Goal: Task Accomplishment & Management: Manage account settings

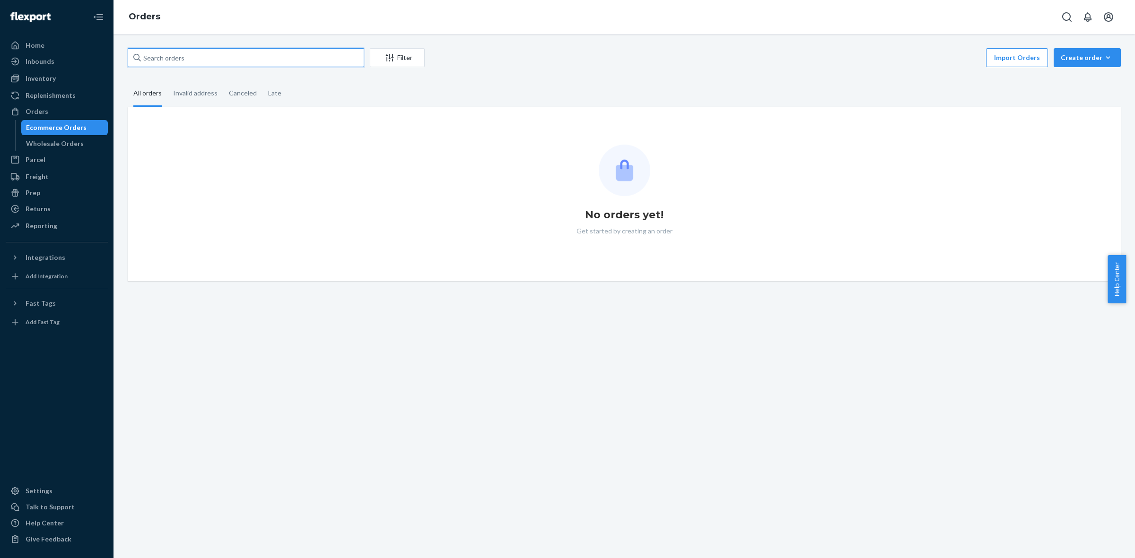
click at [149, 63] on input "text" at bounding box center [246, 57] width 236 height 19
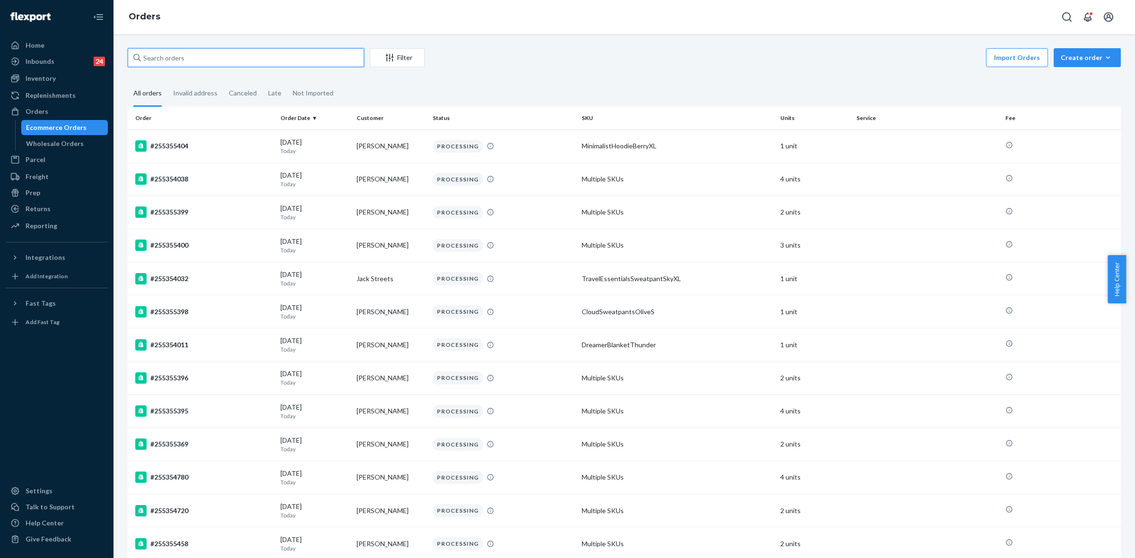
paste input "255218550"
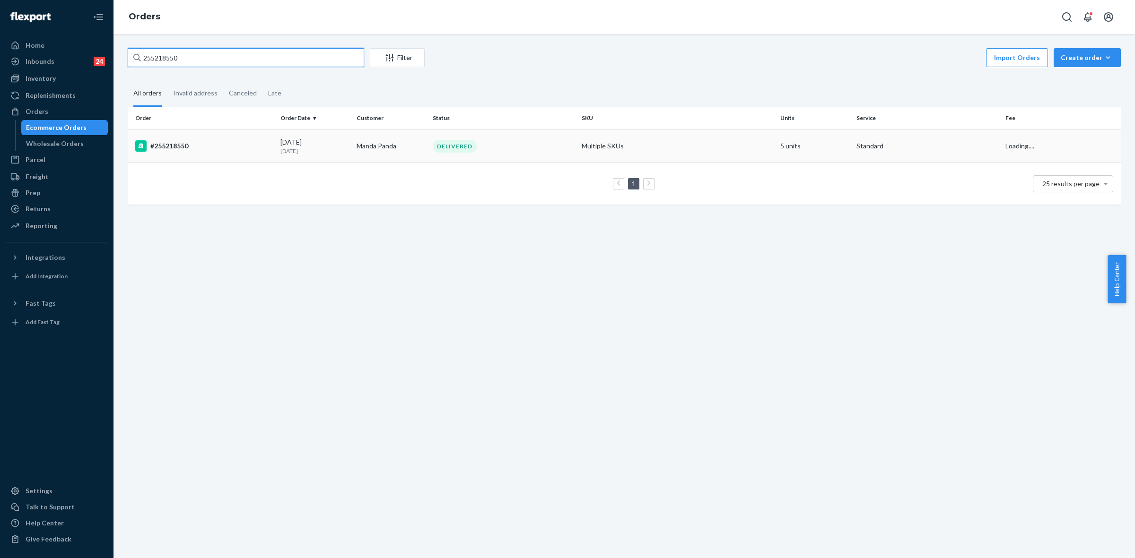
type input "255218550"
drag, startPoint x: 389, startPoint y: 156, endPoint x: 412, endPoint y: 195, distance: 44.8
click at [388, 156] on td "Manda Panda" at bounding box center [391, 146] width 76 height 33
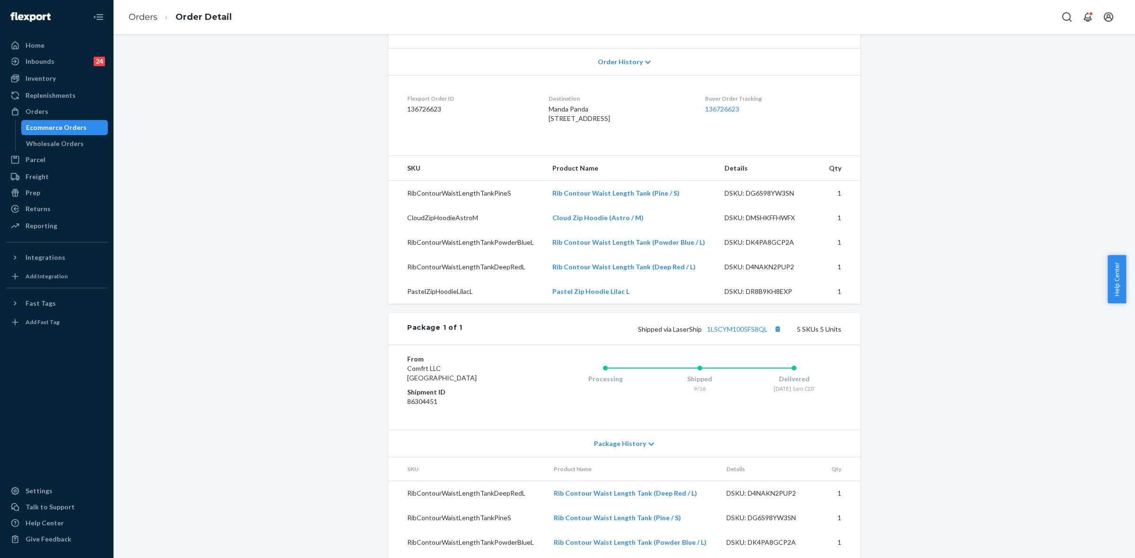
scroll to position [304, 0]
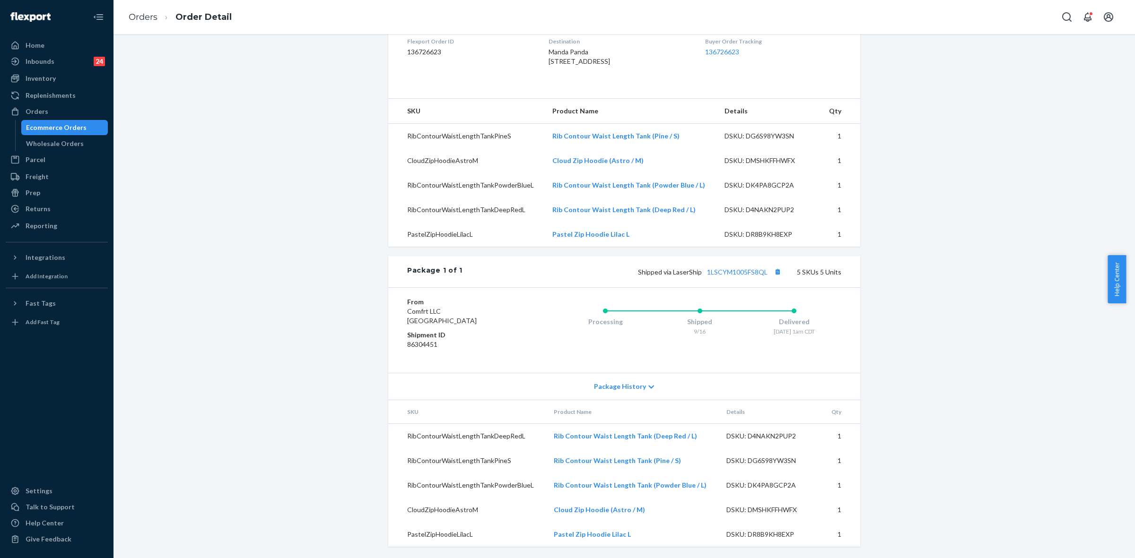
click at [939, 436] on div "Shopify Order # #255218550 • Standard / $12.93 View Details View Claim Create R…" at bounding box center [624, 161] width 1007 height 794
drag, startPoint x: 350, startPoint y: 341, endPoint x: 505, endPoint y: 322, distance: 156.2
click at [350, 341] on div "Shopify Order # #255218550 • Standard / $12.93 View Details View Claim Create R…" at bounding box center [624, 161] width 1007 height 794
click at [321, 231] on div "Shopify Order # #255218550 • Standard / $12.93 View Details View Claim Create R…" at bounding box center [624, 161] width 1007 height 794
click at [47, 109] on div "Orders" at bounding box center [57, 111] width 100 height 13
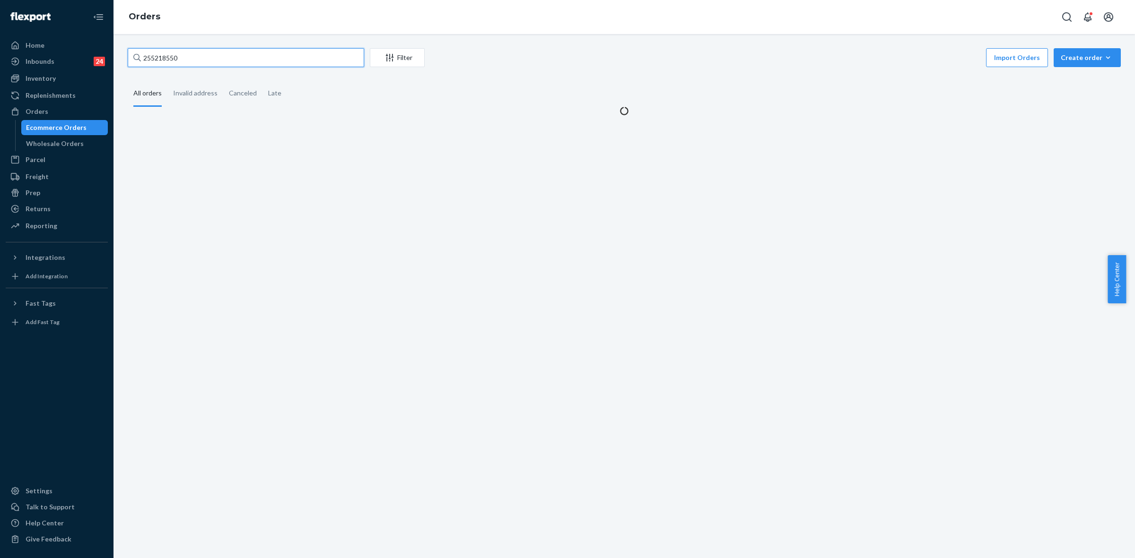
click at [169, 55] on input "255218550" at bounding box center [246, 57] width 236 height 19
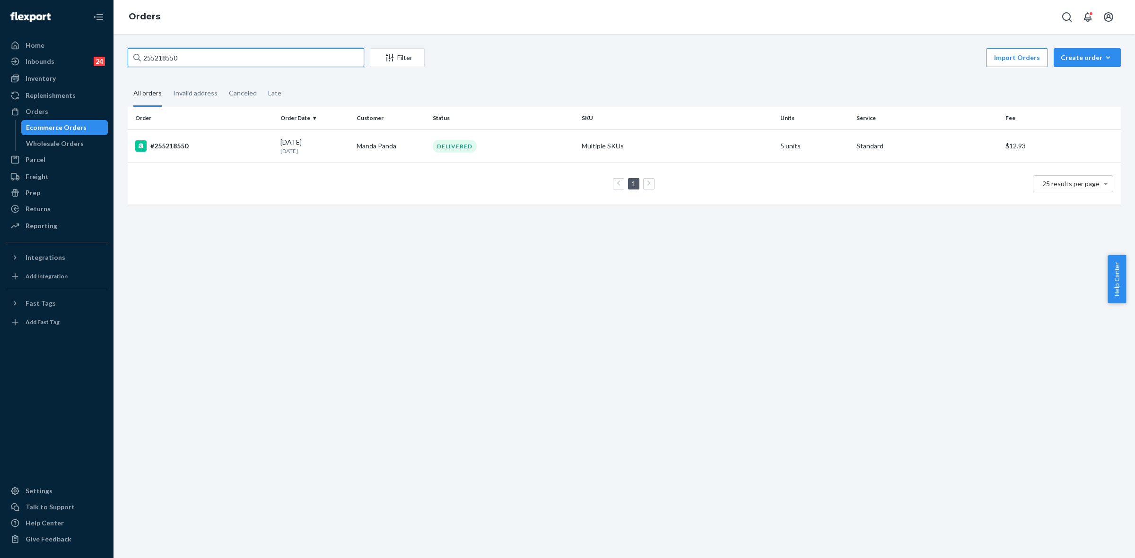
paste input "S1WLCYGHLE"
type input "S1WLCYGHLE"
click at [360, 143] on td "[PERSON_NAME]" at bounding box center [391, 146] width 76 height 33
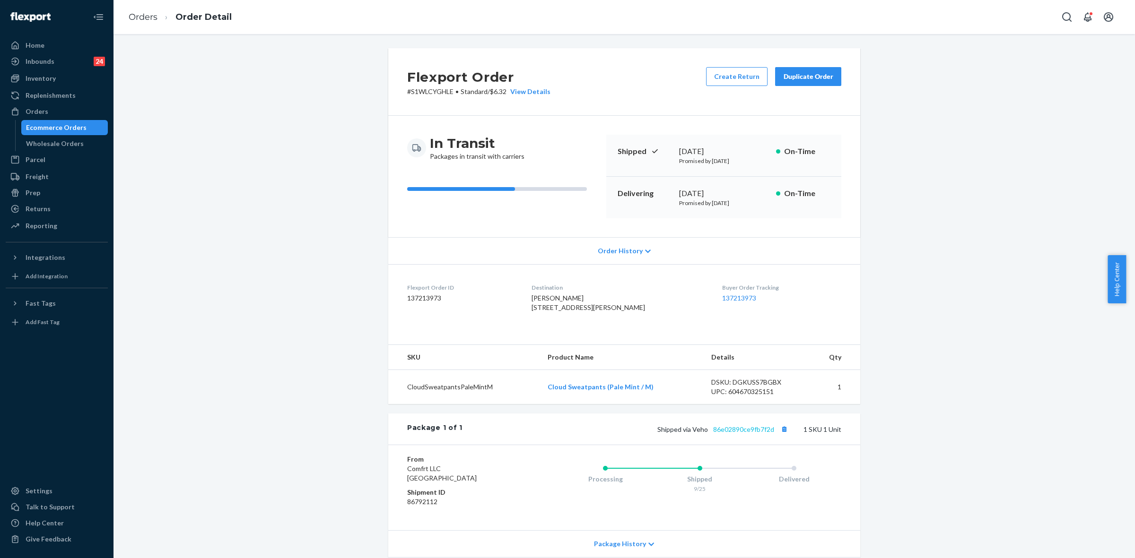
drag, startPoint x: 744, startPoint y: 443, endPoint x: 767, endPoint y: 451, distance: 24.8
click at [745, 435] on div "Shipped via Veho 86e02890ce9fb7f2d 1 SKU 1 Unit" at bounding box center [651, 429] width 379 height 12
click at [756, 433] on link "86e02890ce9fb7f2d" at bounding box center [743, 429] width 61 height 8
drag, startPoint x: 692, startPoint y: 451, endPoint x: 776, endPoint y: 461, distance: 84.8
click at [771, 445] on div "Package 1 of 1 Shipped via Veho 86e02890ce9fb7f2d 1 SKU 1 Unit" at bounding box center [624, 429] width 472 height 31
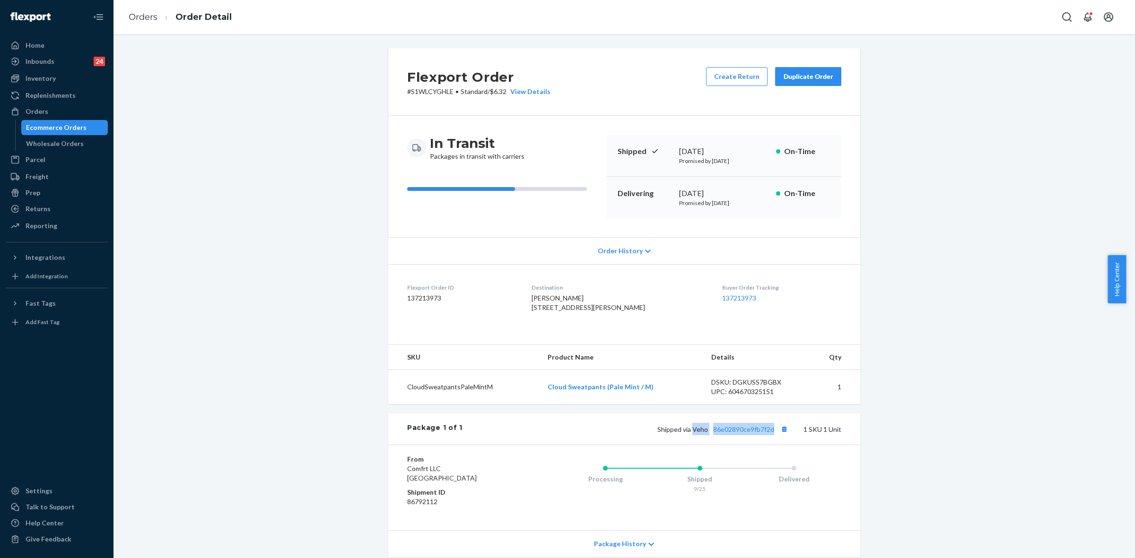
copy span "Veho 86e02890ce9fb7f2d"
click at [47, 112] on div "Orders" at bounding box center [57, 111] width 100 height 13
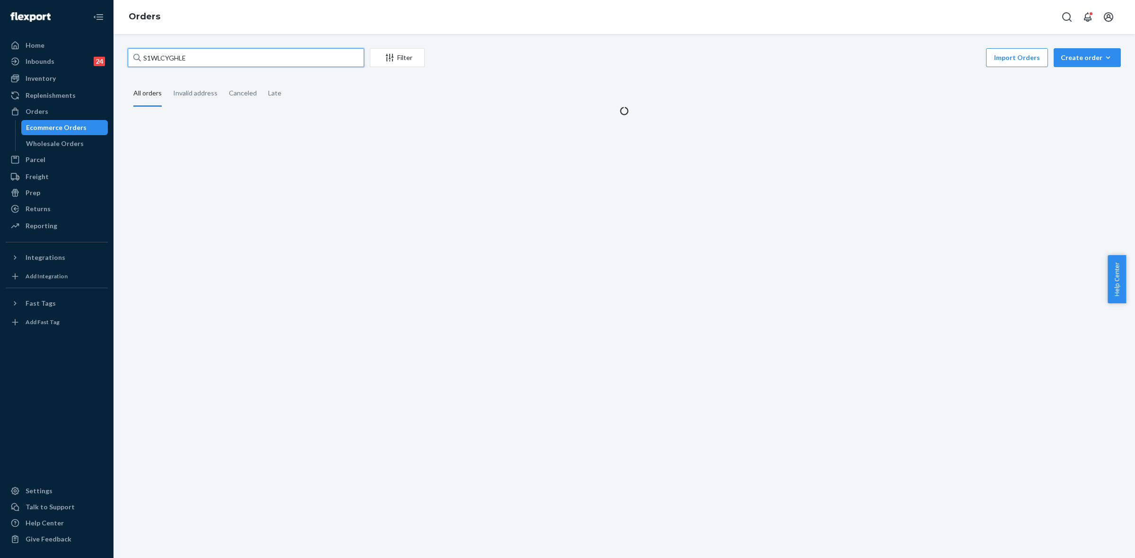
click at [164, 58] on input "S1WLCYGHLE" at bounding box center [246, 57] width 236 height 19
click at [164, 57] on input "S1WLCYGHLE" at bounding box center [246, 57] width 236 height 19
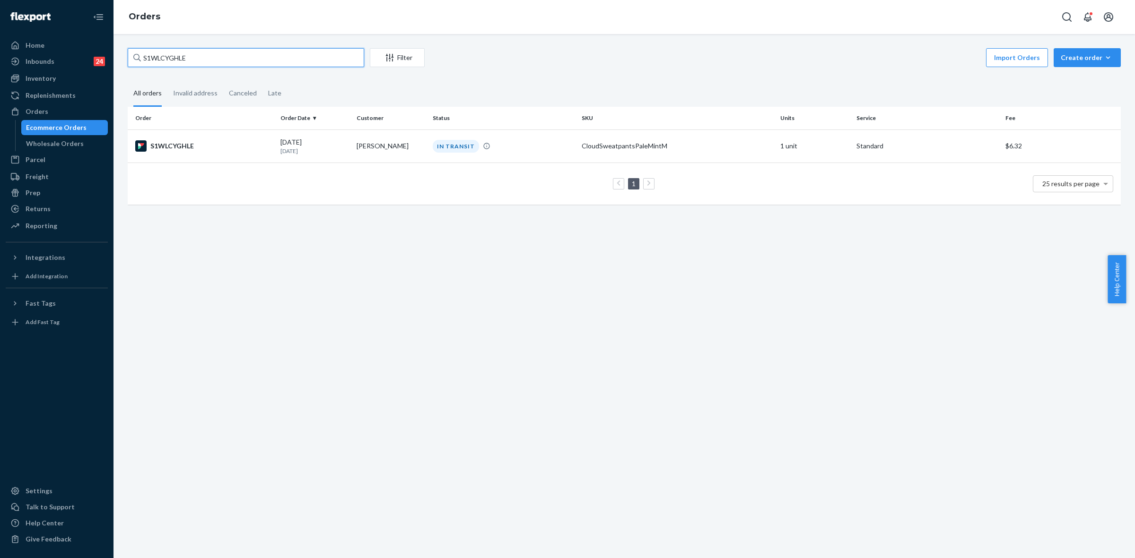
paste input "255287733"
type input "255287733"
click at [372, 149] on td "Diba Dobahri bandari" at bounding box center [391, 146] width 76 height 33
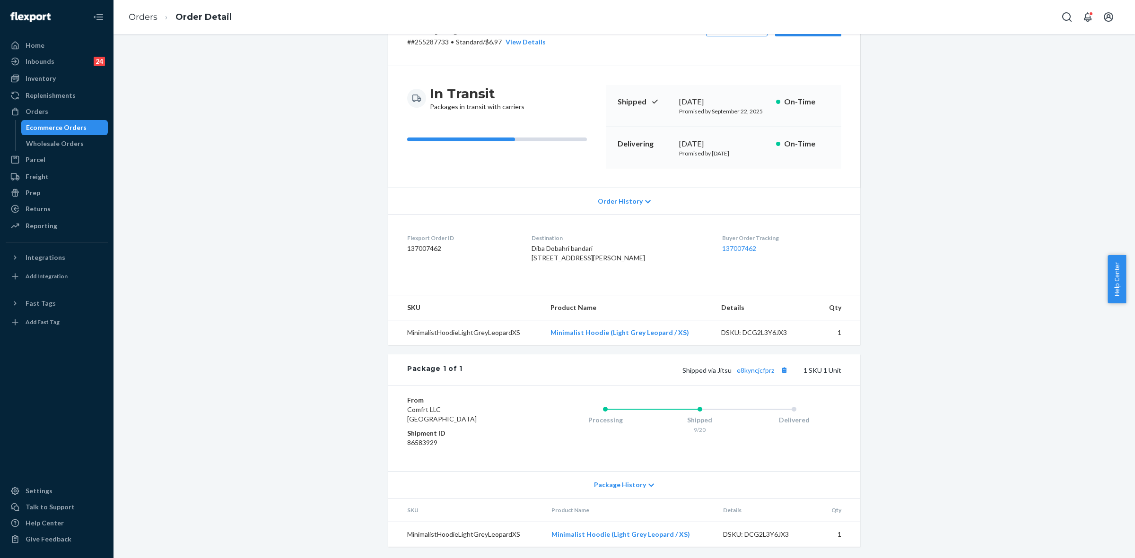
scroll to position [69, 0]
click at [643, 490] on div "Package History" at bounding box center [624, 484] width 472 height 27
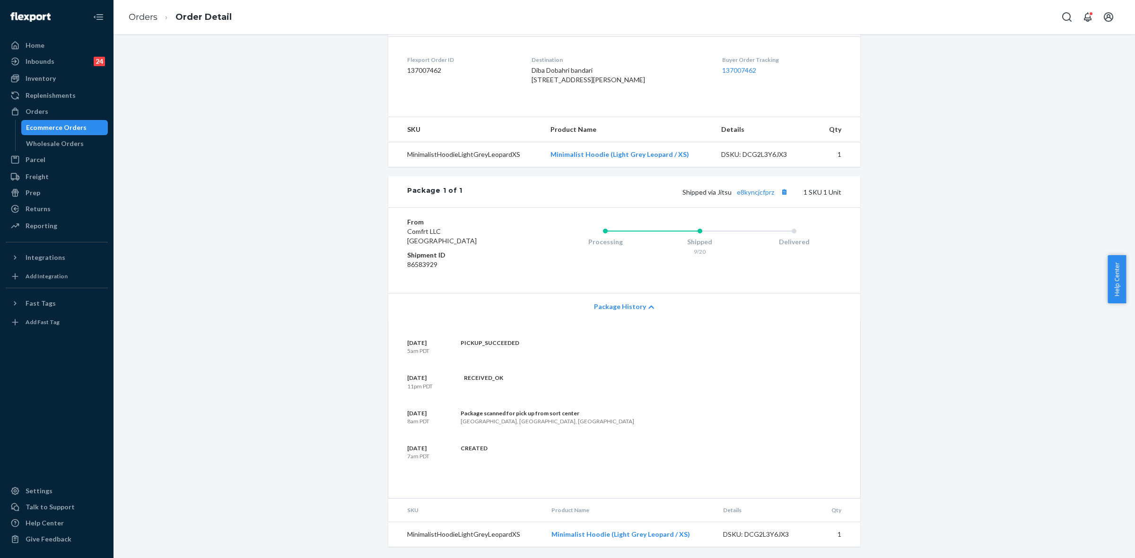
scroll to position [247, 0]
click at [35, 109] on div "Orders" at bounding box center [37, 111] width 23 height 9
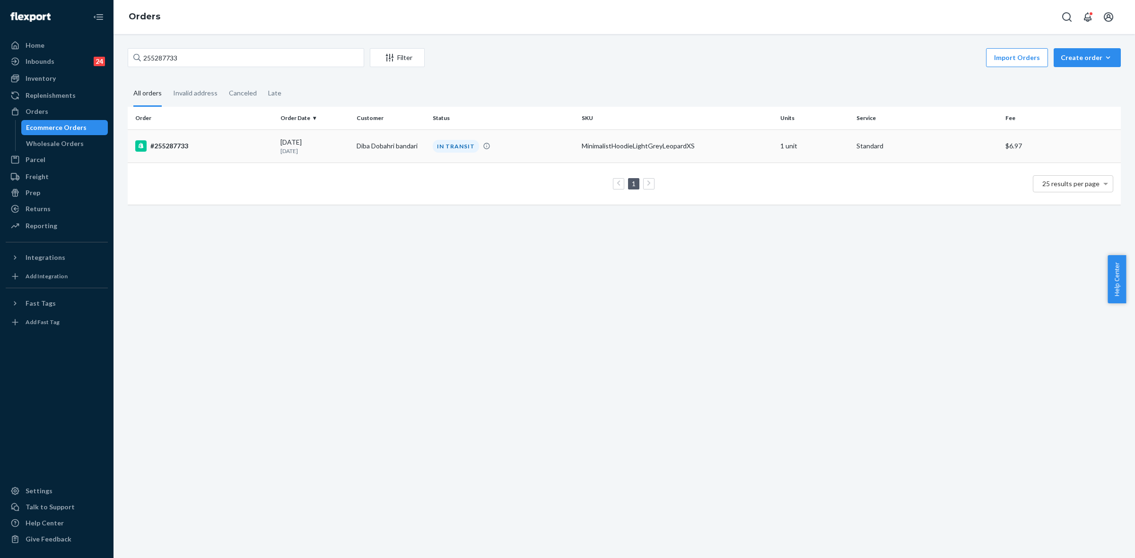
click at [380, 158] on td "Diba Dobahri bandari" at bounding box center [391, 146] width 76 height 33
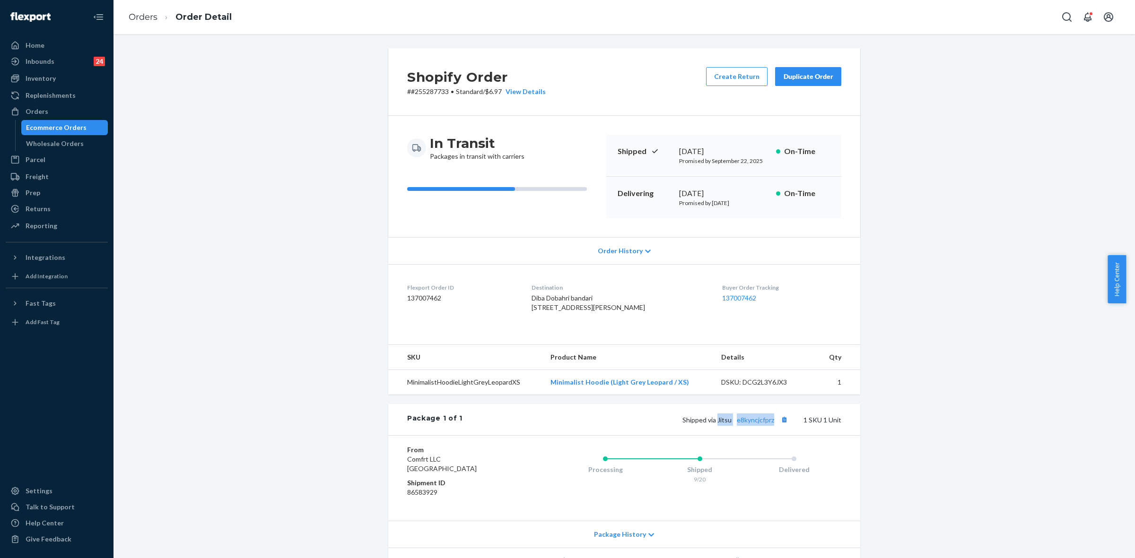
drag, startPoint x: 714, startPoint y: 439, endPoint x: 772, endPoint y: 435, distance: 58.3
click at [772, 426] on div "Shipped via Jitsu e8kyncjcfprz 1 SKU 1 Unit" at bounding box center [651, 420] width 379 height 12
copy span "Jitsu e8kyncjcfprz"
drag, startPoint x: 543, startPoint y: 401, endPoint x: 689, endPoint y: 401, distance: 146.1
click at [689, 395] on td "Minimalist Hoodie (Light Grey Leopard / XS)" at bounding box center [628, 382] width 170 height 25
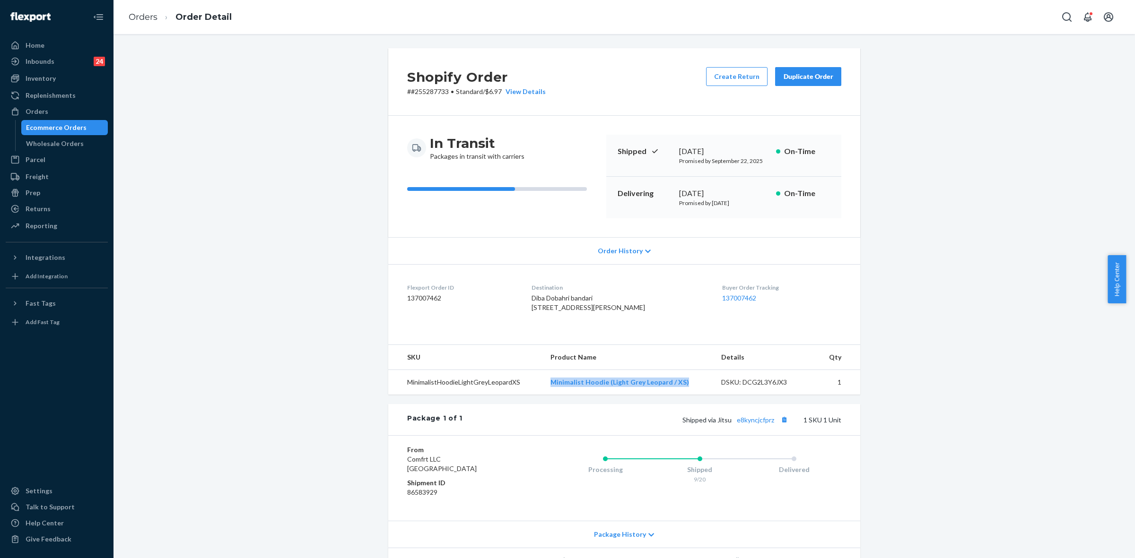
copy link "Minimalist Hoodie (Light Grey Leopard / XS)"
click at [750, 426] on div "Shipped via Jitsu e8kyncjcfprz 1 SKU 1 Unit" at bounding box center [651, 420] width 379 height 12
click at [740, 424] on link "e8kyncjcfprz" at bounding box center [755, 420] width 37 height 8
drag, startPoint x: 714, startPoint y: 437, endPoint x: 774, endPoint y: 436, distance: 59.6
click at [774, 424] on span "Shipped via Jitsu e8kyncjcfprz" at bounding box center [736, 420] width 108 height 8
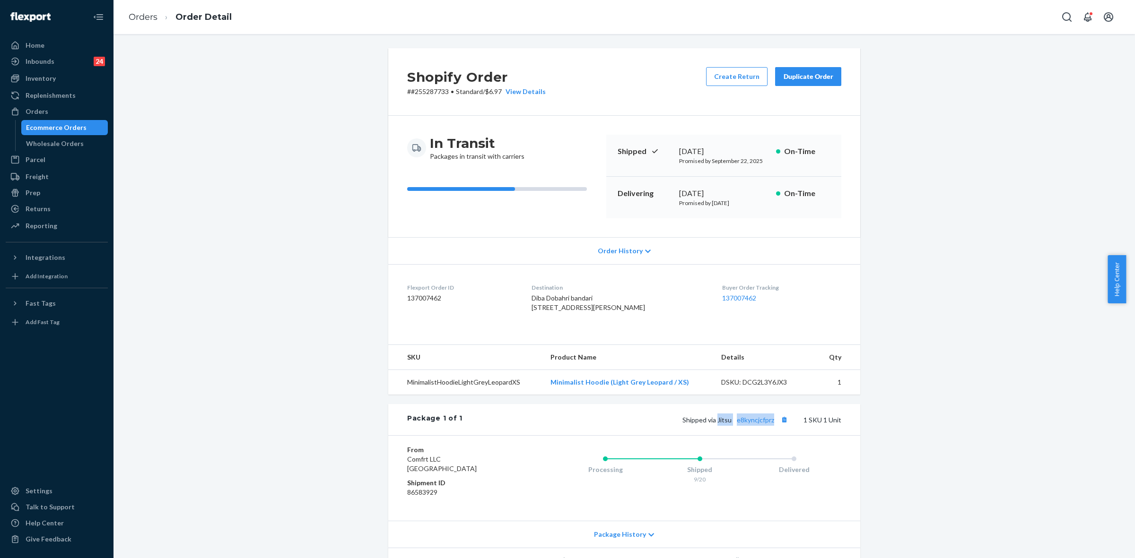
copy span "Jitsu e8kyncjcfprz"
click at [41, 112] on div "Orders" at bounding box center [37, 111] width 23 height 9
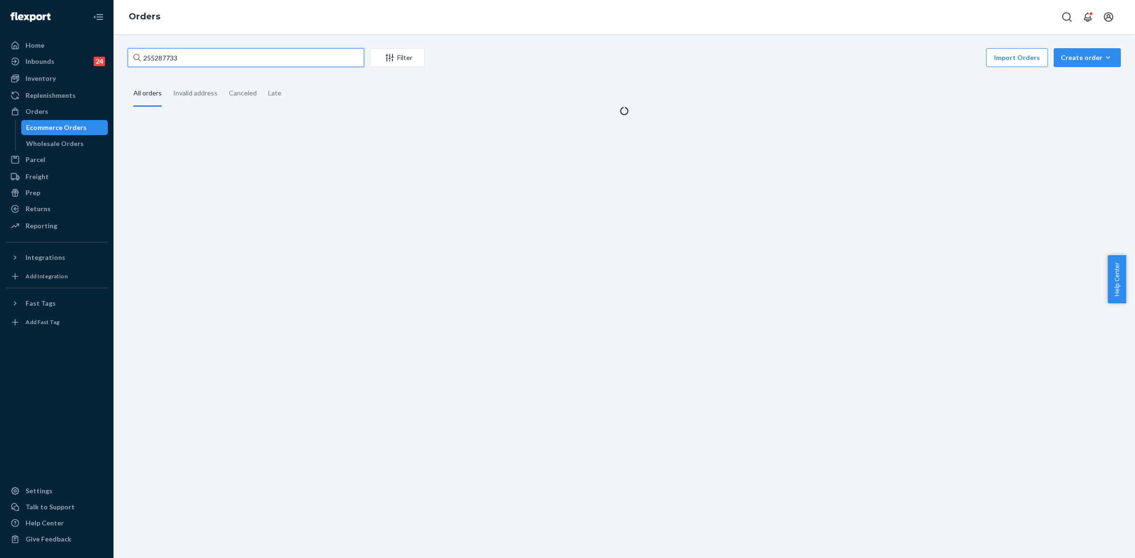
click at [149, 57] on input "255287733" at bounding box center [246, 57] width 236 height 19
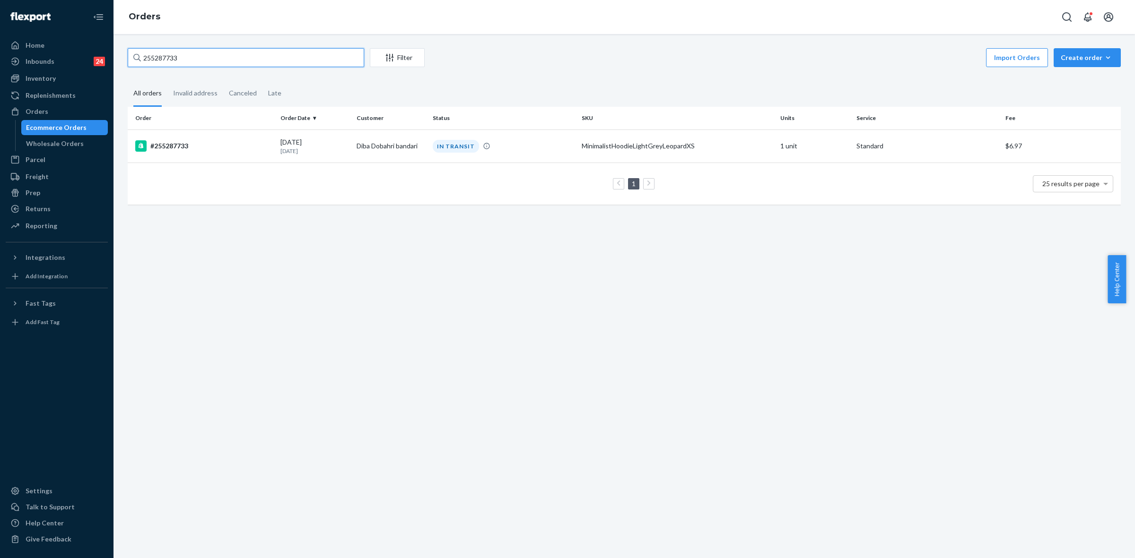
paste input "58876"
type input "255258876"
click at [353, 146] on td "[PERSON_NAME]" at bounding box center [391, 146] width 76 height 33
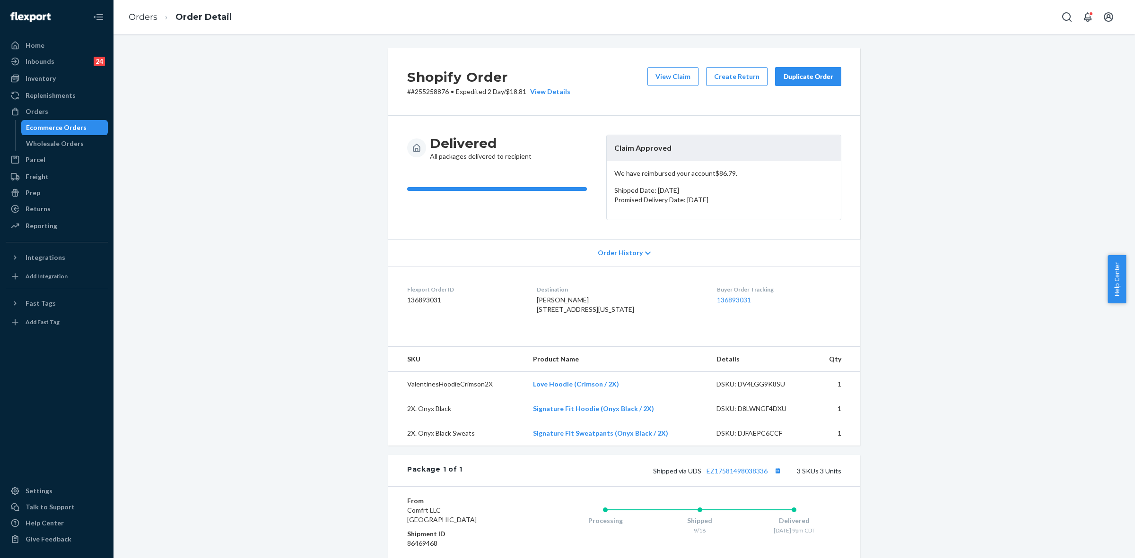
click at [818, 85] on button "Duplicate Order" at bounding box center [808, 76] width 66 height 19
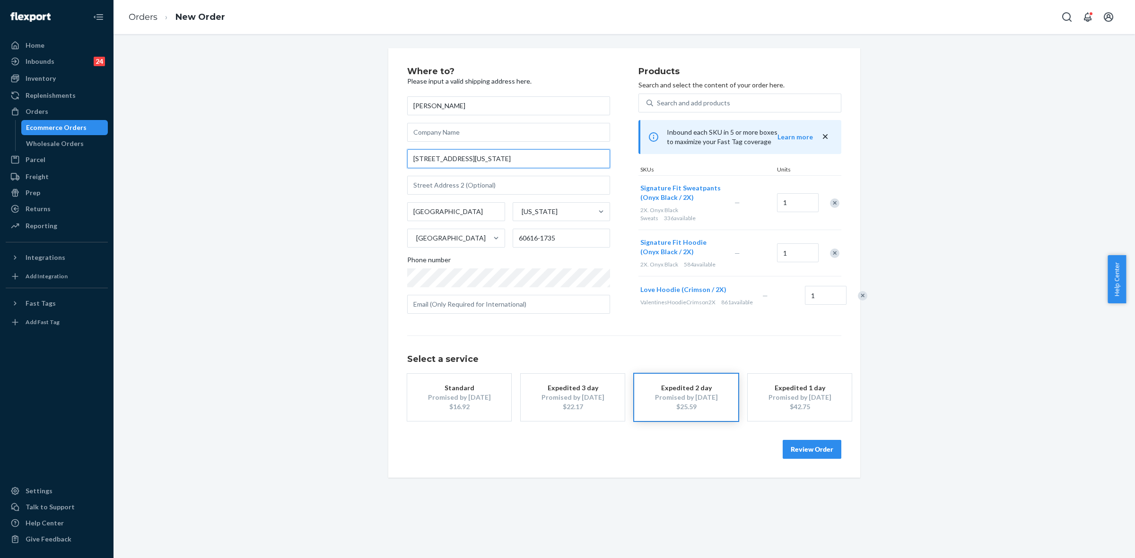
click at [489, 158] on input "[STREET_ADDRESS][US_STATE]" at bounding box center [508, 158] width 203 height 19
click at [896, 321] on div "Where to? Please input a valid shipping address here. [PERSON_NAME] [STREET_ADD…" at bounding box center [624, 263] width 1007 height 430
drag, startPoint x: 47, startPoint y: 110, endPoint x: 110, endPoint y: 161, distance: 80.9
click at [47, 110] on div "Orders" at bounding box center [57, 111] width 100 height 13
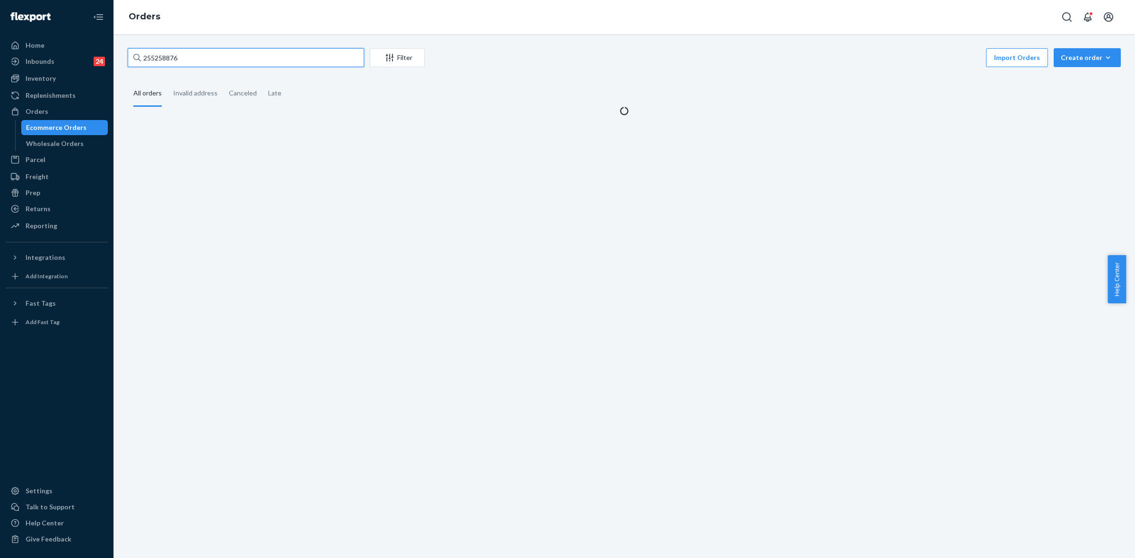
click at [168, 60] on input "255258876" at bounding box center [246, 57] width 236 height 19
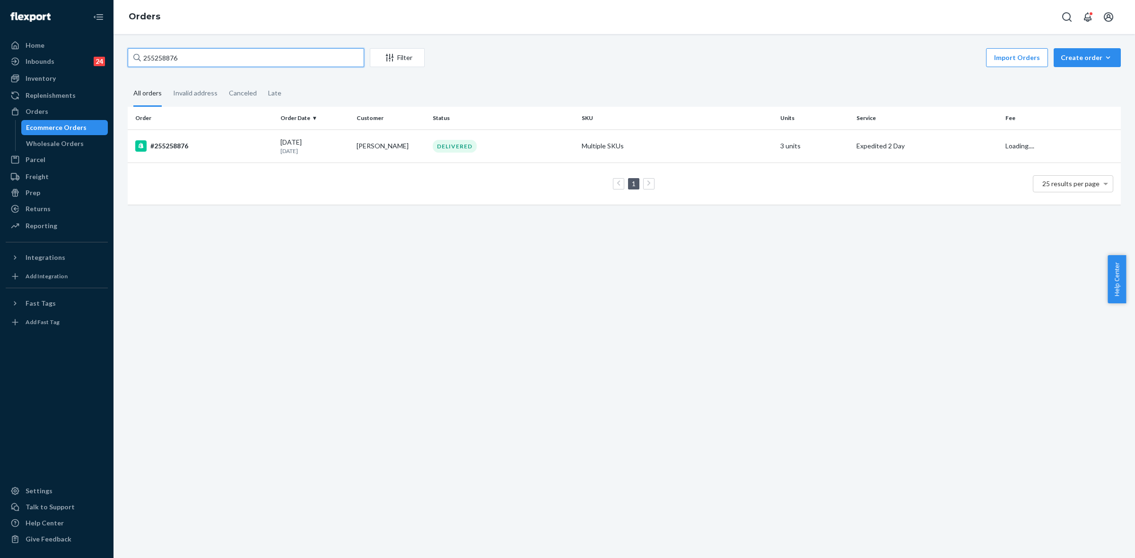
click at [169, 58] on input "255258876" at bounding box center [246, 57] width 236 height 19
paste input "192820"
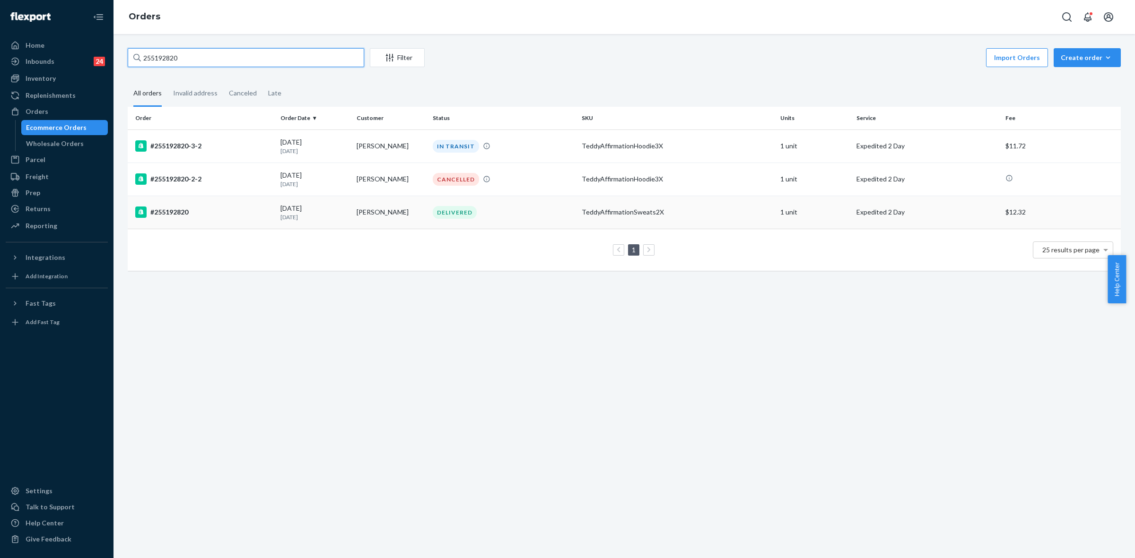
type input "255192820"
click at [522, 212] on div "DELIVERED" at bounding box center [503, 212] width 145 height 13
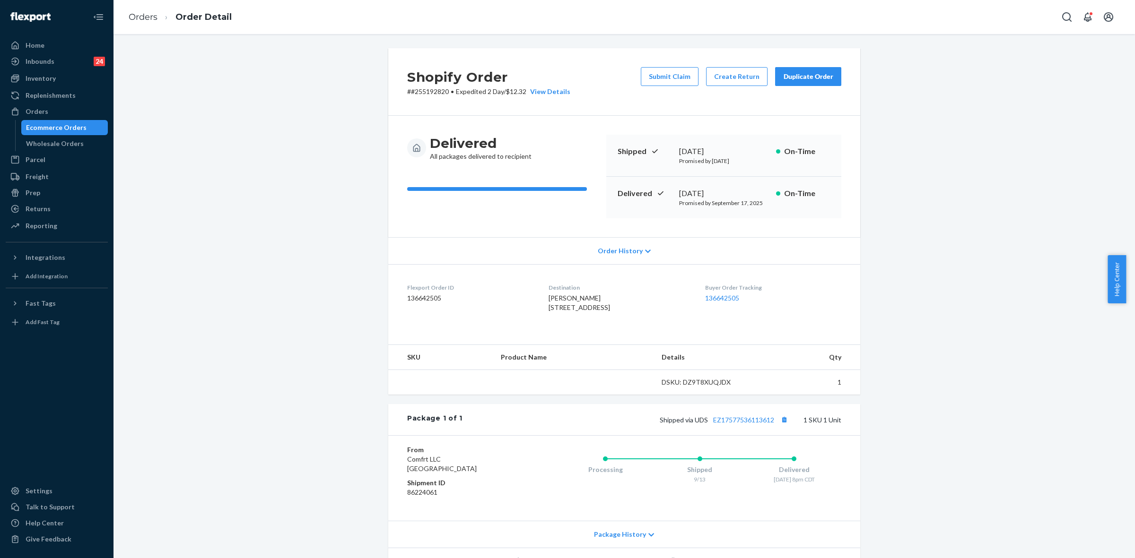
scroll to position [69, 0]
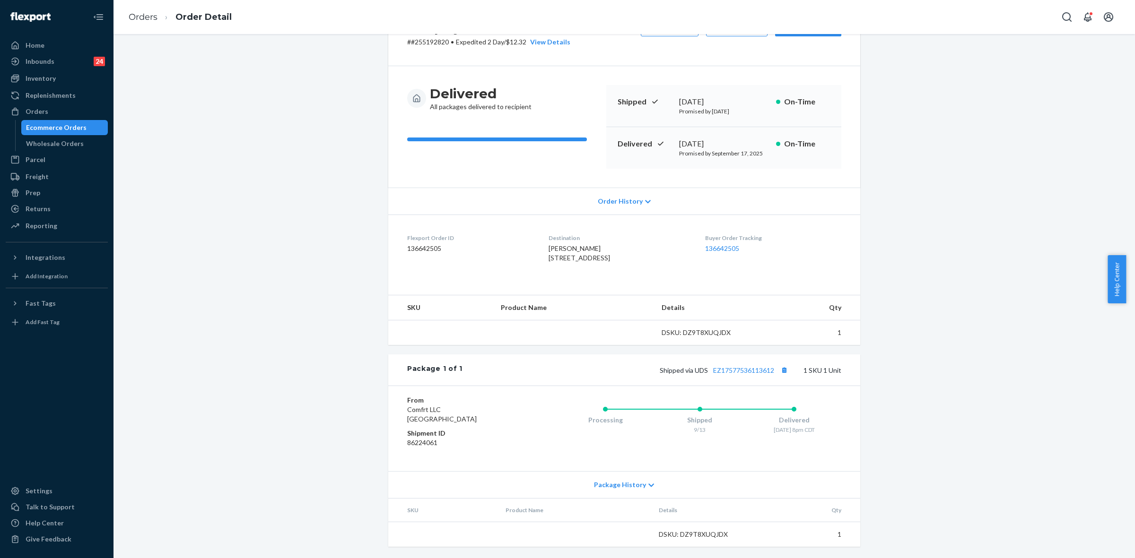
drag, startPoint x: 649, startPoint y: 488, endPoint x: 694, endPoint y: 494, distance: 45.3
click at [649, 488] on div "Package History" at bounding box center [624, 484] width 472 height 27
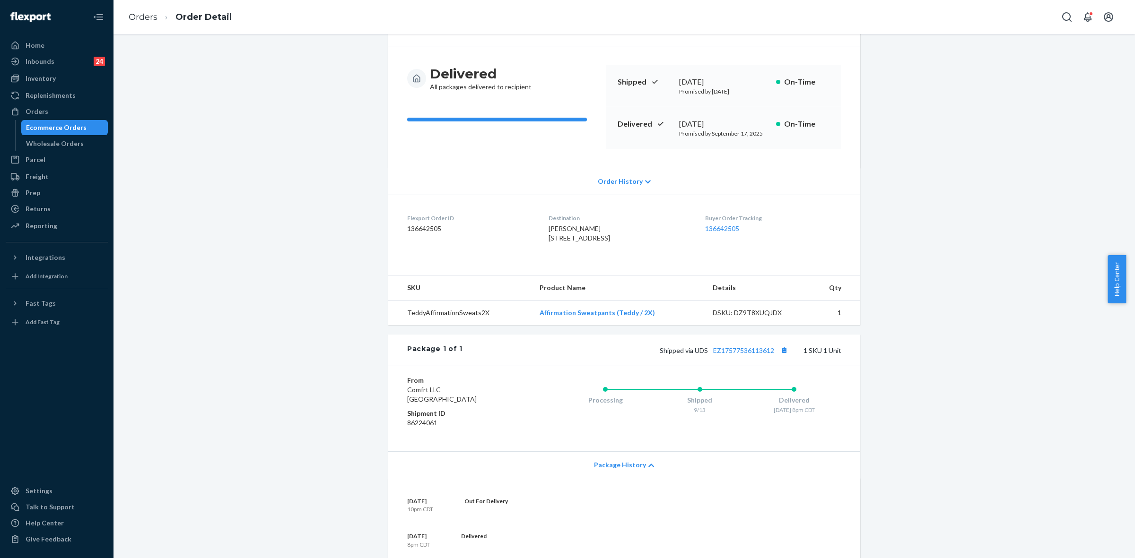
click at [755, 356] on div "Shipped via UDS EZ17577536113612 1 SKU 1 Unit" at bounding box center [651, 350] width 379 height 12
click at [755, 355] on link "EZ17577536113612" at bounding box center [743, 351] width 61 height 8
click at [570, 242] on span "[PERSON_NAME] [STREET_ADDRESS]" at bounding box center [578, 233] width 61 height 17
drag, startPoint x: 570, startPoint y: 251, endPoint x: 566, endPoint y: 253, distance: 4.9
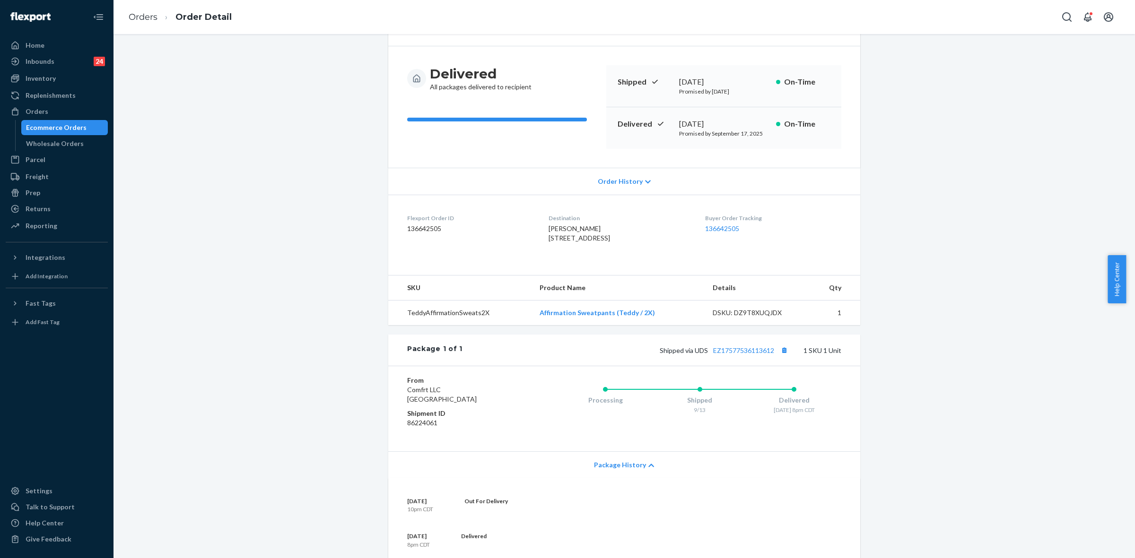
drag, startPoint x: 566, startPoint y: 253, endPoint x: 571, endPoint y: 248, distance: 7.4
copy span "60607"
drag, startPoint x: 520, startPoint y: 334, endPoint x: 644, endPoint y: 331, distance: 123.9
click at [644, 326] on tr "TeddyAffirmationSweats2X Affirmation Sweatpants (Teddy / 2X) DSKU: DZ9T8XUQJDX 1" at bounding box center [624, 313] width 472 height 25
copy tr "Affirmation Sweatpants (Teddy / 2X)"
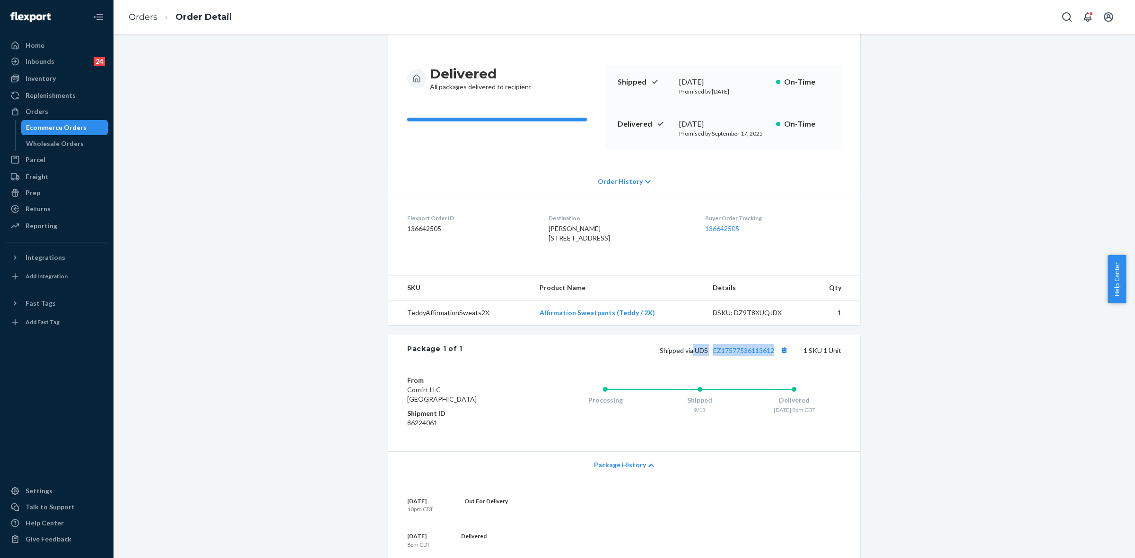
drag, startPoint x: 689, startPoint y: 369, endPoint x: 770, endPoint y: 370, distance: 80.8
click at [770, 355] on span "Shipped via UDS EZ17577536113612" at bounding box center [724, 351] width 130 height 8
copy span "UDS EZ17577536113612"
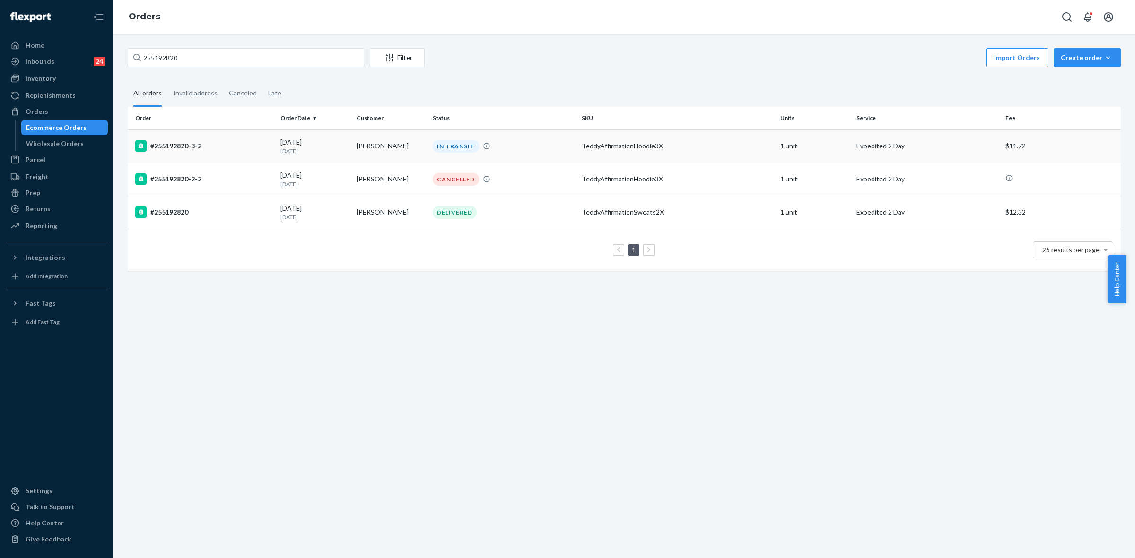
click at [438, 145] on div "IN TRANSIT" at bounding box center [456, 146] width 46 height 13
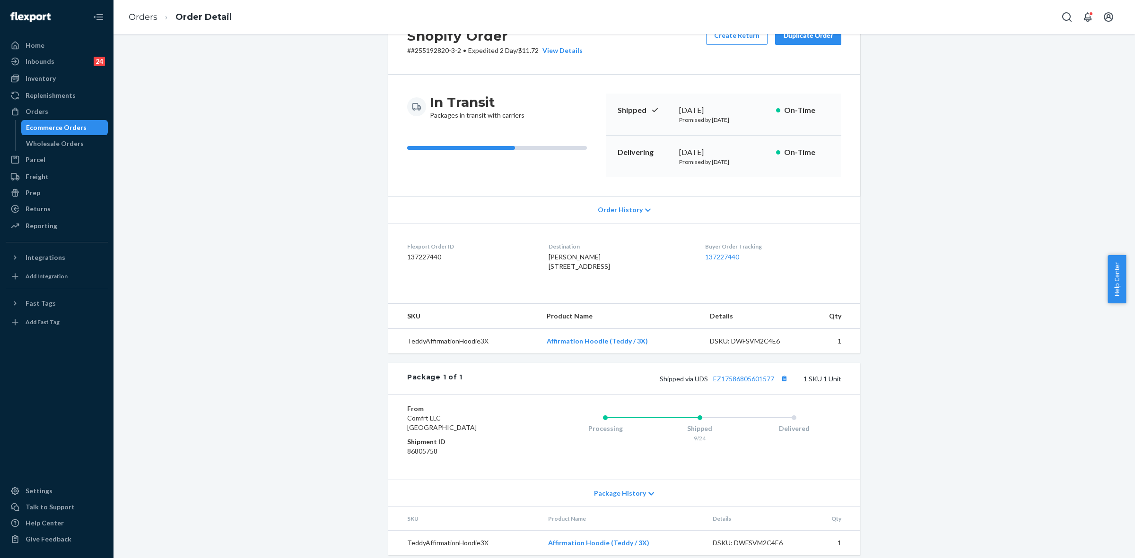
scroll to position [69, 0]
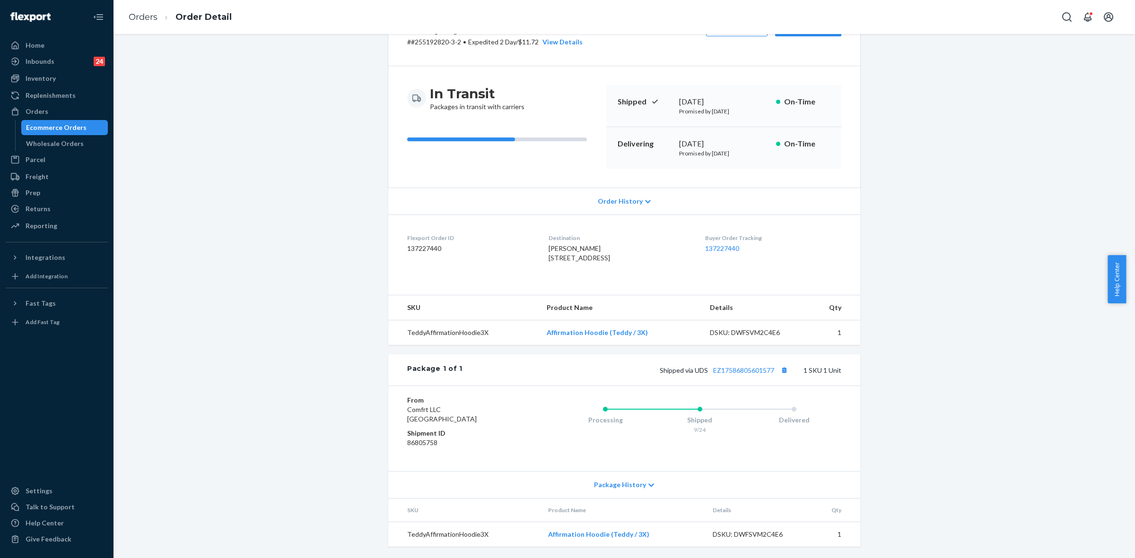
click at [648, 485] on icon at bounding box center [651, 485] width 6 height 7
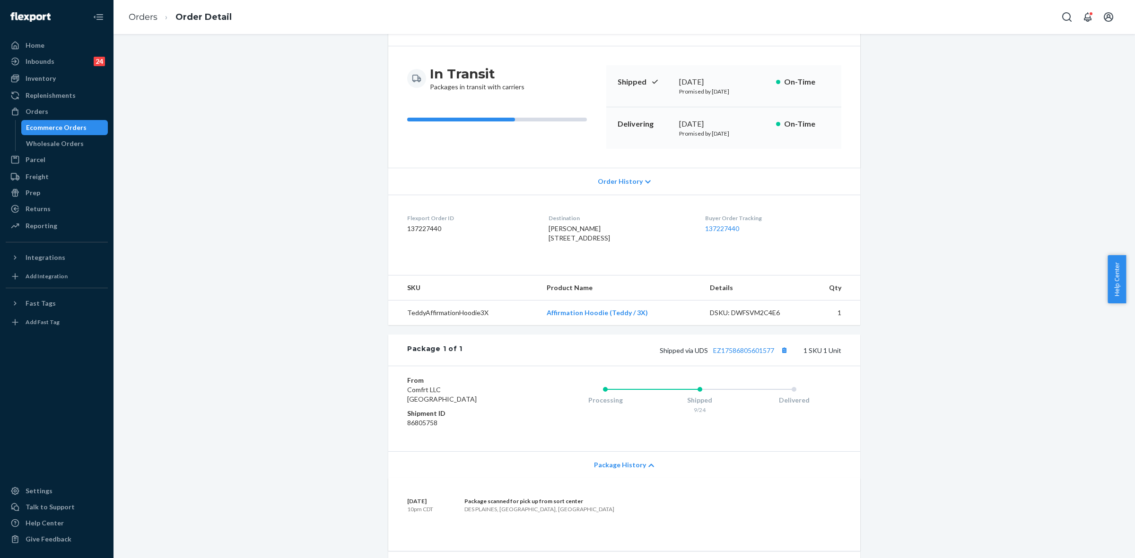
scroll to position [142, 0]
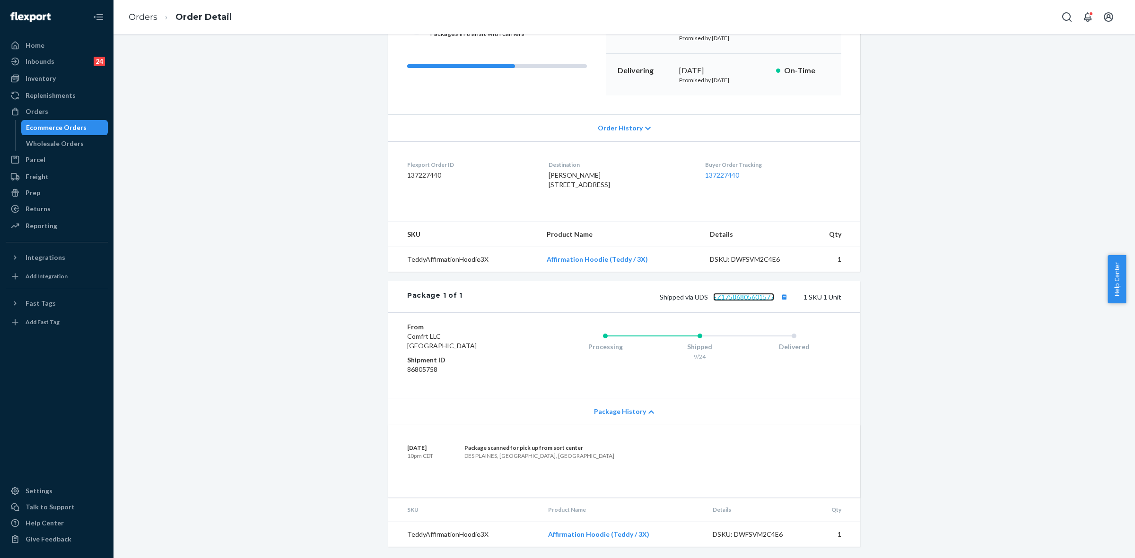
click at [740, 298] on link "EZ17586805601577" at bounding box center [743, 297] width 61 height 8
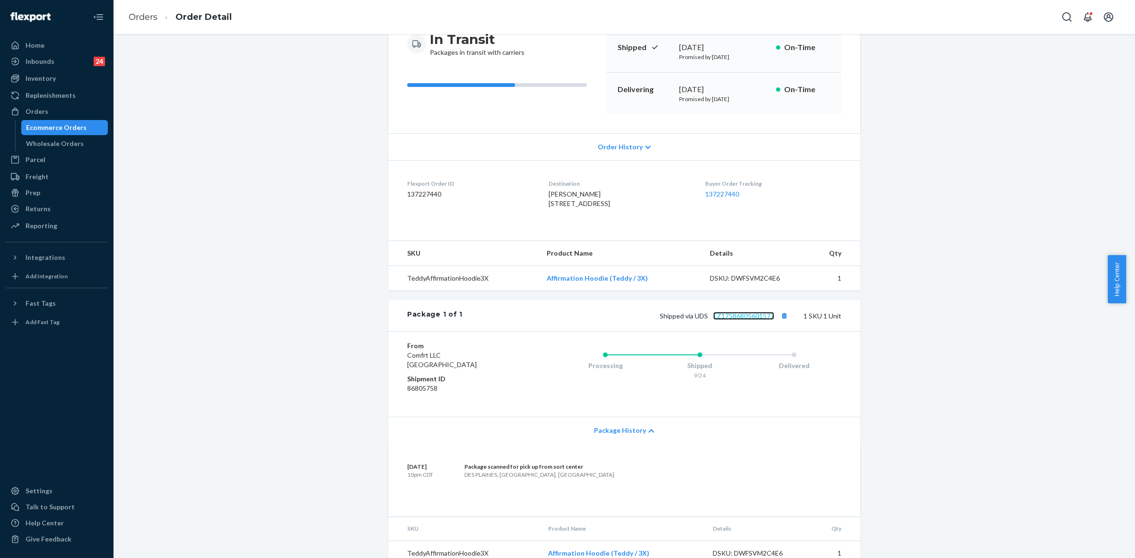
scroll to position [83, 0]
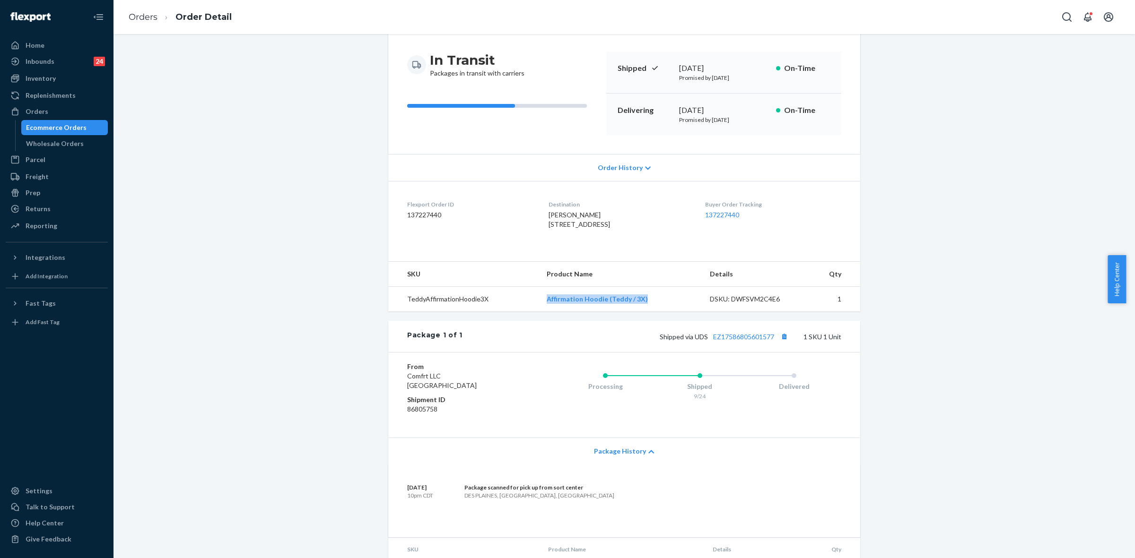
drag, startPoint x: 539, startPoint y: 321, endPoint x: 649, endPoint y: 321, distance: 109.2
click at [649, 312] on td "Affirmation Hoodie (Teddy / 3X)" at bounding box center [620, 299] width 163 height 25
copy link "Affirmation Hoodie (Teddy / 3X)"
drag, startPoint x: 689, startPoint y: 357, endPoint x: 772, endPoint y: 358, distance: 82.3
click at [772, 341] on span "Shipped via UDS EZ17586805601577" at bounding box center [724, 337] width 130 height 8
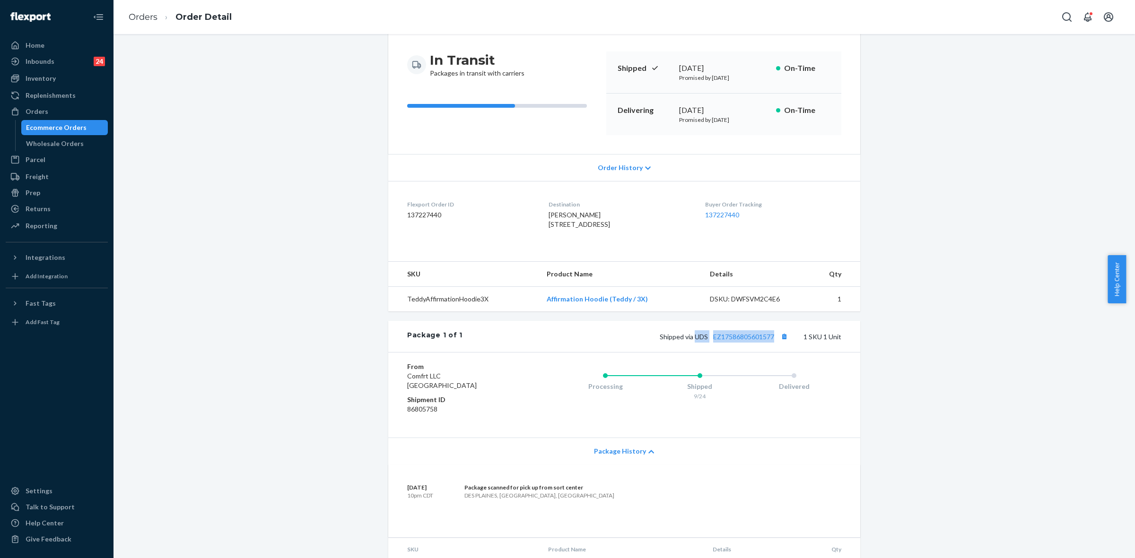
copy span "UDS EZ17586805601577"
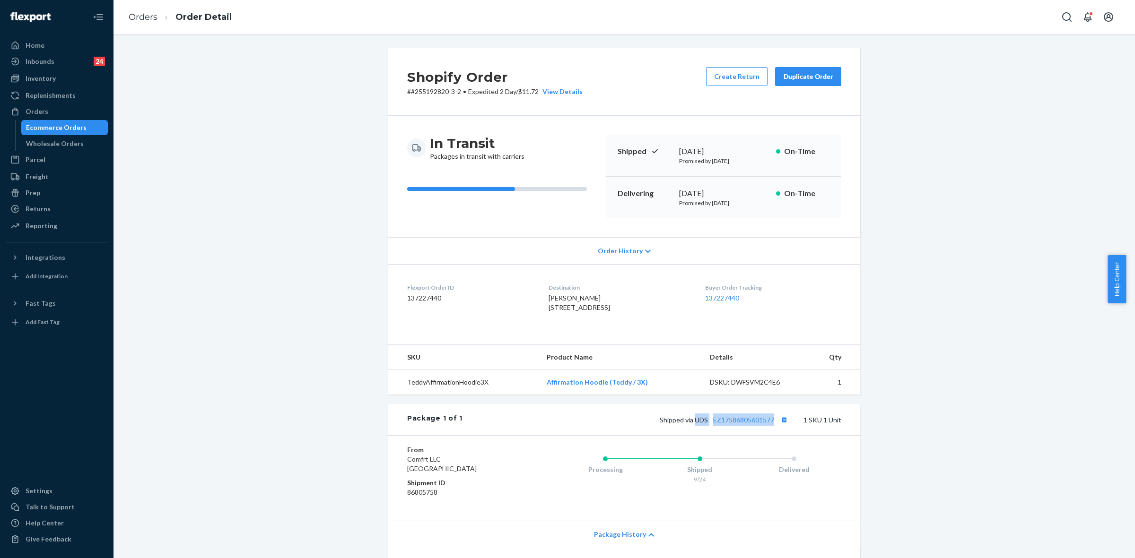
scroll to position [118, 0]
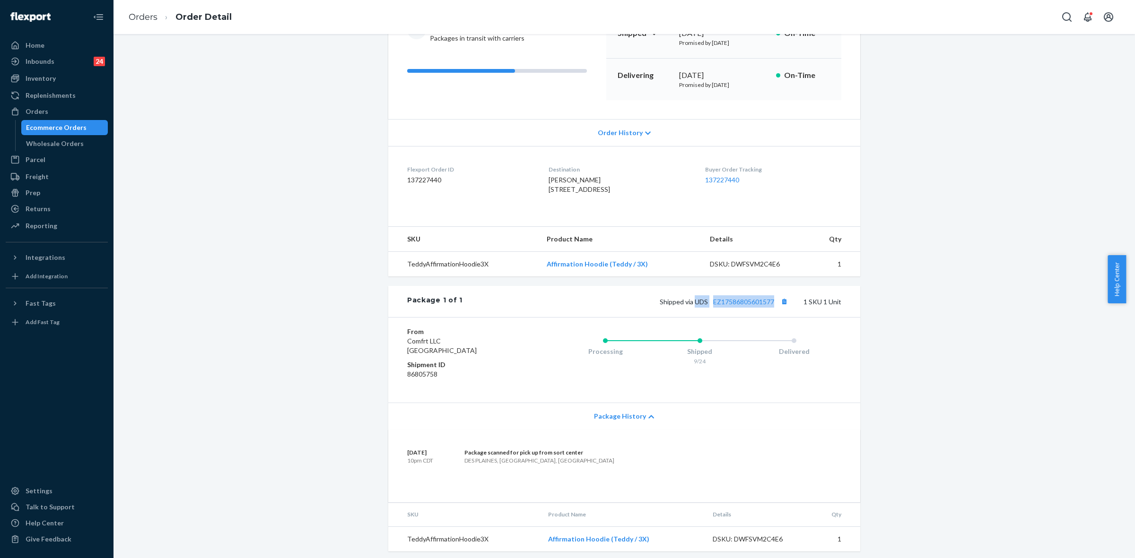
click at [53, 109] on div "Orders" at bounding box center [57, 111] width 100 height 13
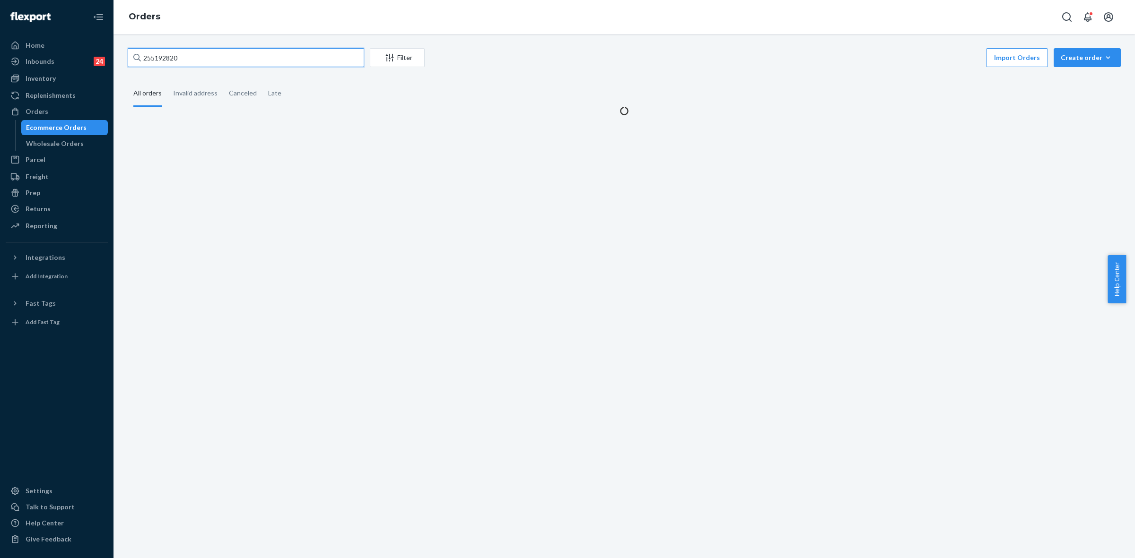
click at [165, 61] on input "255192820" at bounding box center [246, 57] width 236 height 19
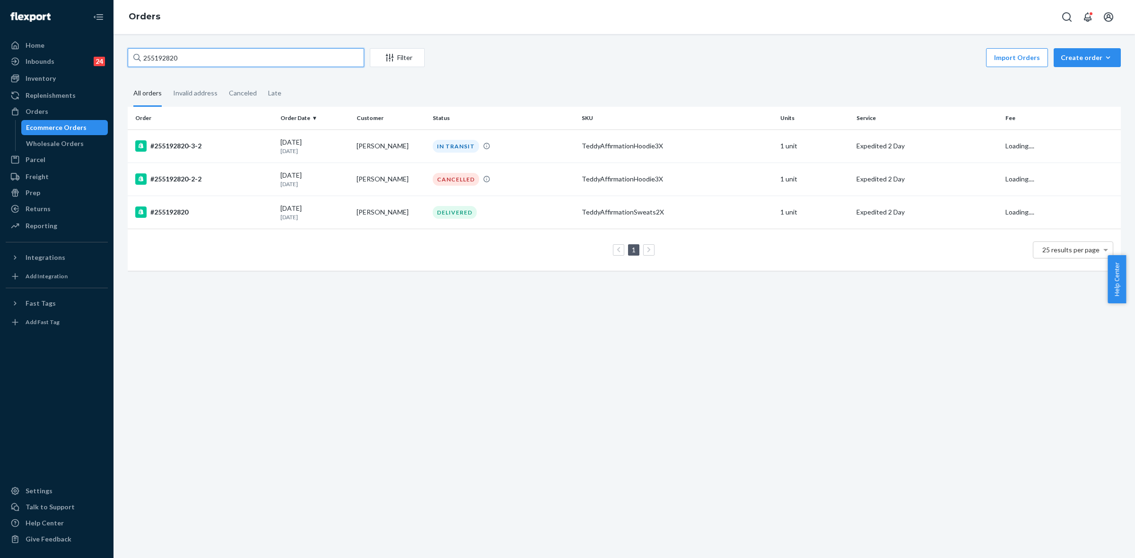
paste input "268631"
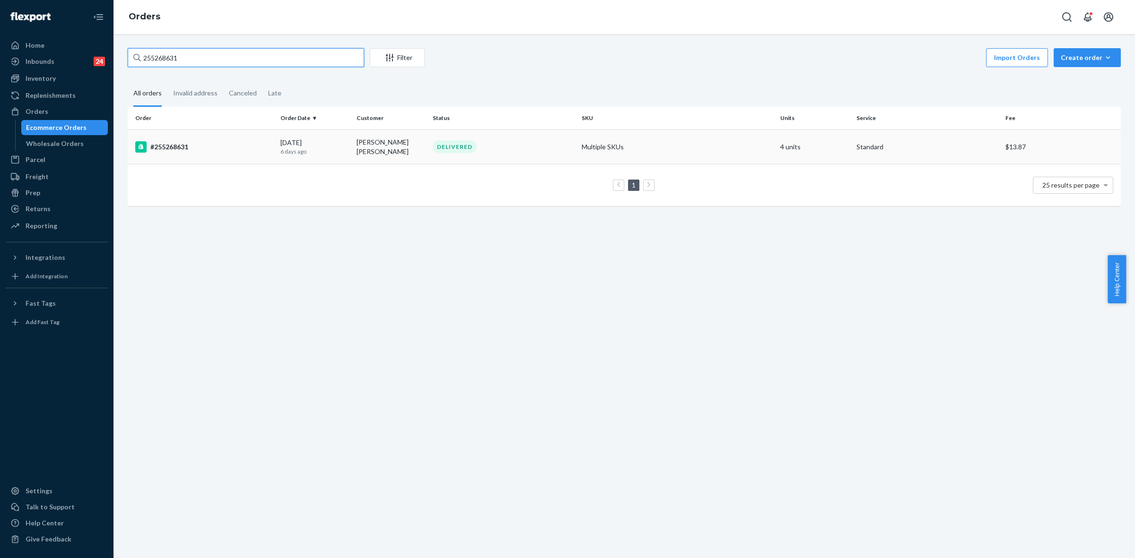
type input "255268631"
click at [525, 157] on td "DELIVERED" at bounding box center [503, 147] width 149 height 35
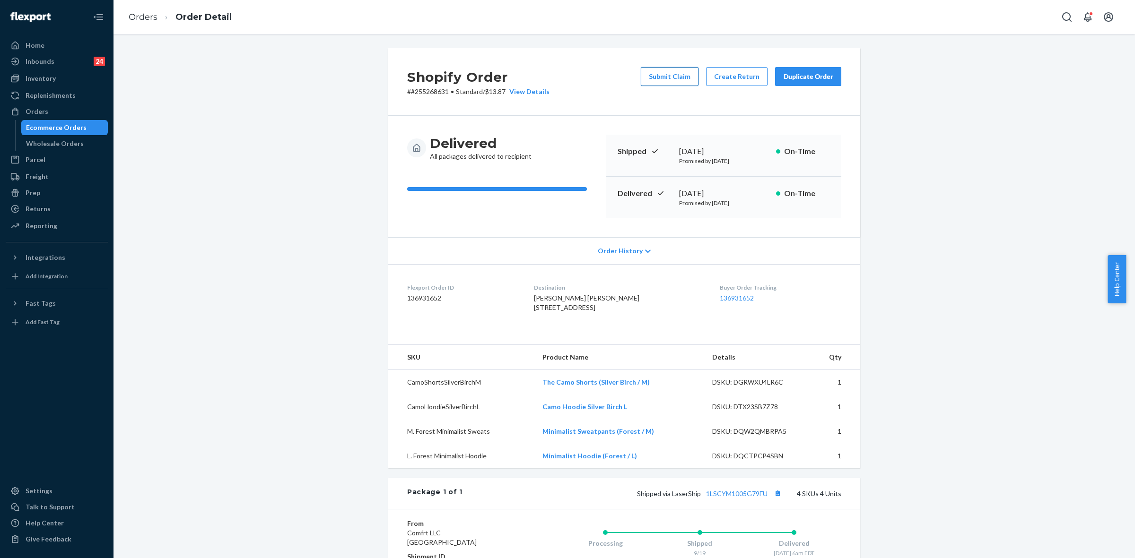
click at [685, 81] on button "Submit Claim" at bounding box center [670, 76] width 58 height 19
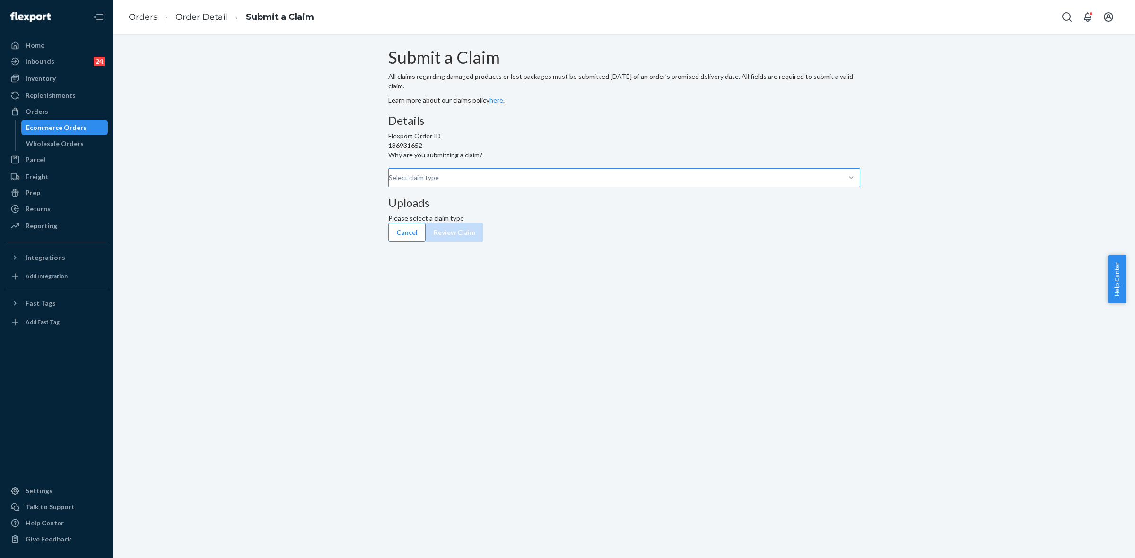
click at [842, 182] on div at bounding box center [850, 177] width 17 height 9
click at [390, 182] on input "Why are you submitting a claim? Select claim type" at bounding box center [389, 177] width 1 height 9
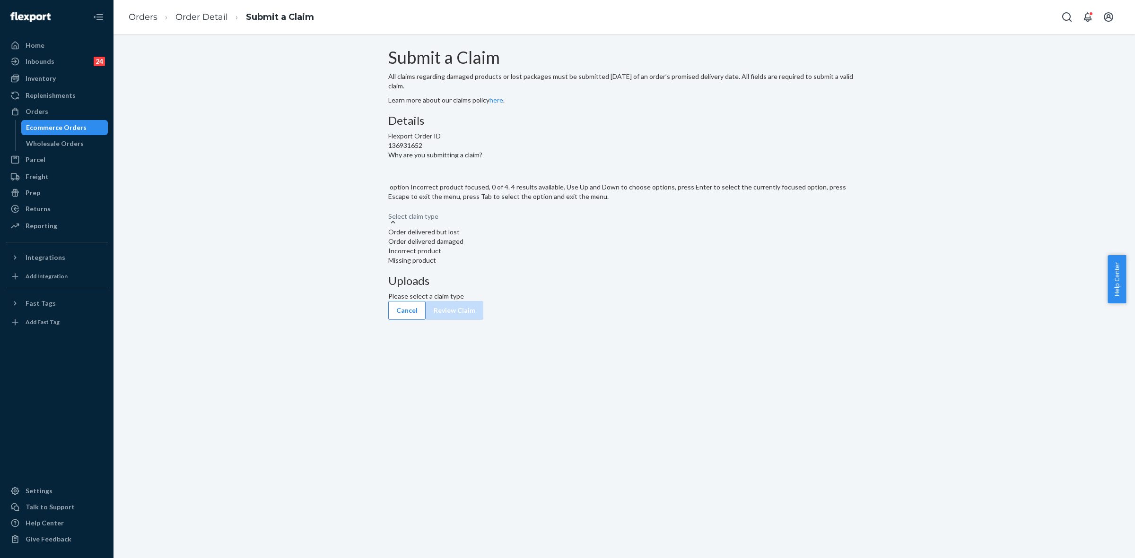
click at [511, 256] on div "Incorrect product" at bounding box center [624, 250] width 472 height 9
click at [389, 217] on input "Why are you submitting a claim? option Incorrect product focused, 0 of 4. 4 res…" at bounding box center [388, 211] width 1 height 9
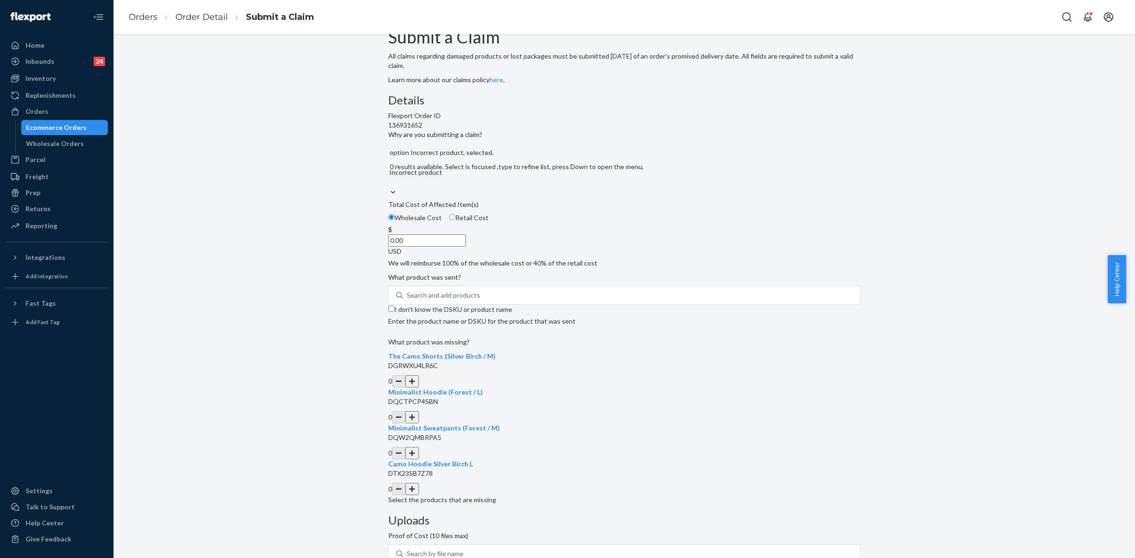
scroll to position [57, 0]
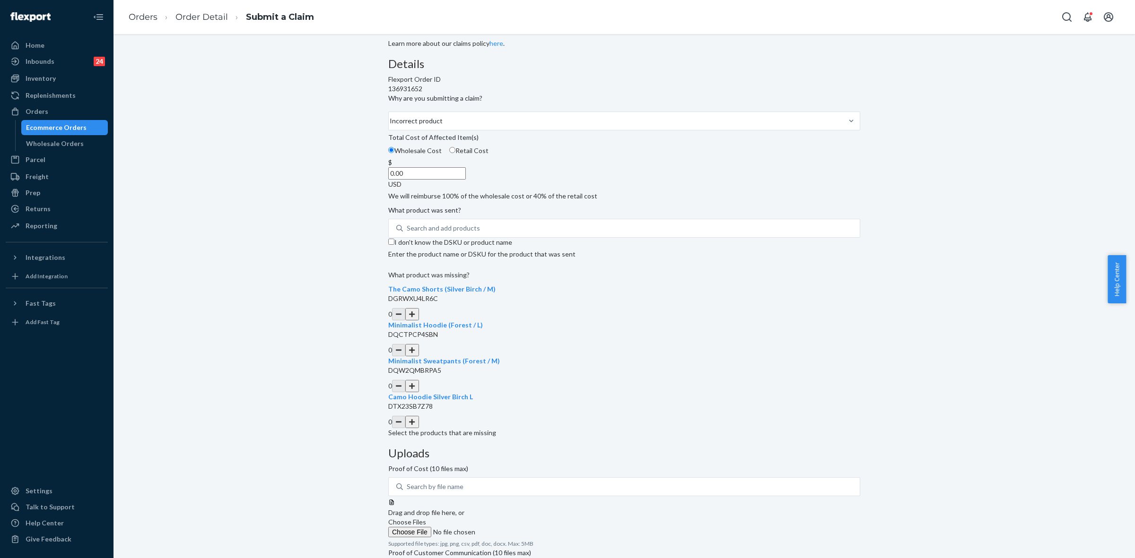
click at [418, 321] on button "button" at bounding box center [411, 314] width 13 height 12
click at [469, 233] on div "Search and add products" at bounding box center [443, 228] width 73 height 9
click at [407, 233] on input "Search and add products" at bounding box center [407, 228] width 1 height 9
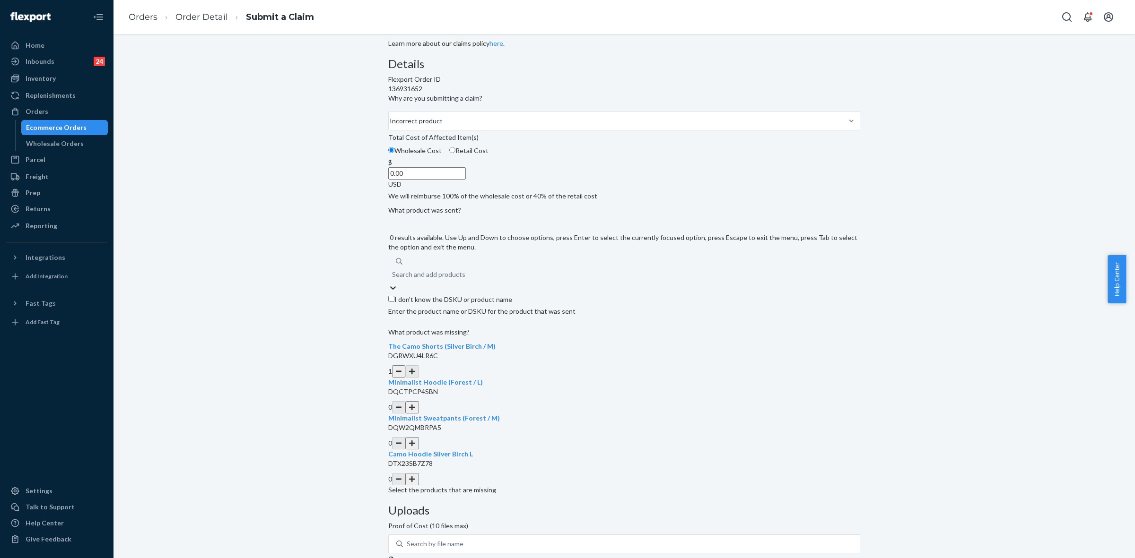
drag, startPoint x: 476, startPoint y: 300, endPoint x: 444, endPoint y: 304, distance: 31.9
click at [443, 279] on div "Search and add products" at bounding box center [428, 274] width 73 height 9
click at [393, 279] on input "0 results available. Use Up and Down to choose options, press Enter to select t…" at bounding box center [392, 274] width 1 height 9
drag, startPoint x: 450, startPoint y: 304, endPoint x: 439, endPoint y: 303, distance: 10.9
click at [439, 283] on div "Search and add products" at bounding box center [624, 274] width 472 height 17
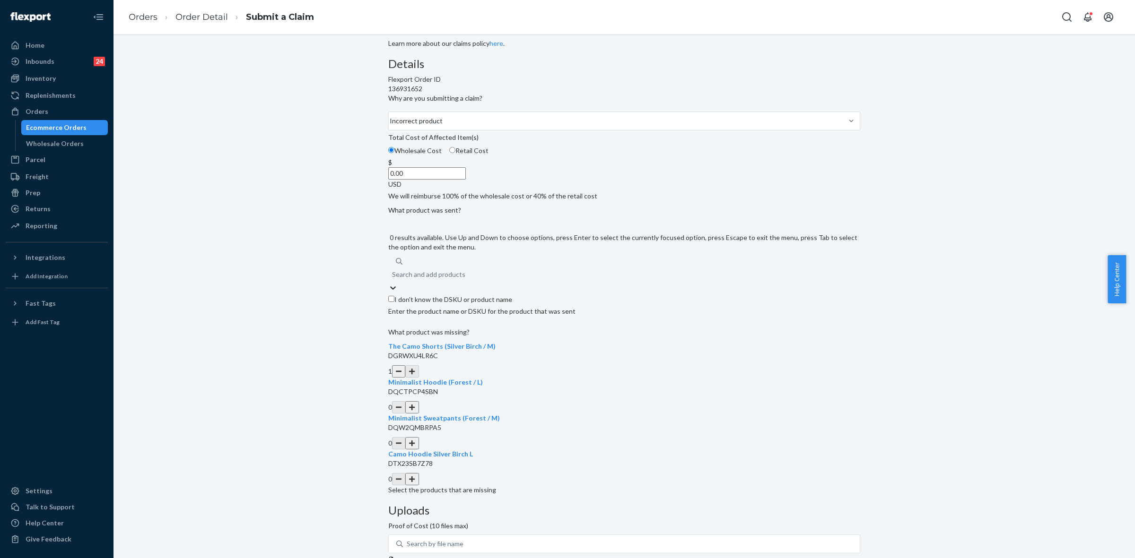
click at [393, 279] on input "0 results available. Use Up and Down to choose options, press Enter to select t…" at bounding box center [392, 274] width 1 height 9
click at [445, 279] on div "Search and add products" at bounding box center [428, 274] width 73 height 9
click at [393, 279] on input "0 results available. Use Up and Down to choose options, press Enter to select t…" at bounding box center [392, 274] width 1 height 9
paste input "Cloud Sweatpants Snow / XS"
type input "Cloud Sweatpants Snow / XS"
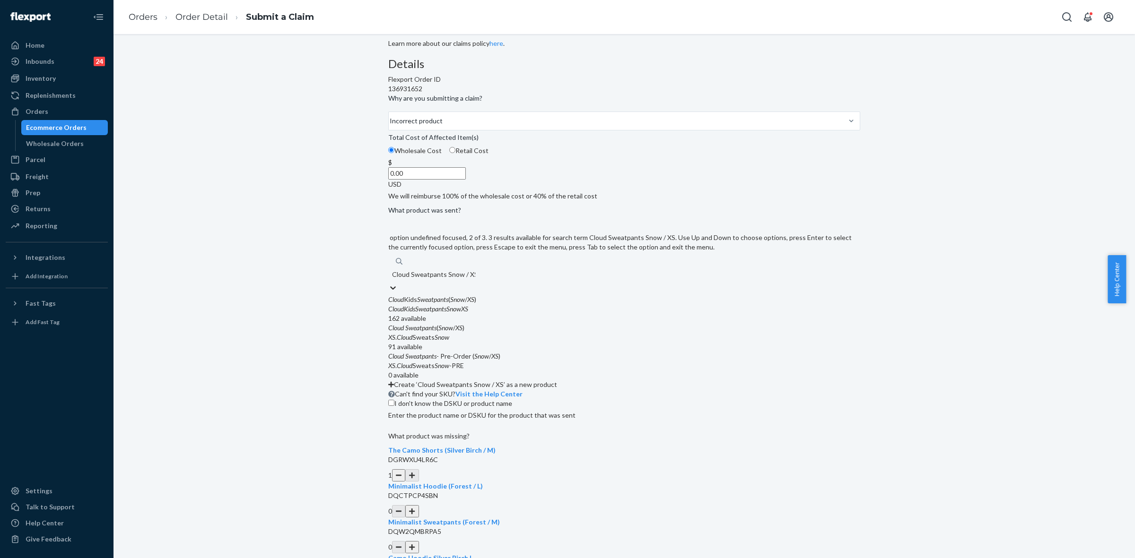
click at [490, 342] on div "XS . Cloud Sweats Snow" at bounding box center [624, 337] width 472 height 9
click at [475, 279] on input "Cloud Sweatpants Snow / XS" at bounding box center [433, 274] width 83 height 9
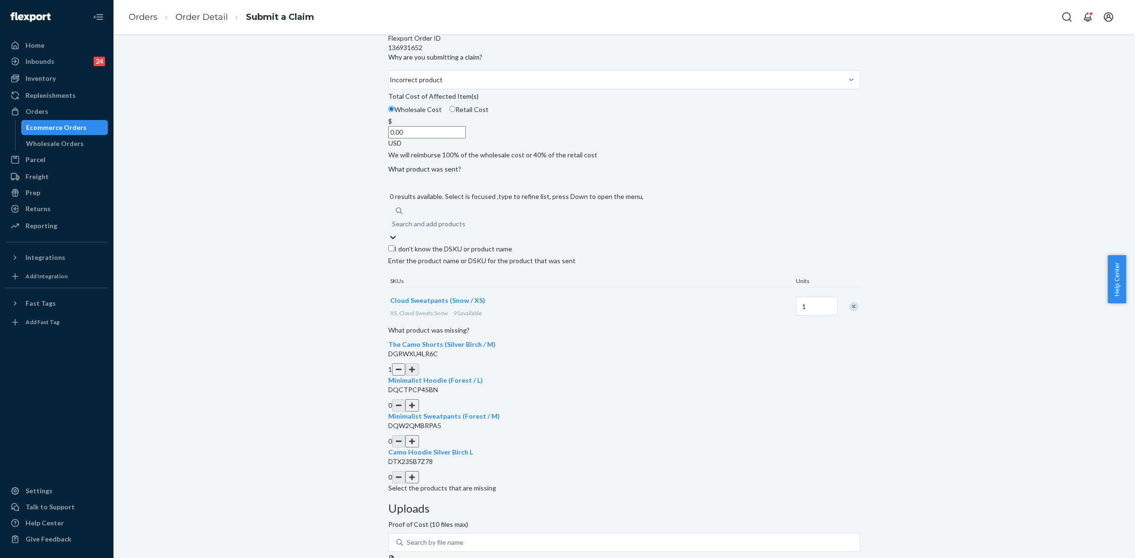
scroll to position [121, 0]
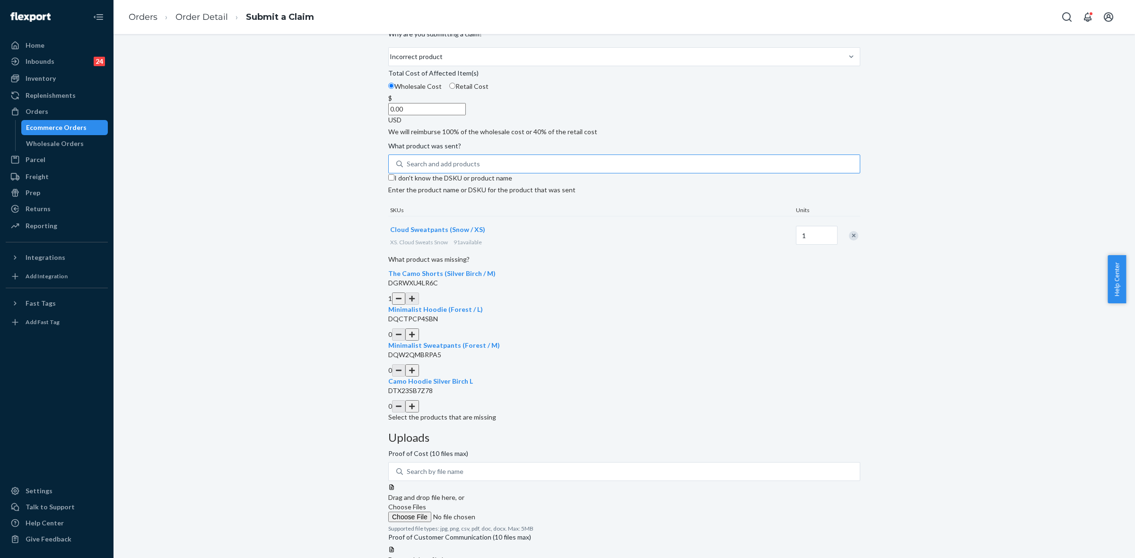
click at [426, 503] on span "Choose Files" at bounding box center [407, 507] width 38 height 8
click at [517, 512] on input "Choose Files" at bounding box center [452, 517] width 129 height 10
click at [426, 503] on span "Choose Files" at bounding box center [407, 507] width 38 height 8
click at [517, 512] on input "Choose Files" at bounding box center [452, 517] width 129 height 10
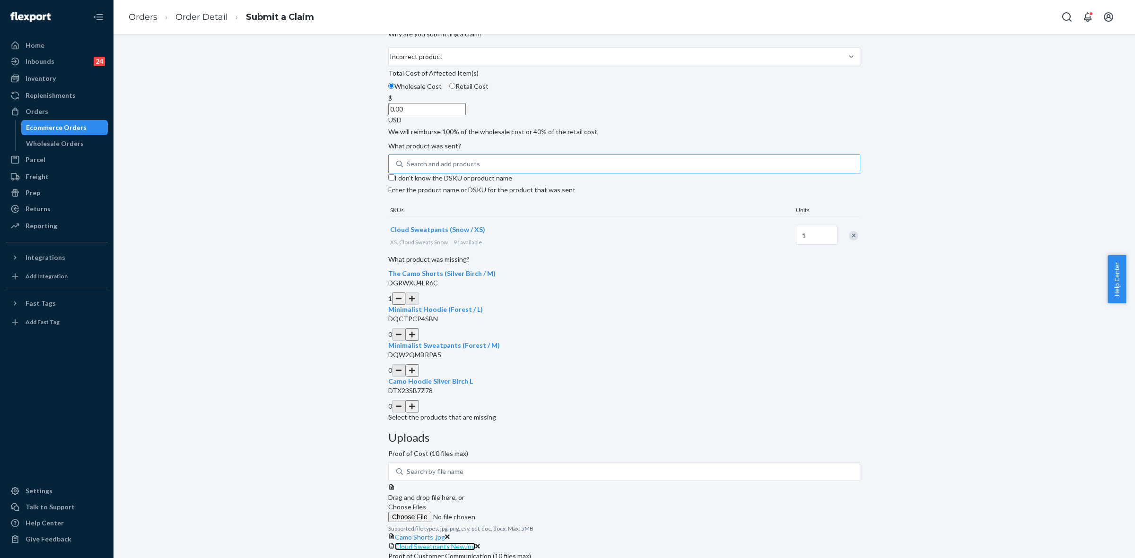
click at [475, 543] on span "Cloud Sweatpants New.jpg" at bounding box center [435, 547] width 80 height 8
click at [445, 533] on span "Camo Shorts .jpg" at bounding box center [420, 537] width 50 height 8
click at [466, 115] on input "0.00" at bounding box center [427, 109] width 78 height 12
type input "28.00"
click at [710, 432] on div "Uploads Proof of Cost (10 files max) Search by file name Drag and drop file her…" at bounding box center [624, 523] width 472 height 182
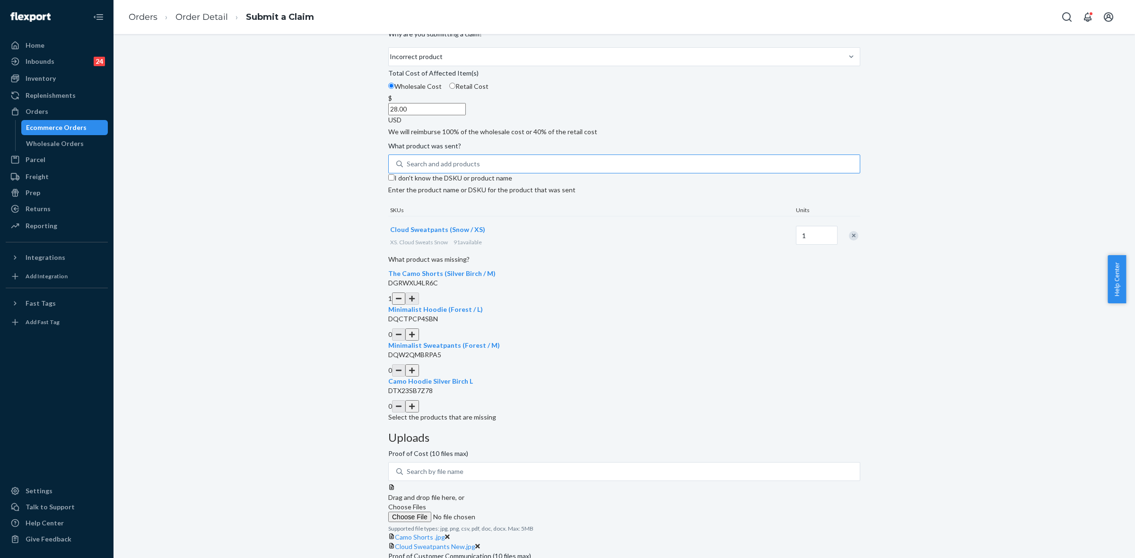
click at [693, 432] on div "Uploads Proof of Cost (10 files max) Search by file name Drag and drop file her…" at bounding box center [624, 523] width 472 height 182
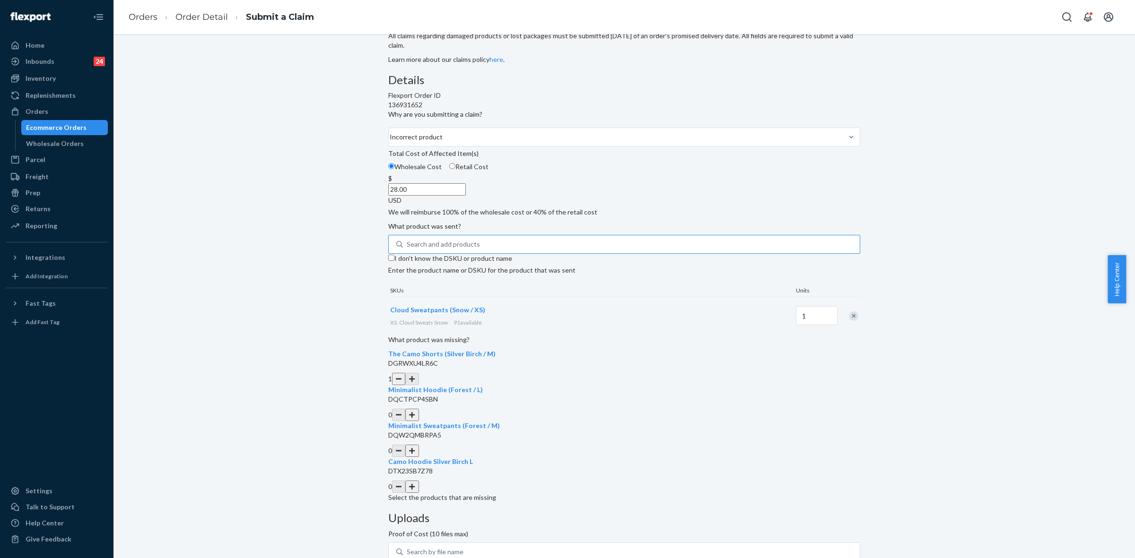
scroll to position [0, 0]
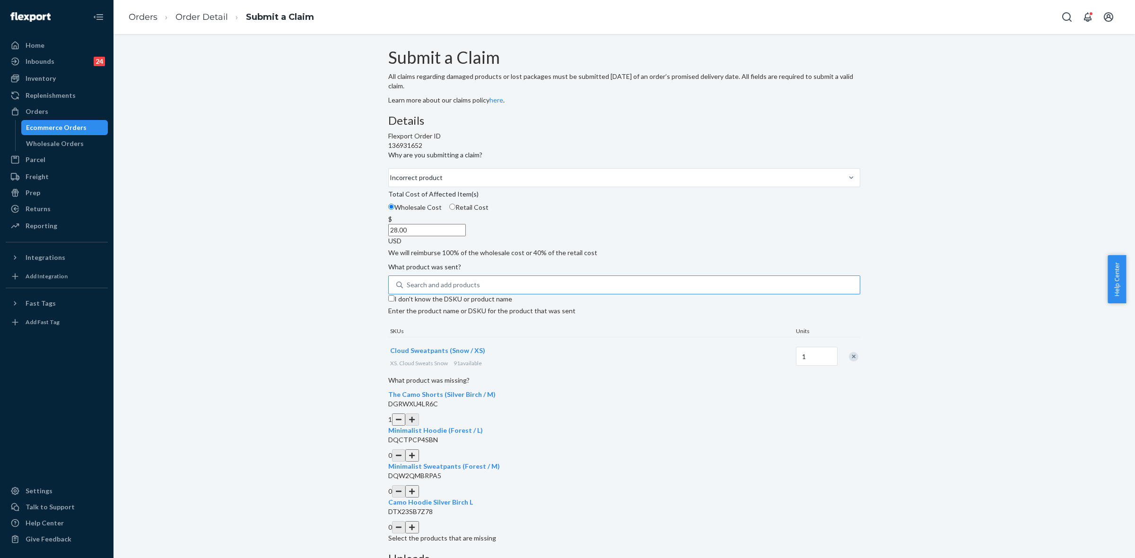
drag, startPoint x: 656, startPoint y: 514, endPoint x: 701, endPoint y: 512, distance: 44.5
copy span "[PERSON_NAME] [PERSON_NAME]"
click at [39, 114] on div "Orders" at bounding box center [37, 111] width 23 height 9
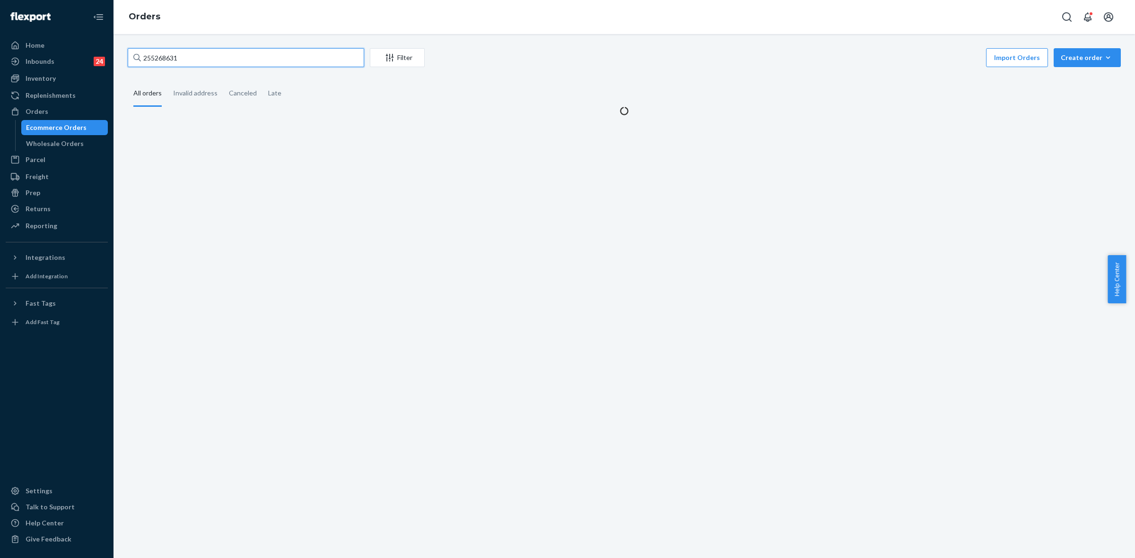
click at [152, 62] on input "255268631" at bounding box center [246, 57] width 236 height 19
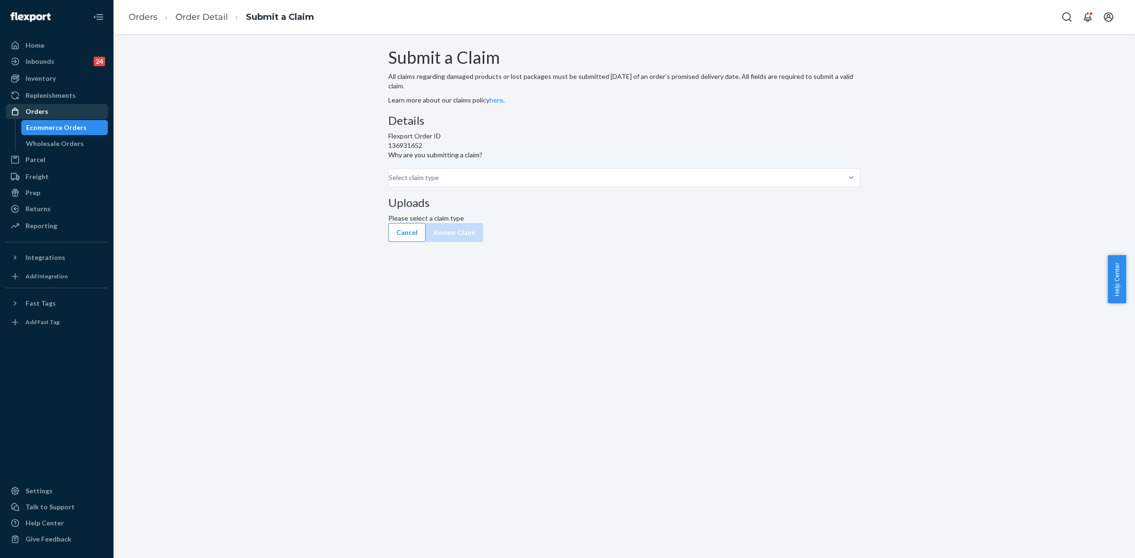
click at [49, 114] on div "Orders" at bounding box center [57, 111] width 100 height 13
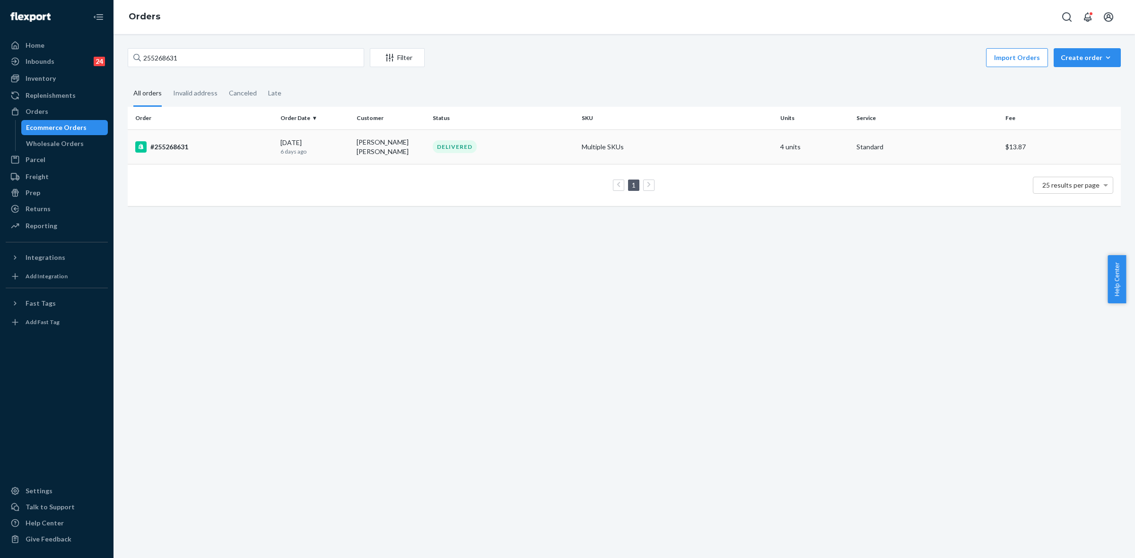
click at [360, 156] on td "[PERSON_NAME] [PERSON_NAME]" at bounding box center [391, 147] width 76 height 35
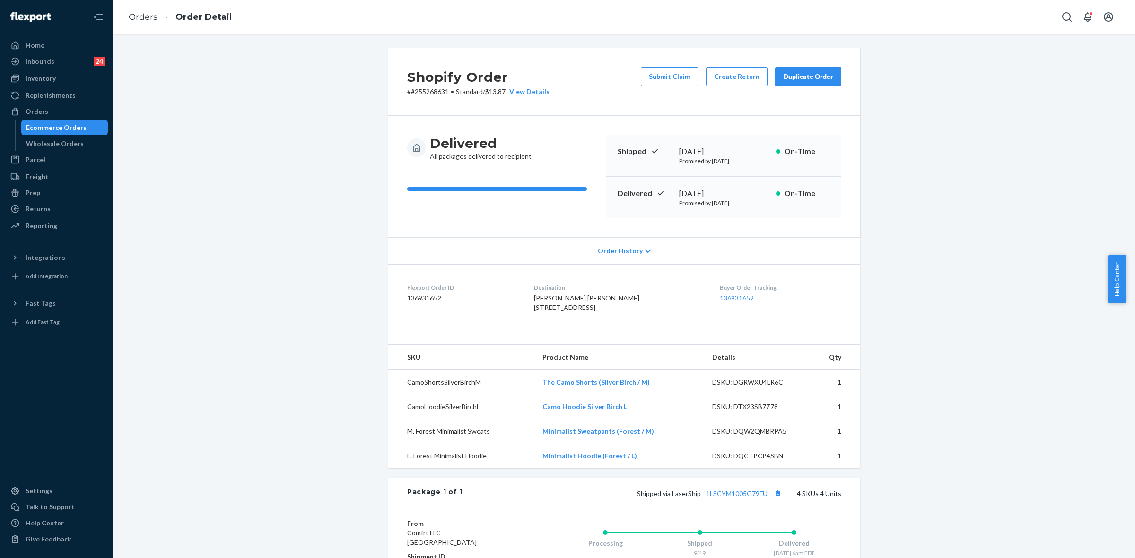
click at [667, 77] on button "Submit Claim" at bounding box center [670, 76] width 58 height 19
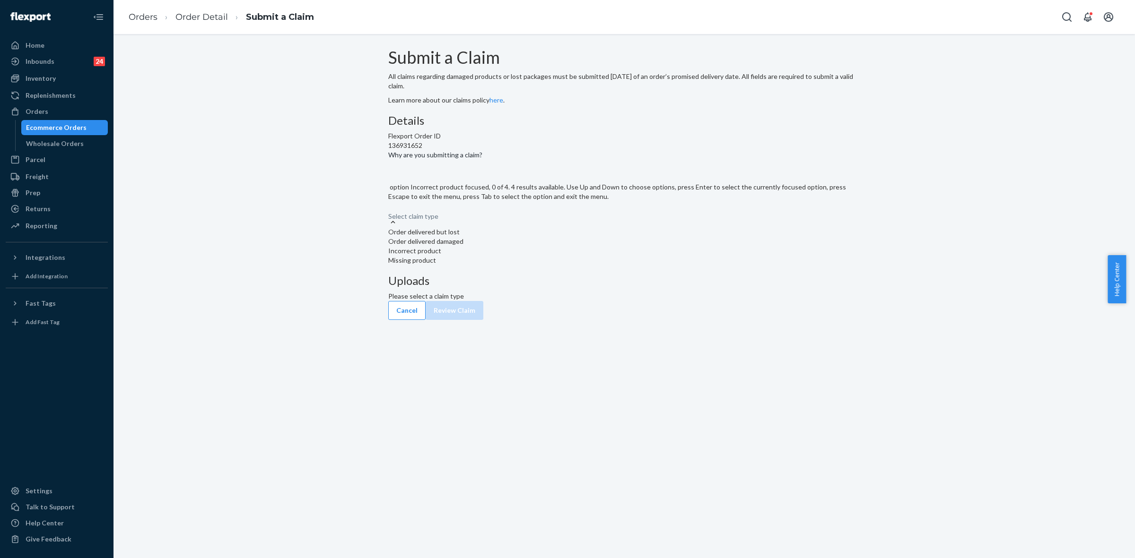
click at [515, 256] on div "Incorrect product" at bounding box center [624, 250] width 472 height 9
click at [389, 217] on input "Why are you submitting a claim? option Incorrect product focused, 0 of 4. 4 res…" at bounding box center [388, 211] width 1 height 9
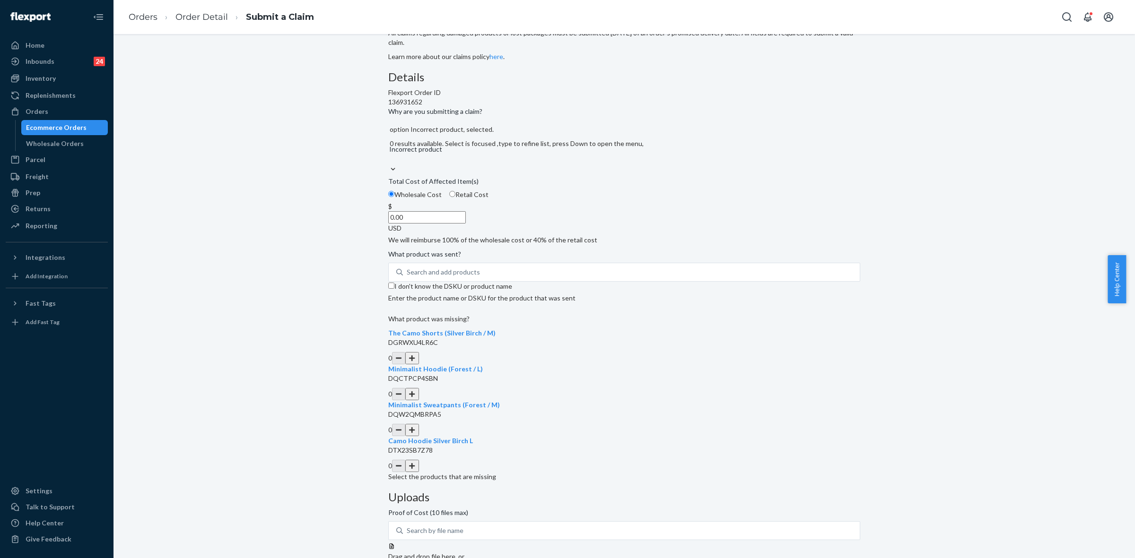
scroll to position [57, 0]
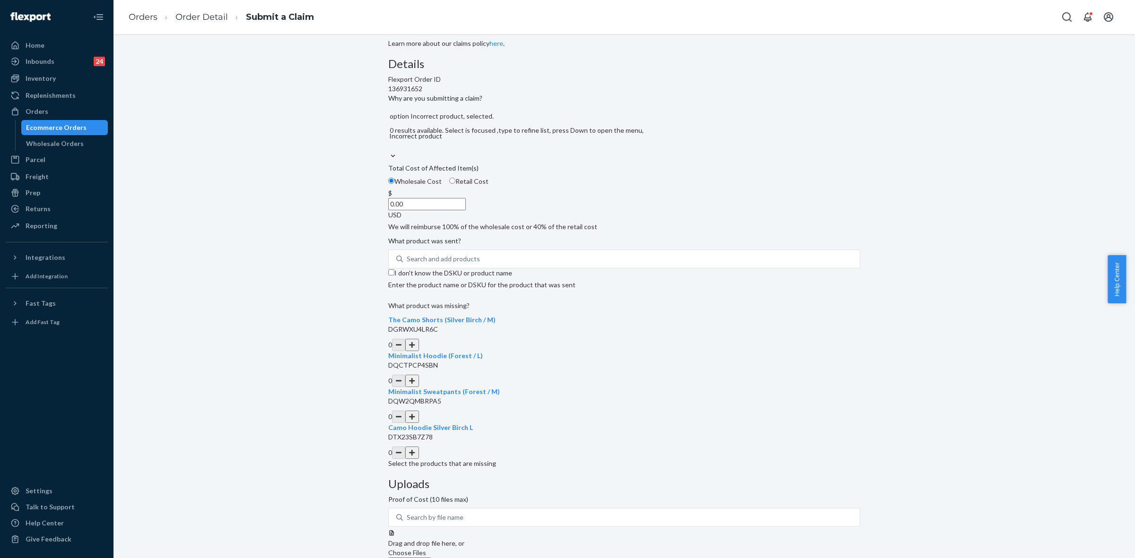
click at [418, 351] on button "button" at bounding box center [411, 345] width 13 height 12
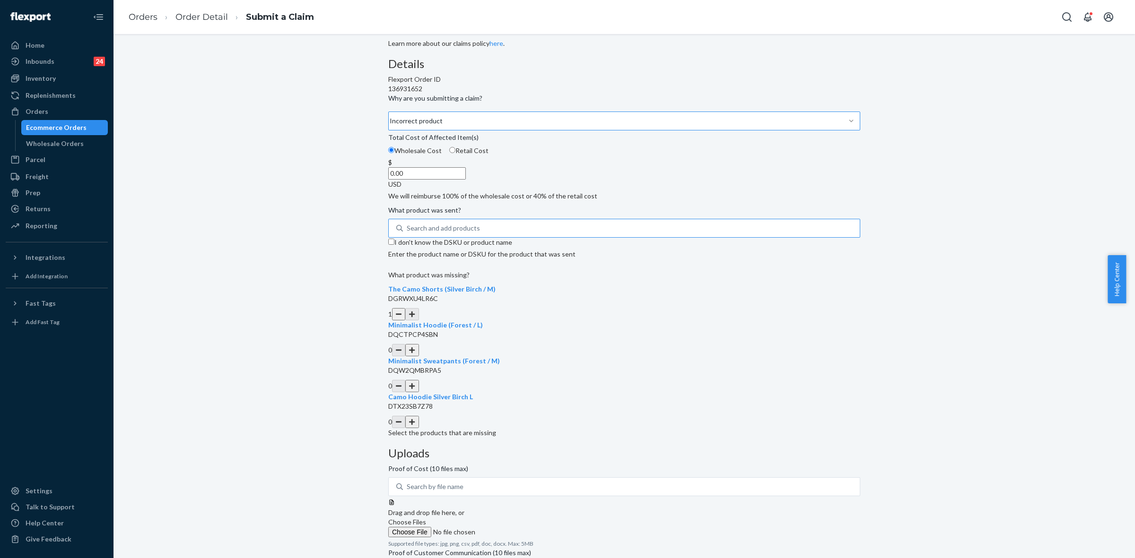
click at [473, 233] on div "Search and add products" at bounding box center [443, 228] width 73 height 9
click at [407, 233] on input "Search and add products" at bounding box center [407, 228] width 1 height 9
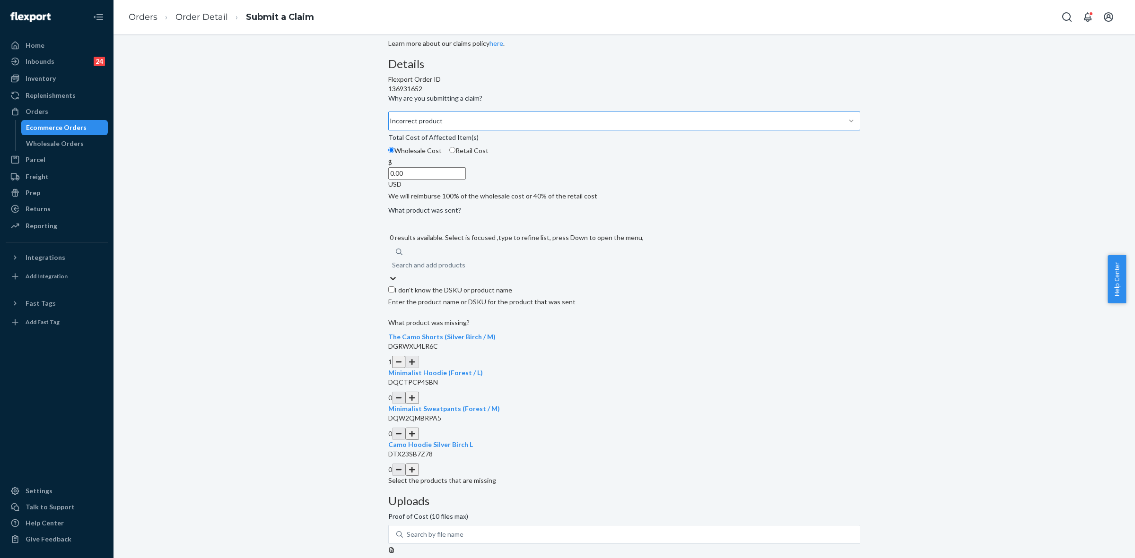
paste input "Cloud Sweatpants Snow / XS"
type input "Cloud Sweatpants Snow / XS"
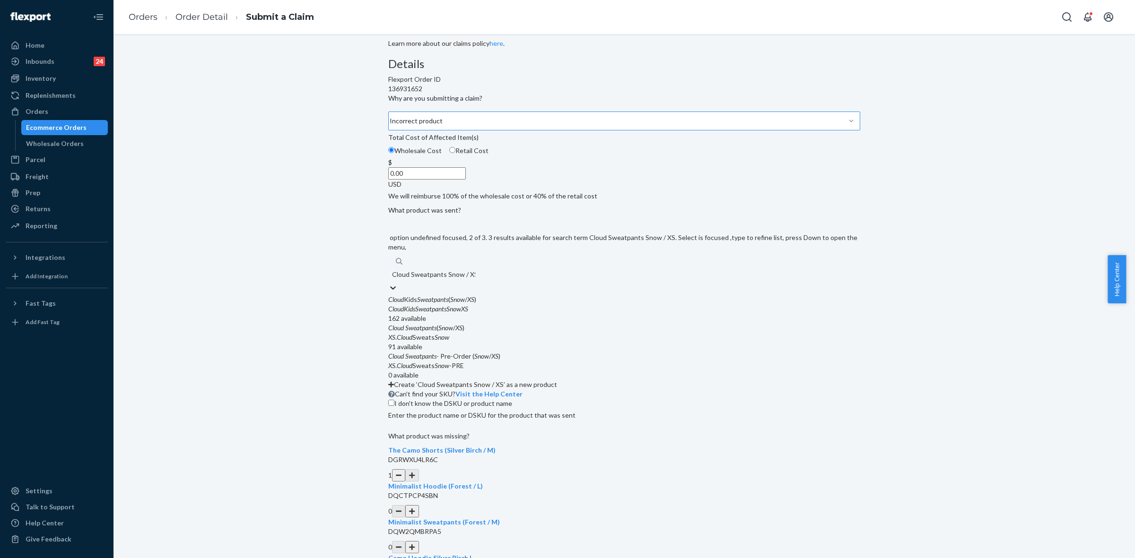
click at [453, 332] on em "Snow" at bounding box center [445, 328] width 15 height 8
click at [475, 279] on input "Cloud Sweatpants Snow / XS" at bounding box center [433, 274] width 83 height 9
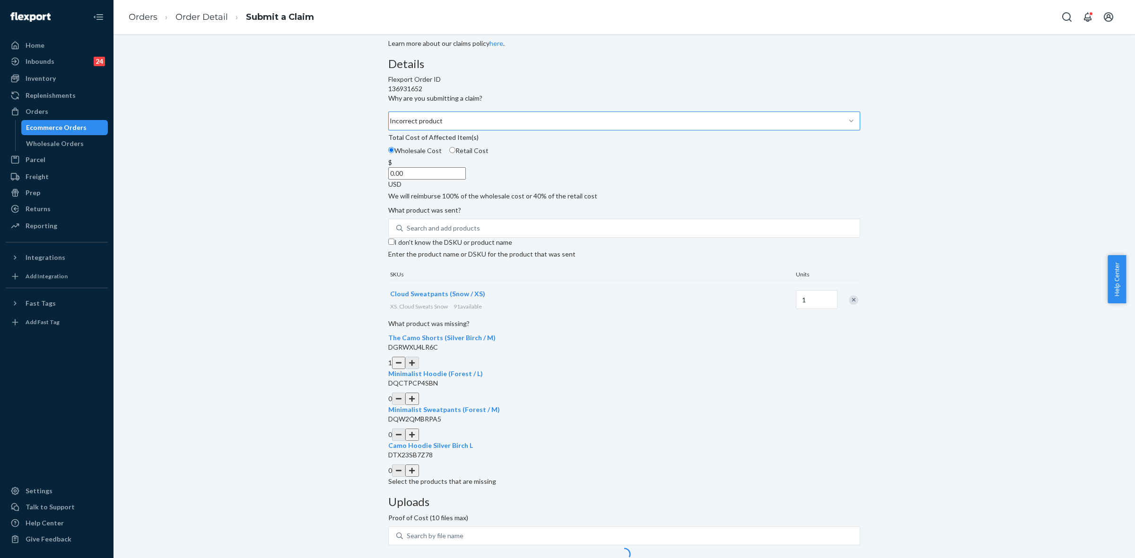
click at [466, 180] on input "0.00" at bounding box center [427, 173] width 78 height 12
type input "28.00"
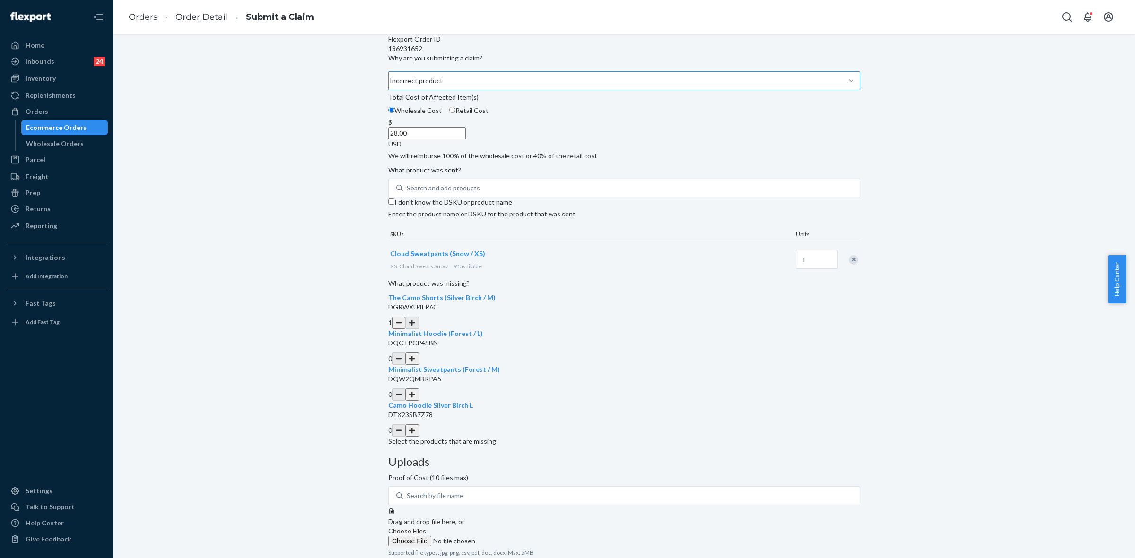
scroll to position [121, 0]
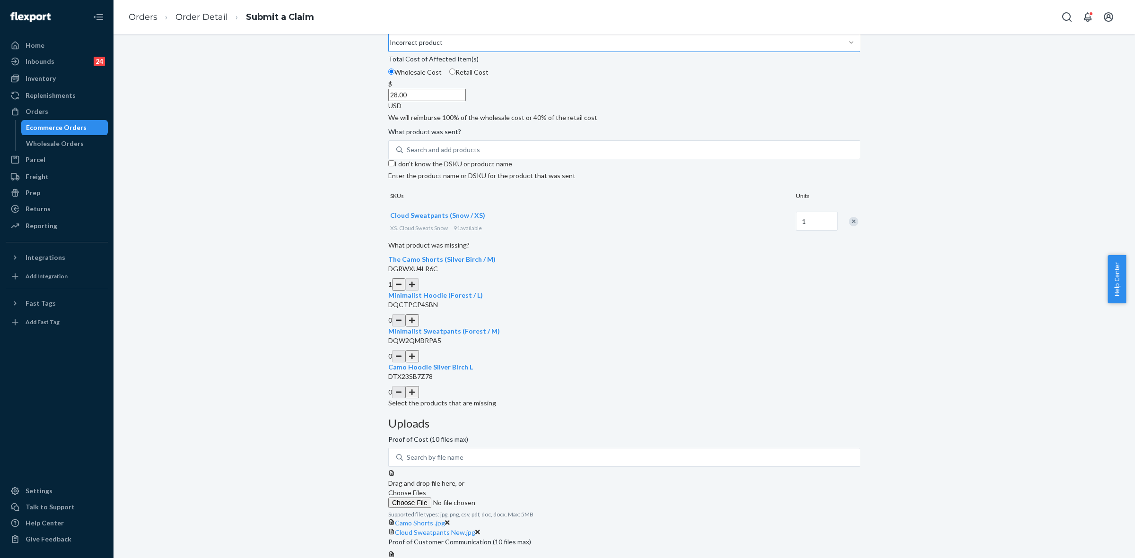
scroll to position [143, 0]
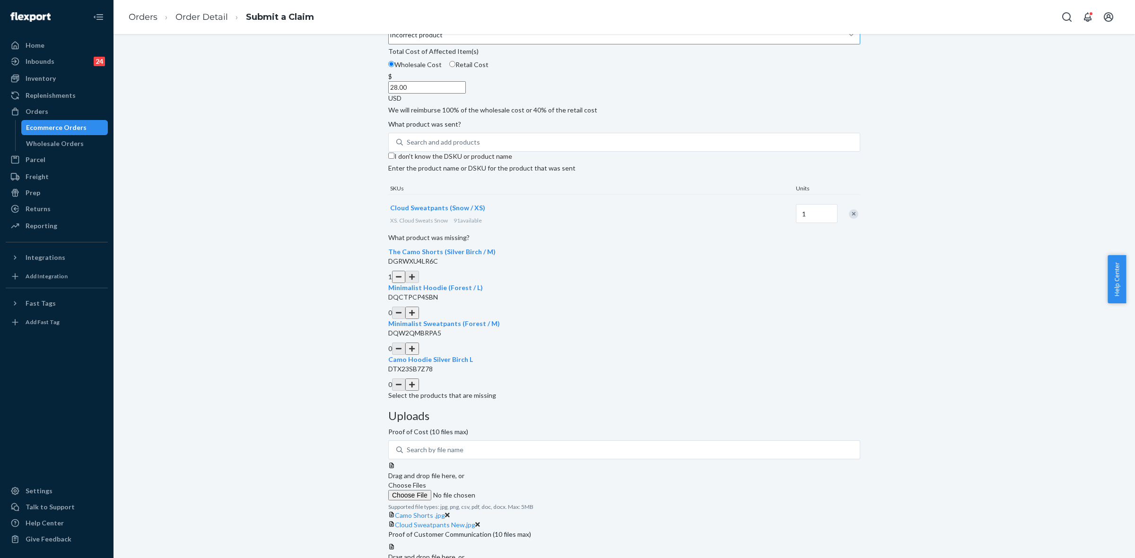
drag, startPoint x: 815, startPoint y: 541, endPoint x: 850, endPoint y: 558, distance: 38.7
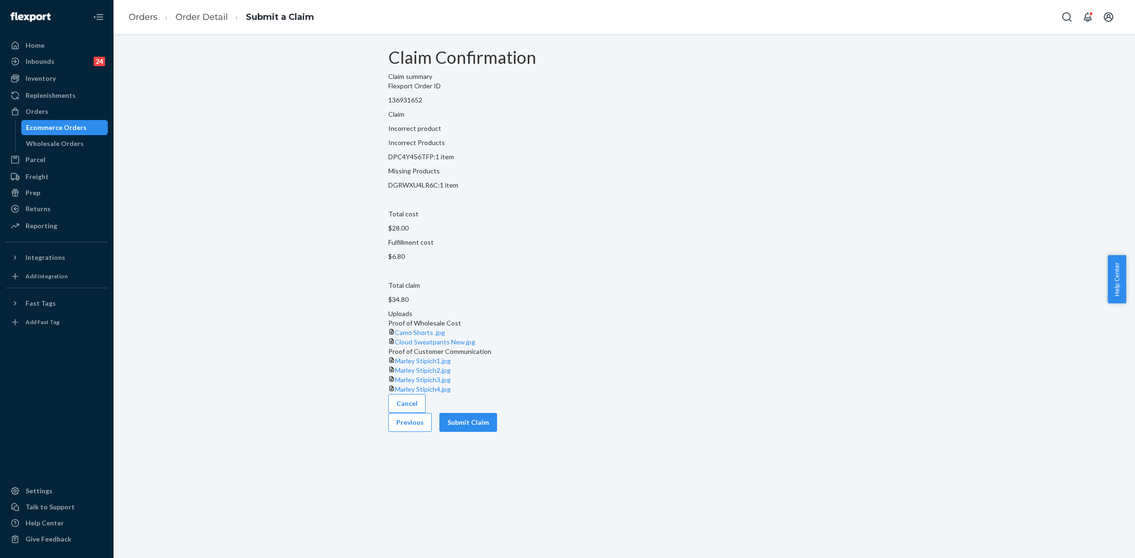
scroll to position [0, 0]
click at [497, 432] on button "Submit Claim" at bounding box center [468, 422] width 58 height 19
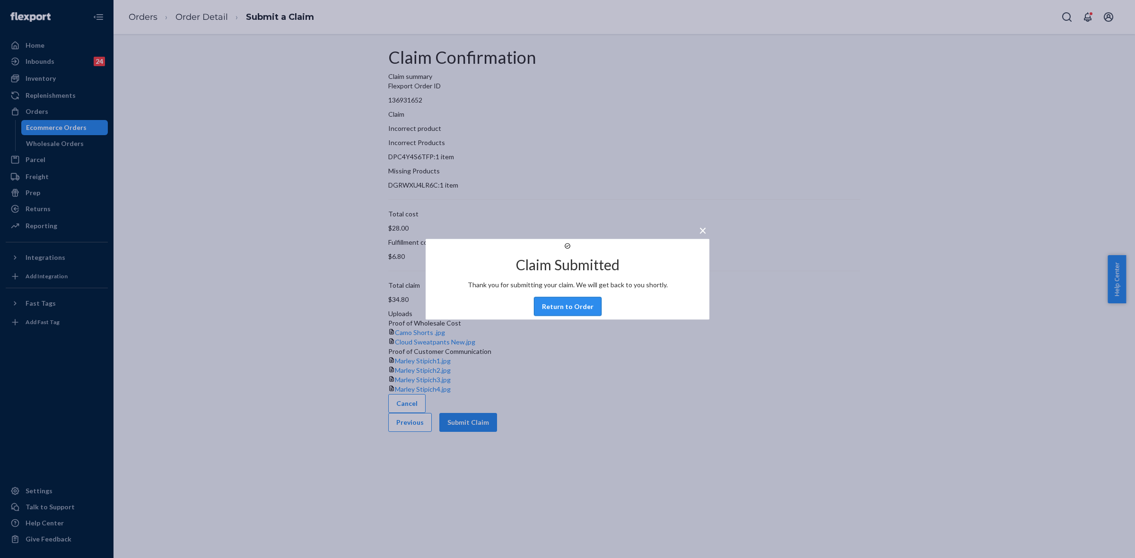
click at [563, 316] on button "Return to Order" at bounding box center [568, 306] width 68 height 19
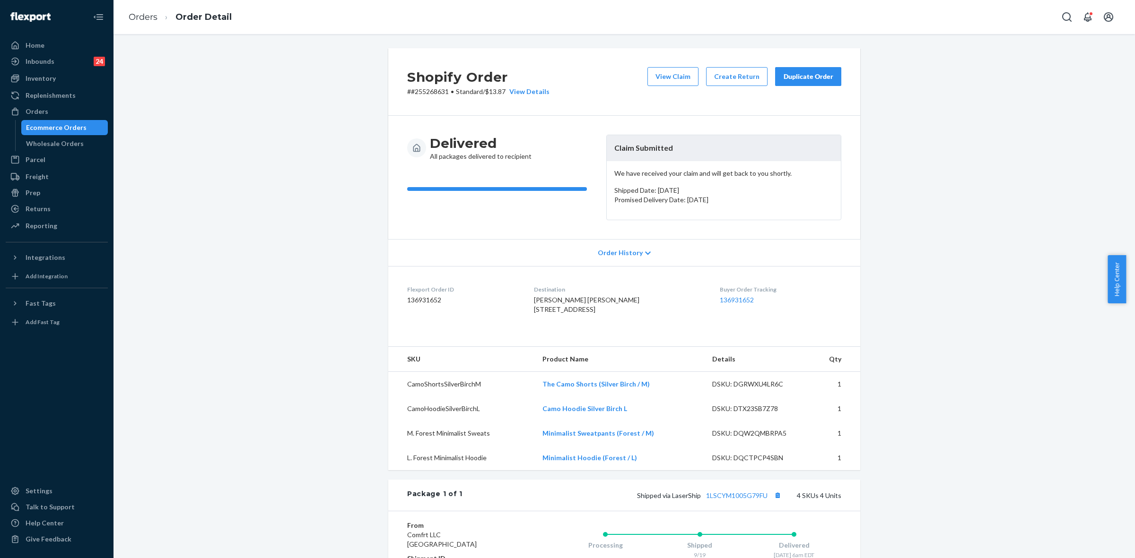
click at [422, 88] on p "# #255268631 • Standard / $13.87 View Details" at bounding box center [478, 91] width 142 height 9
drag, startPoint x: 619, startPoint y: 147, endPoint x: 714, endPoint y: 277, distance: 161.4
click at [686, 143] on header "Claim Submitted" at bounding box center [724, 148] width 234 height 26
click at [46, 105] on div "Orders" at bounding box center [57, 111] width 100 height 13
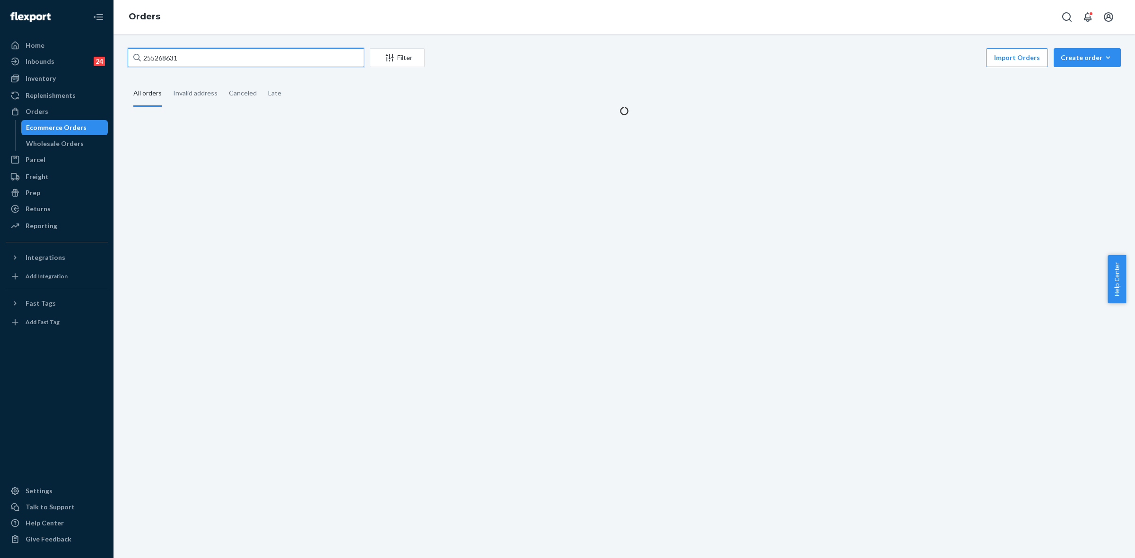
click at [147, 60] on input "255268631" at bounding box center [246, 57] width 236 height 19
click at [148, 60] on input "255268631" at bounding box center [246, 57] width 236 height 19
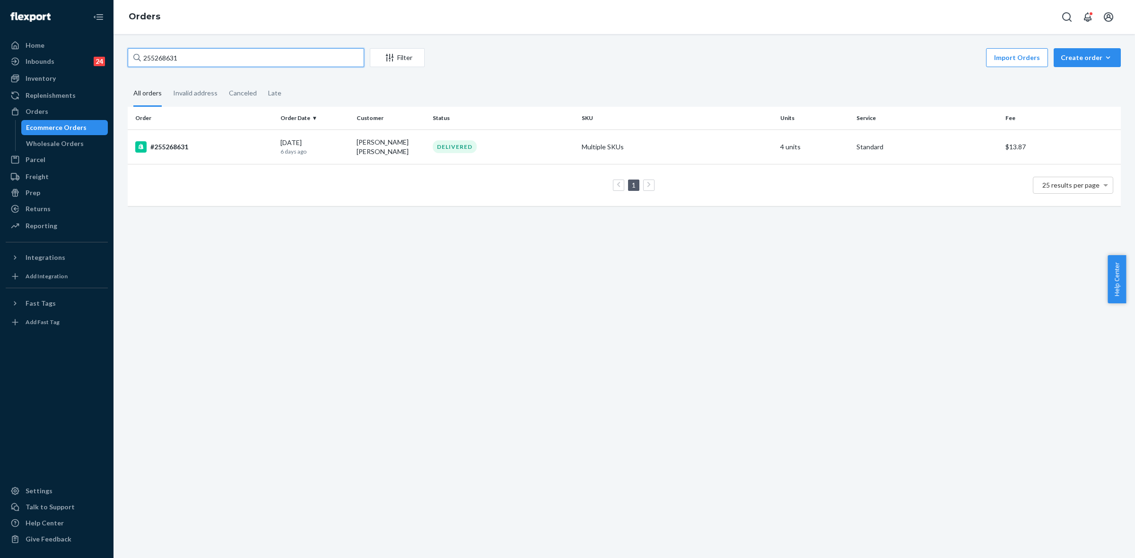
paste input "RJ01KU-NXX"
type input "RJ01KU-NXX"
click at [358, 149] on td "[PERSON_NAME]" at bounding box center [391, 146] width 76 height 33
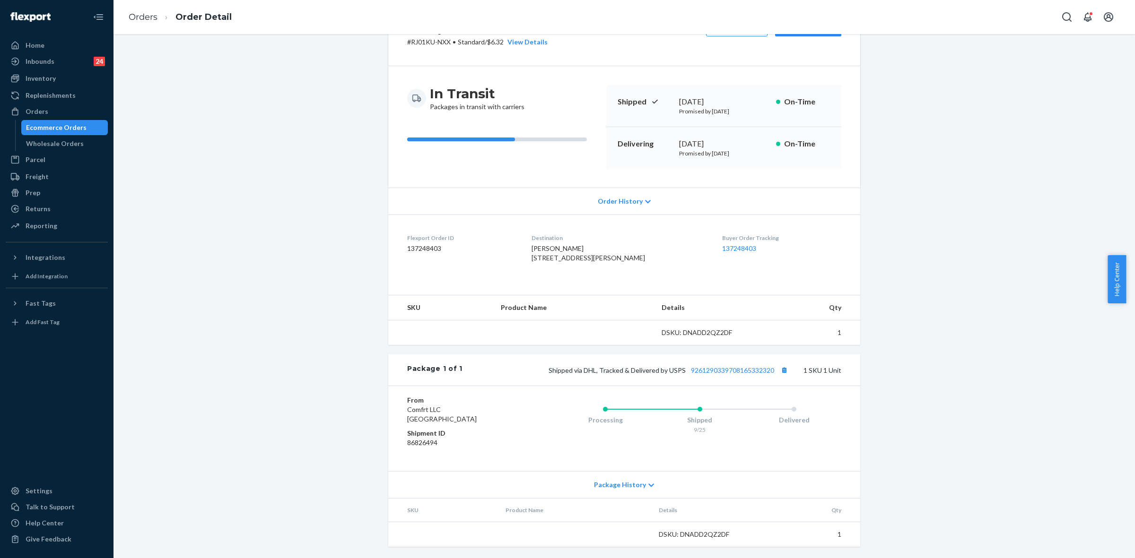
scroll to position [69, 0]
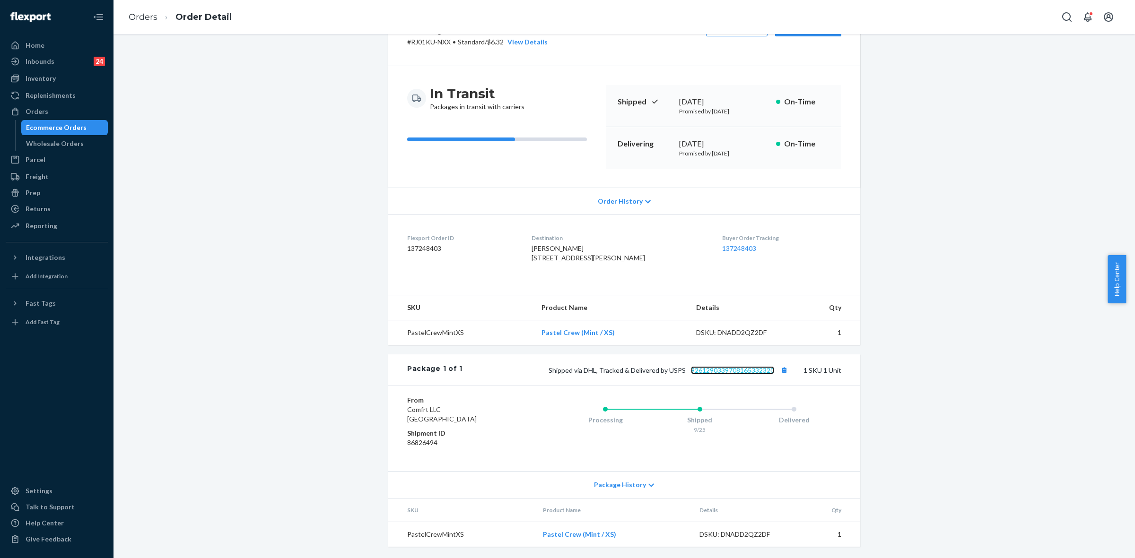
click at [706, 372] on link "9261290339708165332320" at bounding box center [732, 370] width 83 height 8
click at [756, 366] on link "9261290339708165332320" at bounding box center [732, 370] width 83 height 8
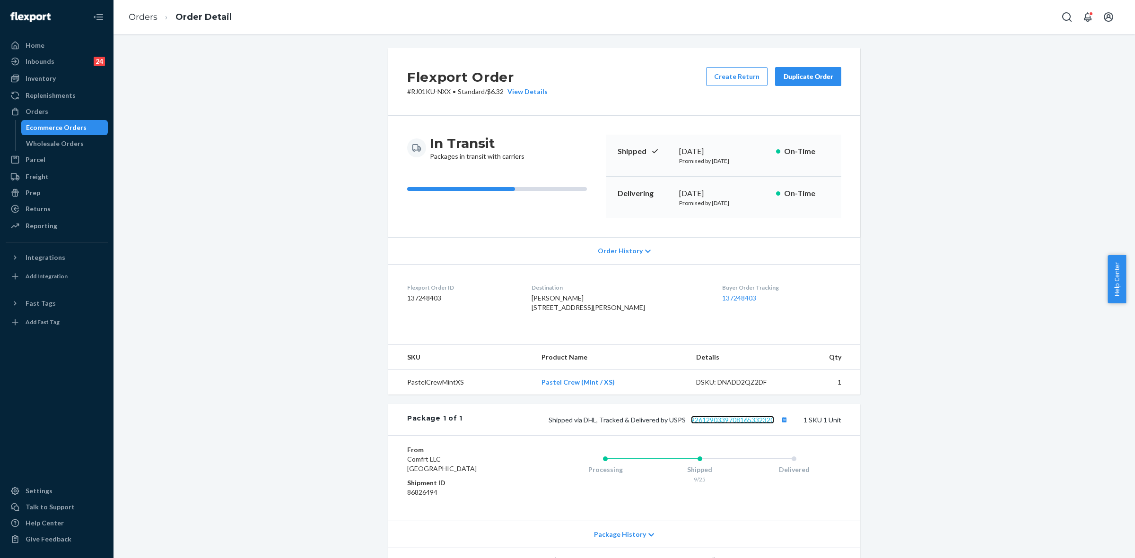
click at [756, 424] on link "9261290339708165332320" at bounding box center [732, 420] width 83 height 8
click at [715, 424] on link "9261290339708165332320" at bounding box center [732, 420] width 83 height 8
drag, startPoint x: 581, startPoint y: 441, endPoint x: 771, endPoint y: 431, distance: 190.3
click at [771, 431] on div "Package 1 of 1 Shipped via DHL, Tracked & Delivered by USPS 9261290339708165332…" at bounding box center [624, 419] width 472 height 31
click at [43, 111] on div "Orders" at bounding box center [37, 111] width 23 height 9
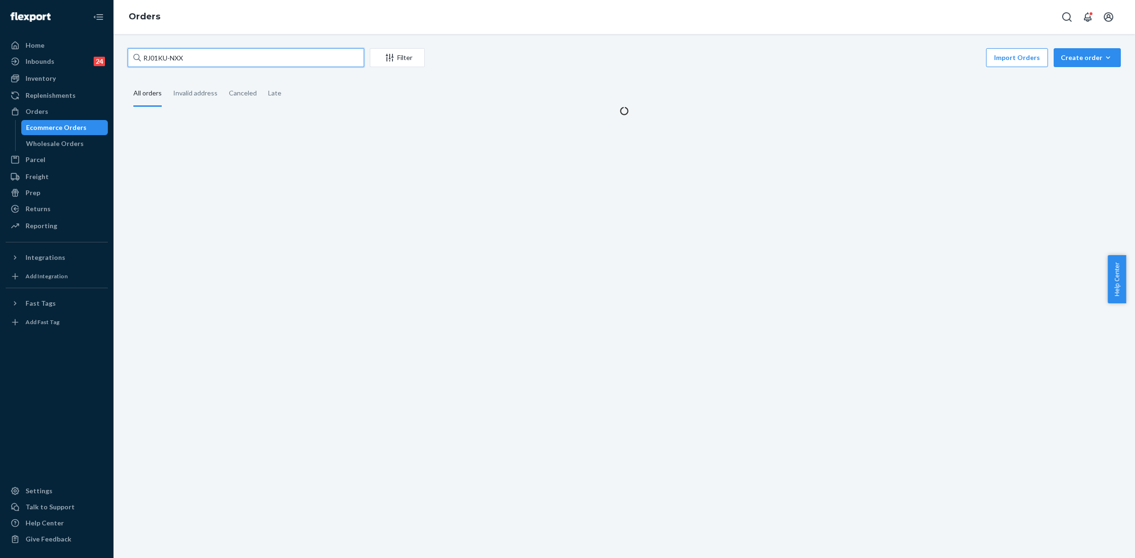
click at [156, 60] on input "RJ01KU-NXX" at bounding box center [246, 57] width 236 height 19
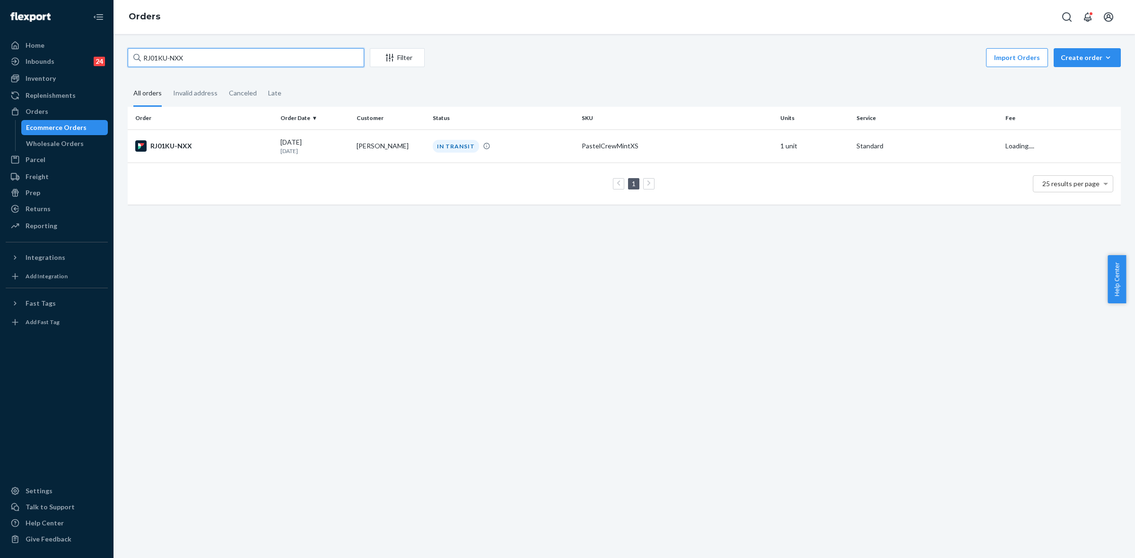
click at [158, 60] on input "RJ01KU-NXX" at bounding box center [246, 57] width 236 height 19
paste input "BJK0RDW3GG"
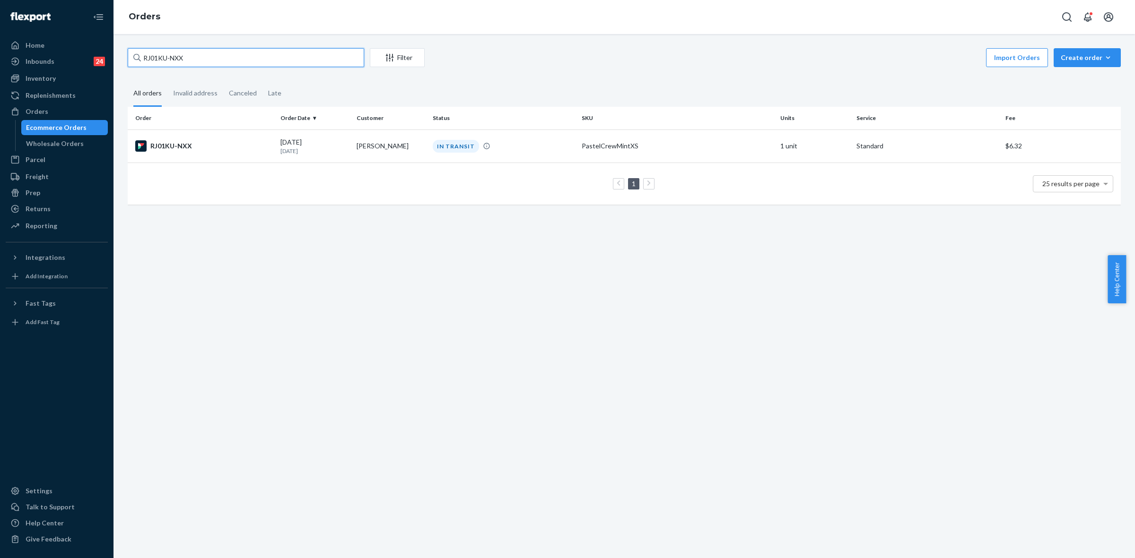
type input "BJK0RDW3GG"
click at [413, 150] on td "[PERSON_NAME]" at bounding box center [391, 146] width 76 height 33
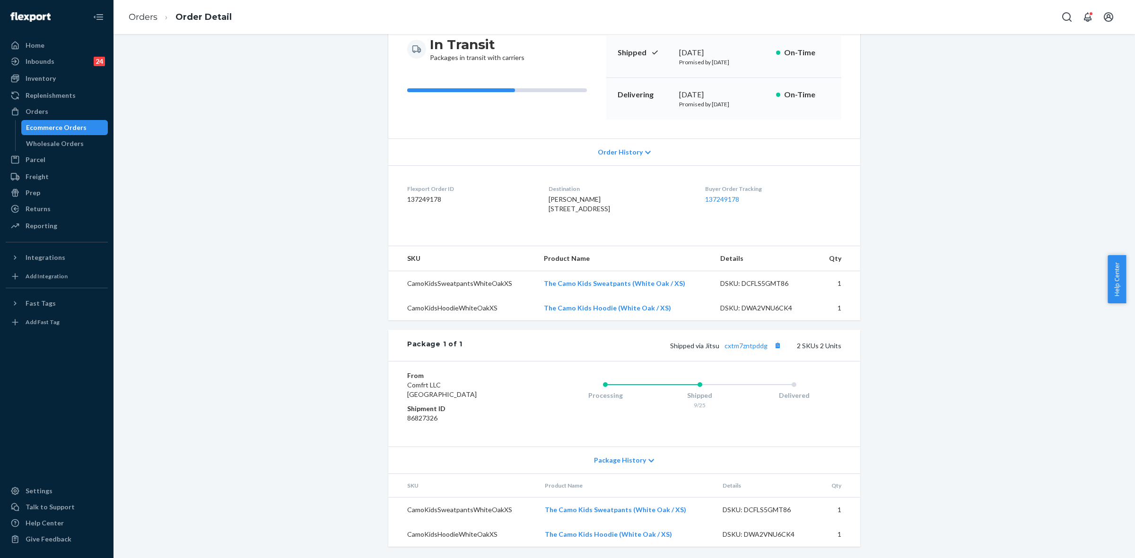
scroll to position [128, 0]
click at [648, 459] on icon at bounding box center [651, 461] width 6 height 7
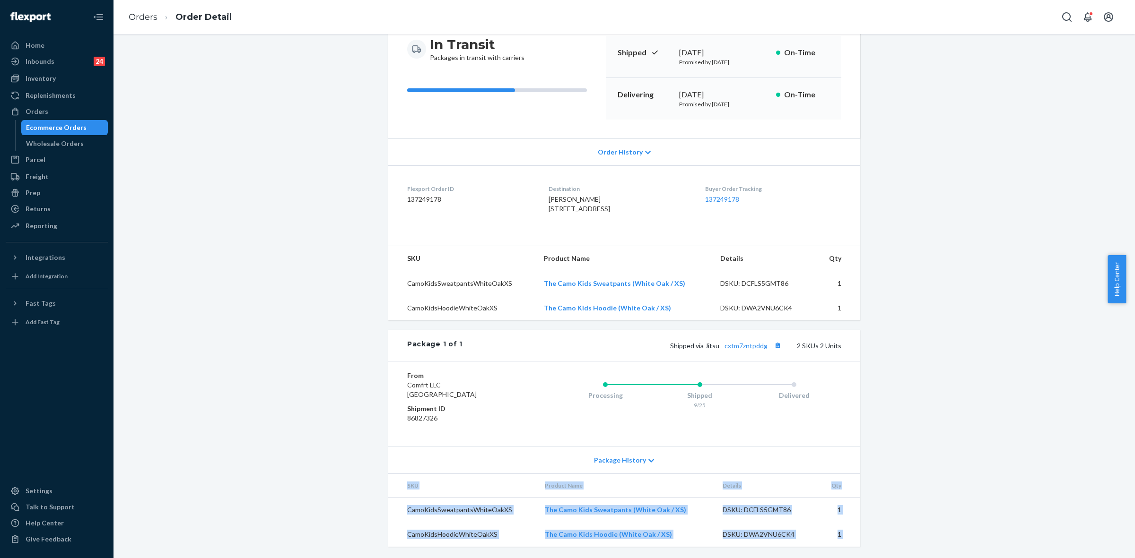
drag, startPoint x: 643, startPoint y: 459, endPoint x: 651, endPoint y: 473, distance: 15.7
click at [648, 459] on icon at bounding box center [651, 461] width 6 height 7
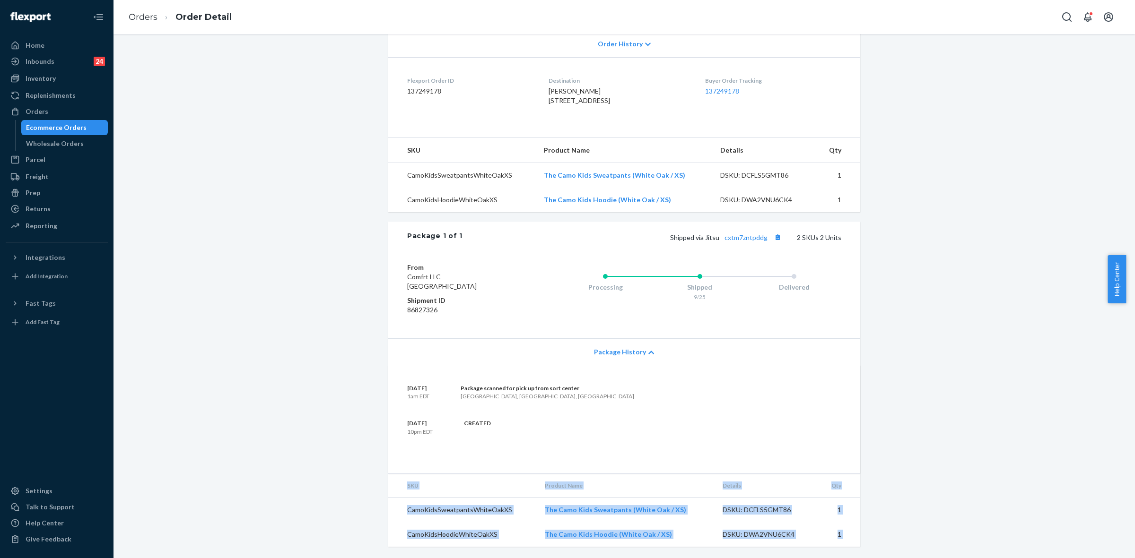
scroll to position [236, 0]
click at [756, 236] on link "cxtm7zntpddg" at bounding box center [745, 238] width 43 height 8
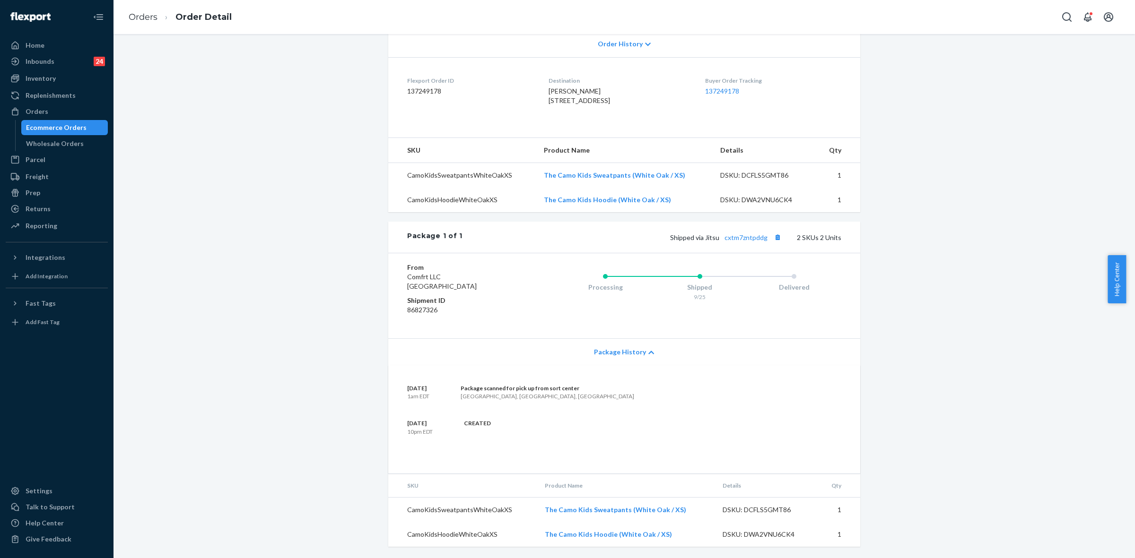
drag, startPoint x: 682, startPoint y: 417, endPoint x: 689, endPoint y: 421, distance: 8.7
click at [682, 417] on section "[DATE] 1am EDT Package scanned for pick up from sort center [GEOGRAPHIC_DATA], …" at bounding box center [624, 419] width 434 height 70
click at [750, 240] on link "cxtm7zntpddg" at bounding box center [745, 238] width 43 height 8
drag, startPoint x: 702, startPoint y: 236, endPoint x: 764, endPoint y: 237, distance: 61.5
click at [764, 237] on span "Shipped via Jitsu cxtm7zntpddg" at bounding box center [726, 238] width 113 height 8
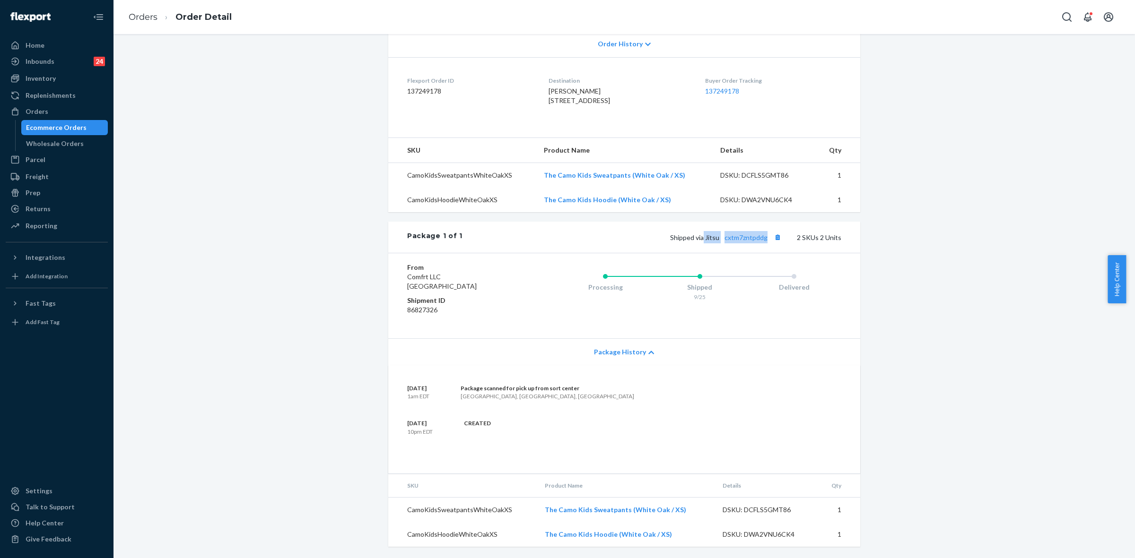
drag, startPoint x: 65, startPoint y: 119, endPoint x: 78, endPoint y: 121, distance: 12.9
click at [65, 119] on link "Orders" at bounding box center [57, 111] width 102 height 15
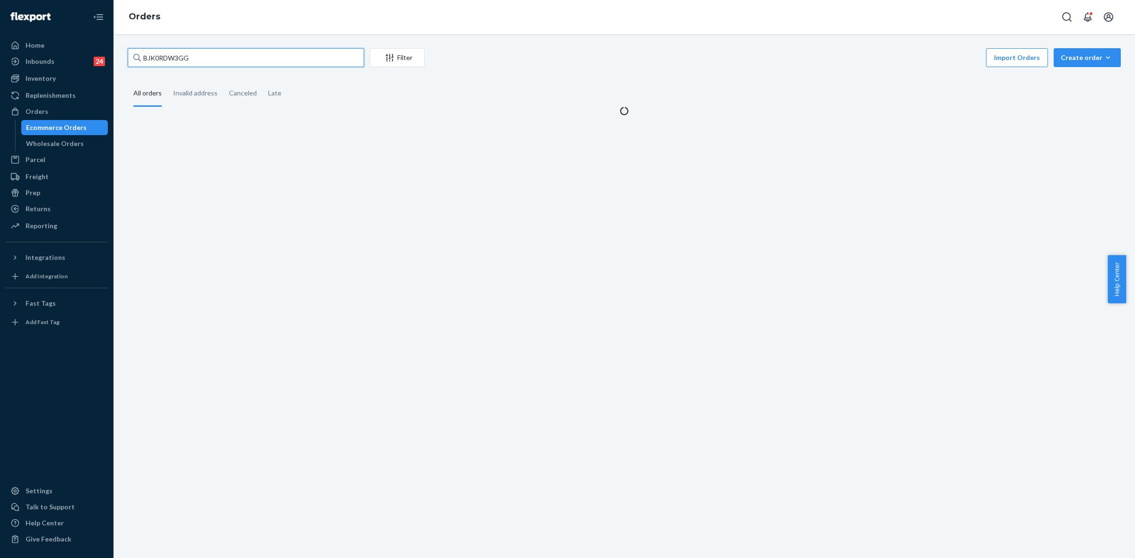
click at [155, 57] on input "BJK0RDW3GG" at bounding box center [246, 57] width 236 height 19
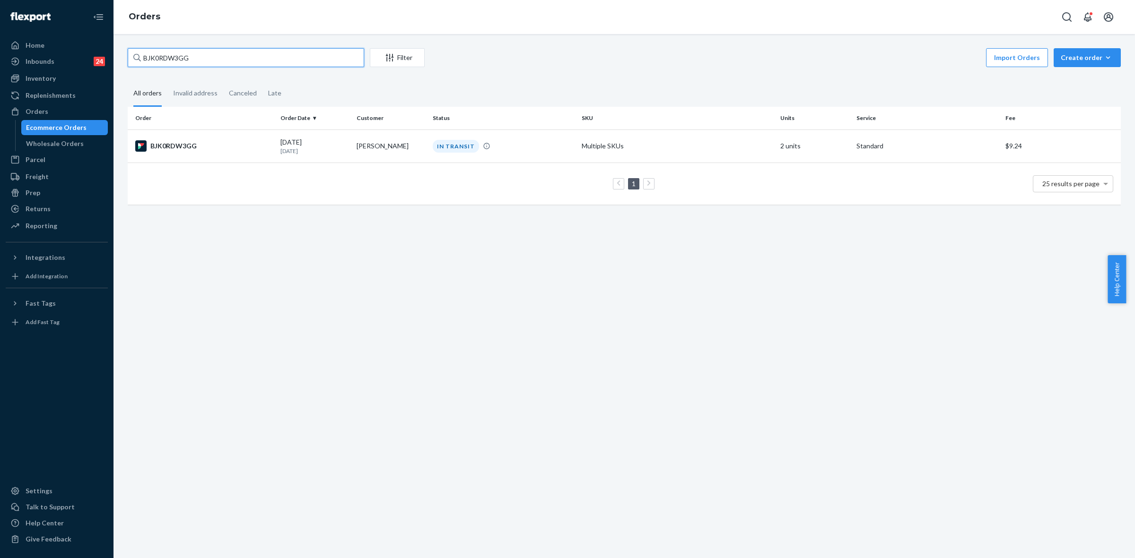
paste input "255254189"
type input "255254189"
click at [246, 147] on div "#255254189" at bounding box center [204, 145] width 138 height 11
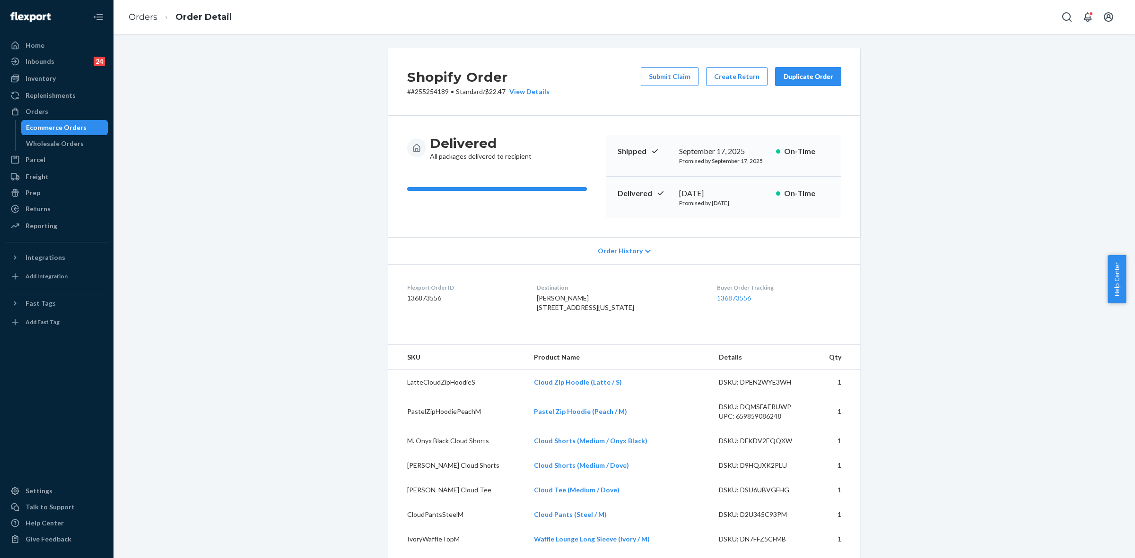
click at [816, 75] on div "Duplicate Order" at bounding box center [808, 76] width 50 height 9
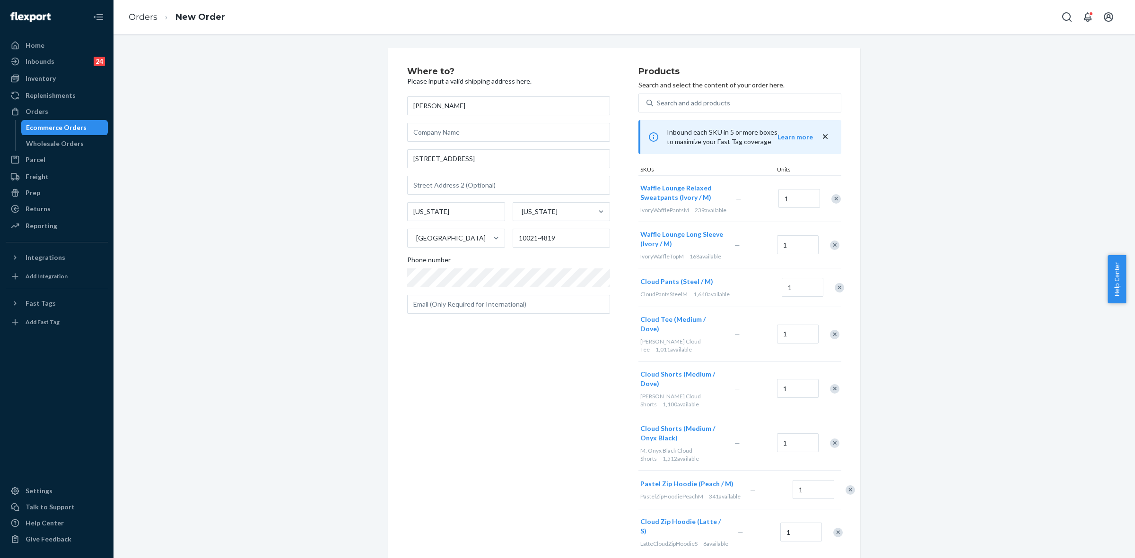
click at [832, 203] on div "Remove Item" at bounding box center [835, 198] width 9 height 9
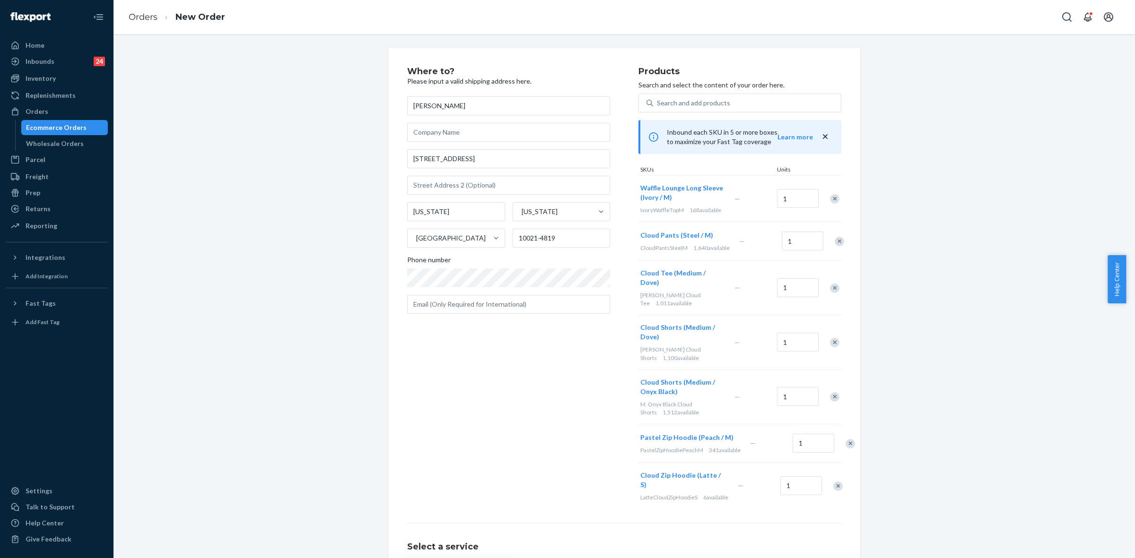
click at [832, 203] on div "Remove Item" at bounding box center [834, 198] width 9 height 9
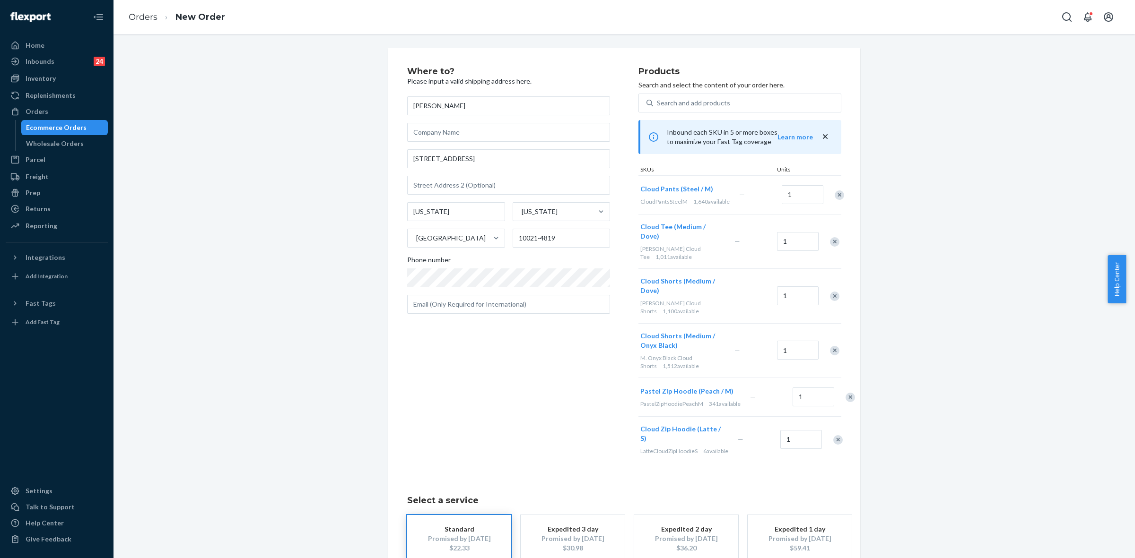
click at [832, 242] on div "Remove Item" at bounding box center [834, 241] width 9 height 9
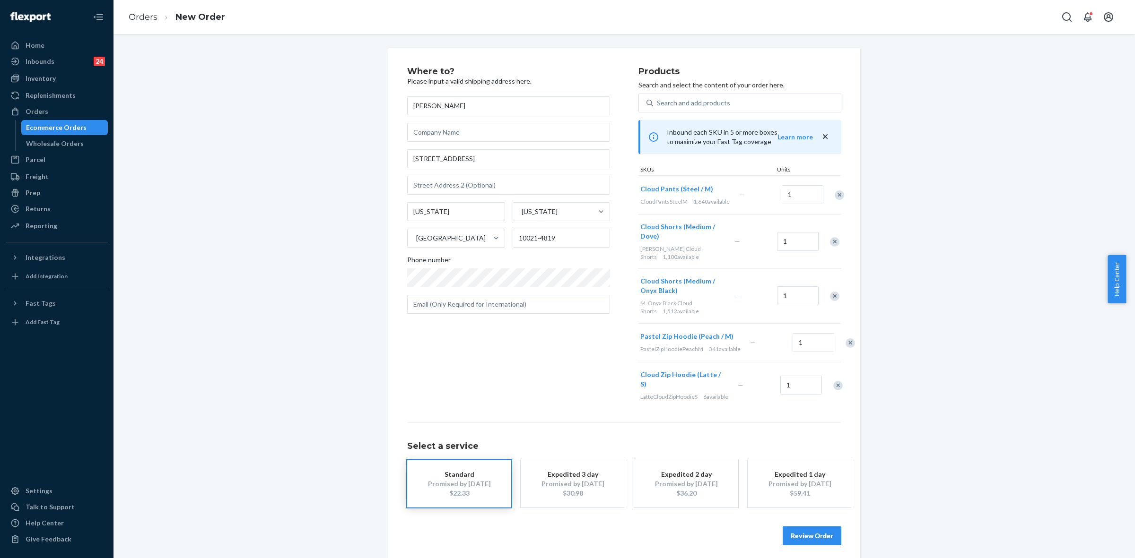
click at [830, 243] on div at bounding box center [829, 241] width 24 height 25
click at [830, 244] on div "Remove Item" at bounding box center [834, 241] width 9 height 9
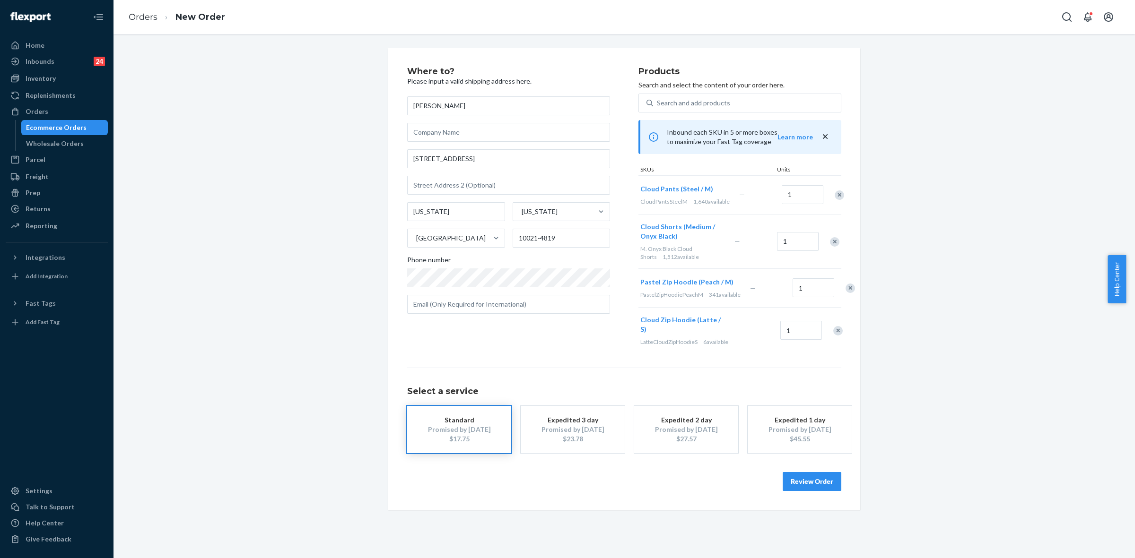
click at [830, 247] on div "Remove Item" at bounding box center [834, 241] width 9 height 9
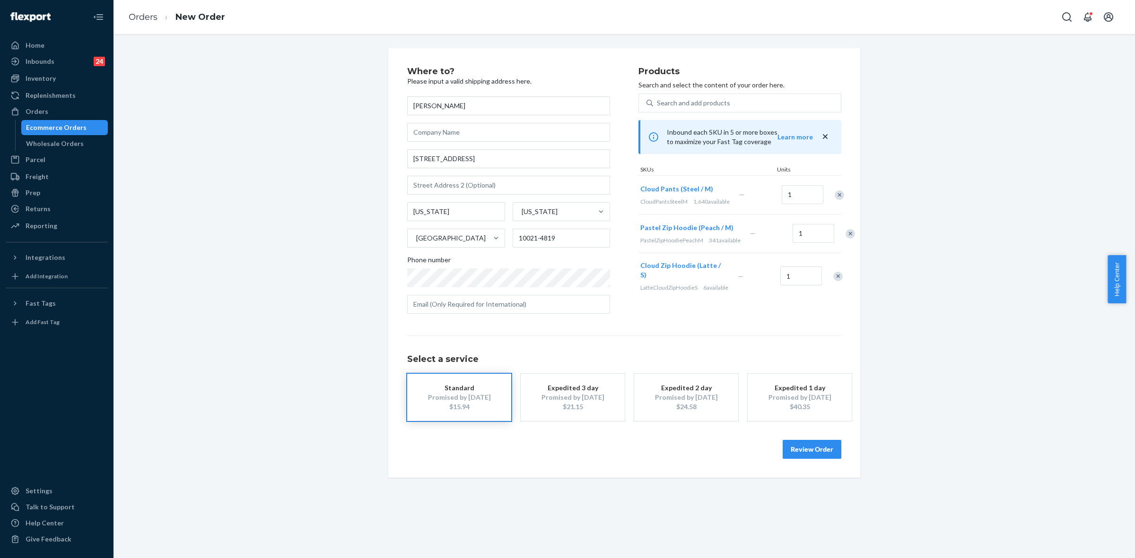
click at [845, 239] on div "Remove Item" at bounding box center [849, 233] width 9 height 9
click at [833, 240] on div "Remove Item" at bounding box center [837, 237] width 9 height 9
click at [821, 450] on button "Review Order" at bounding box center [811, 449] width 59 height 19
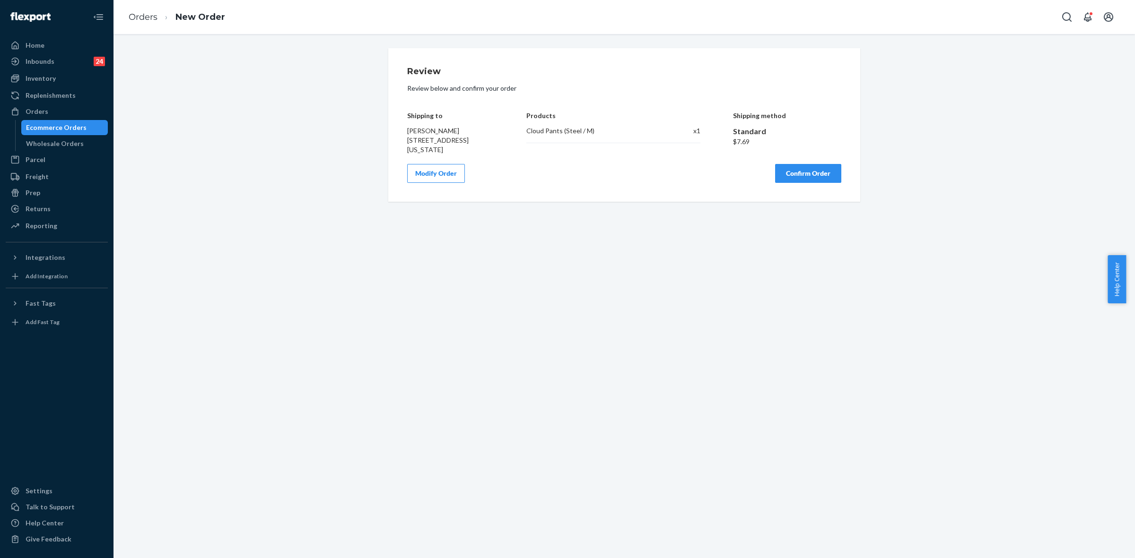
click at [804, 175] on button "Confirm Order" at bounding box center [808, 173] width 66 height 19
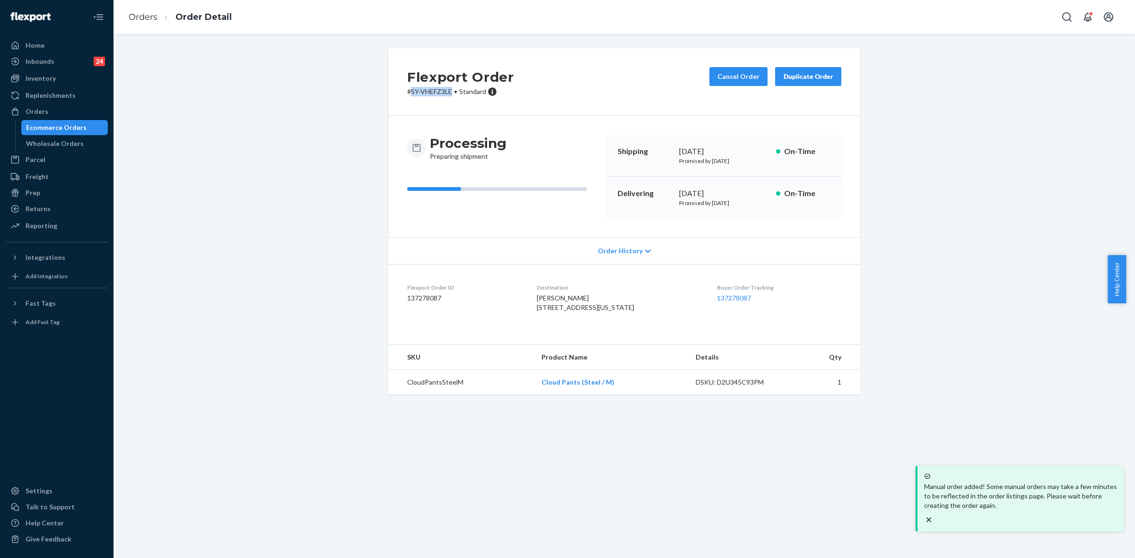
drag, startPoint x: 405, startPoint y: 92, endPoint x: 447, endPoint y: 92, distance: 42.1
click at [447, 92] on p "# SY-VHEFZ3LE • Standard" at bounding box center [460, 91] width 107 height 9
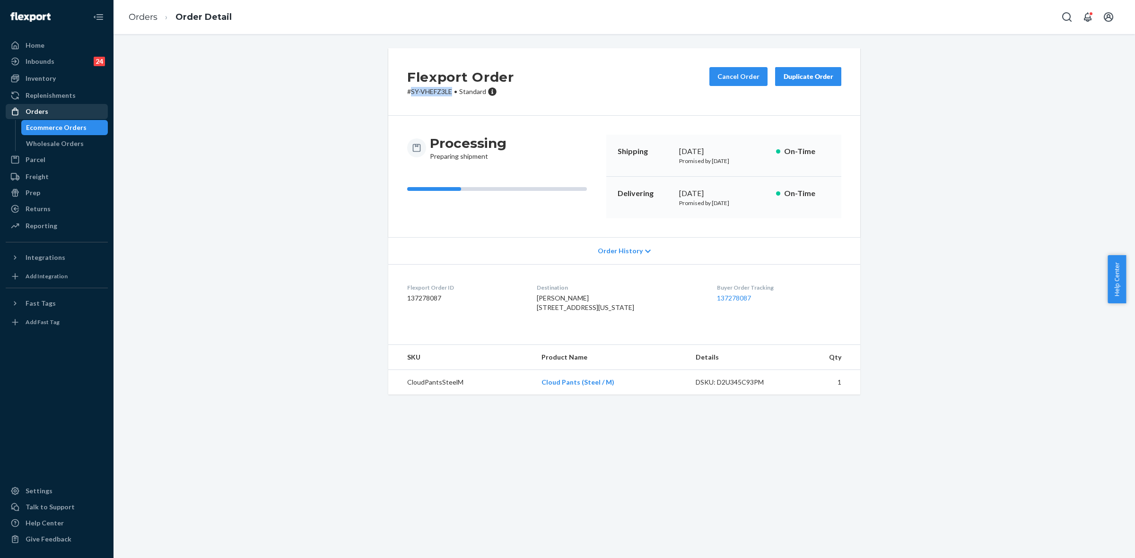
click at [44, 109] on div "Orders" at bounding box center [37, 111] width 23 height 9
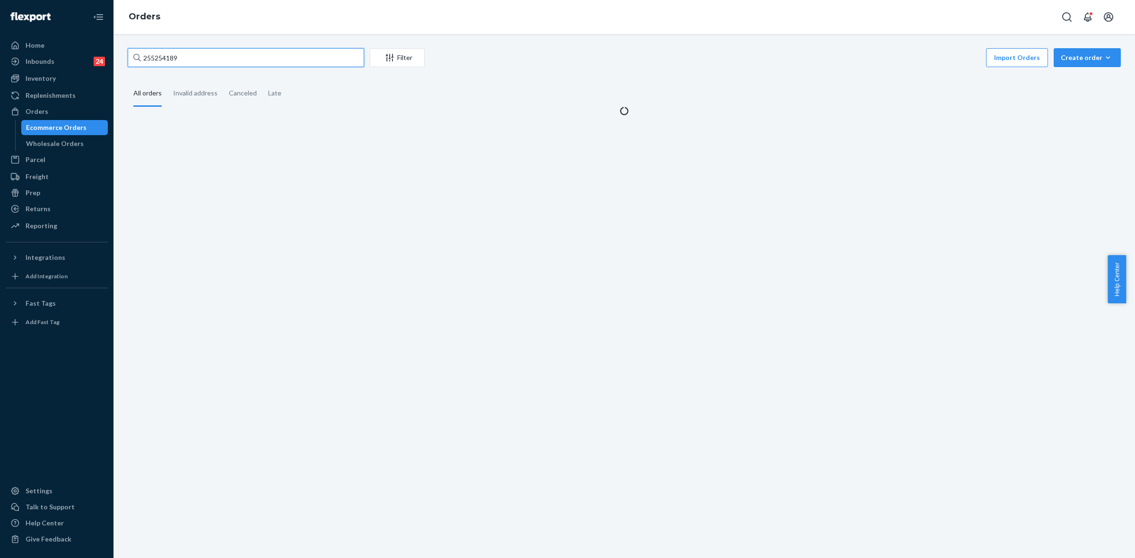
click at [159, 55] on input "255254189" at bounding box center [246, 57] width 236 height 19
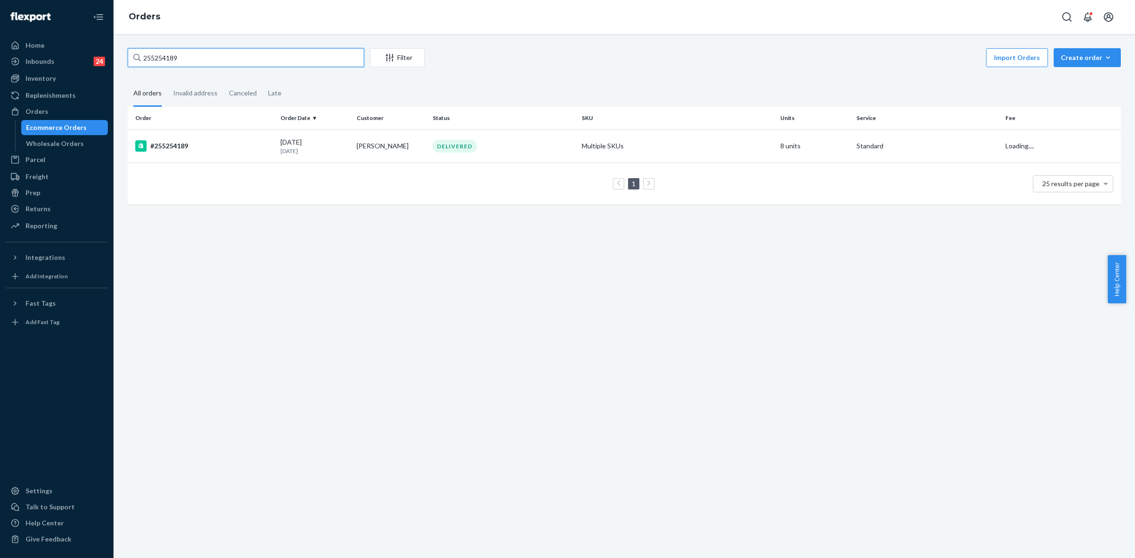
paste input "RJEQK5BHLE"
type input "RJEQK5BHLE"
click at [360, 135] on td "[PERSON_NAME]" at bounding box center [391, 146] width 76 height 33
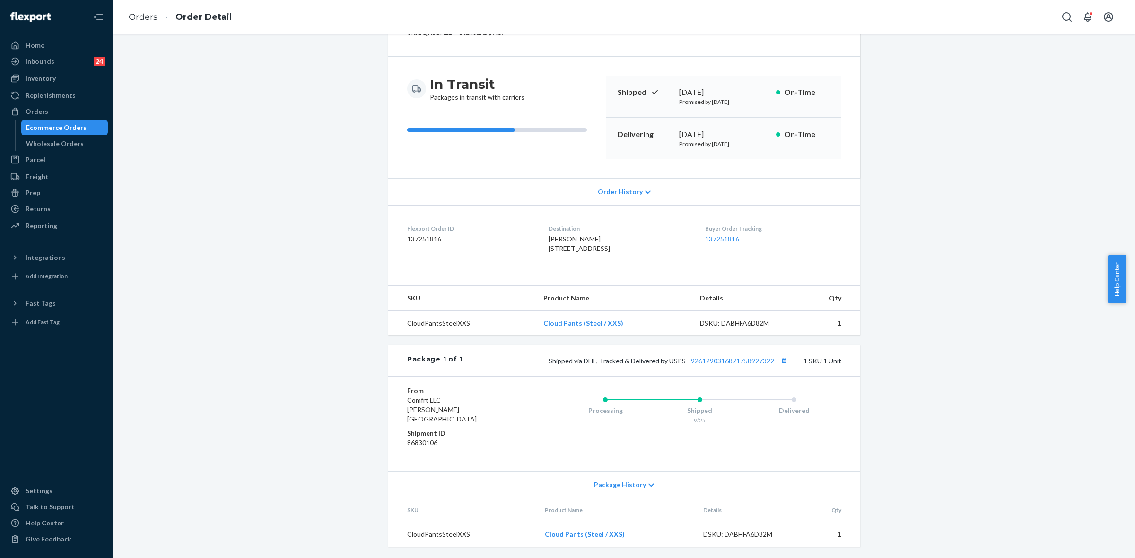
scroll to position [69, 0]
click at [709, 365] on link "9261290316871758927322" at bounding box center [732, 361] width 83 height 8
drag, startPoint x: 579, startPoint y: 369, endPoint x: 770, endPoint y: 369, distance: 190.5
click at [770, 365] on span "Shipped via DHL, Tracked & Delivered by USPS 9261290316871758927322" at bounding box center [669, 361] width 242 height 8
click at [41, 114] on div "Orders" at bounding box center [37, 111] width 23 height 9
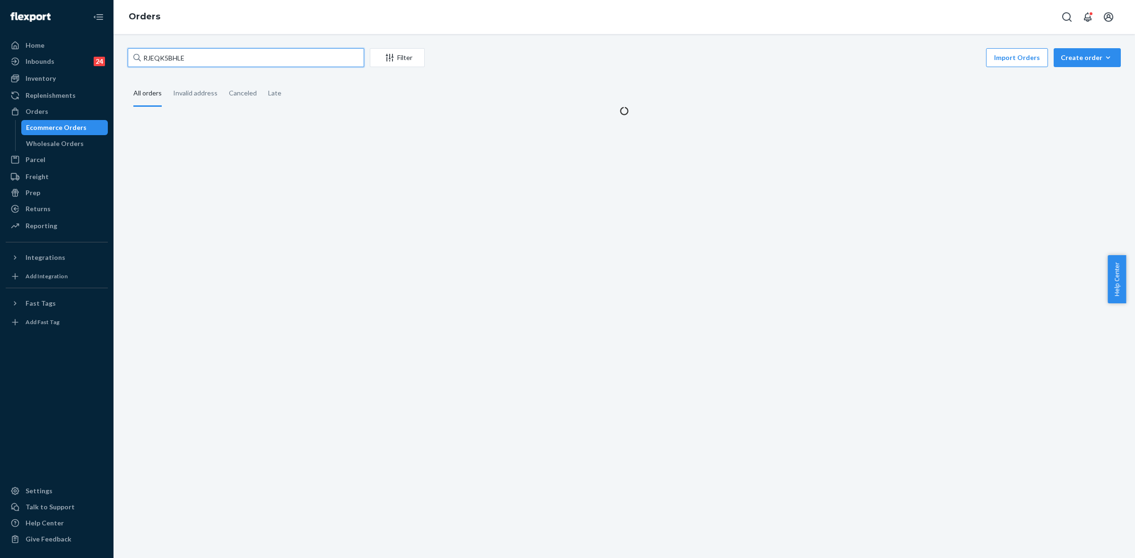
click at [150, 65] on input "RJEQK5BHLE" at bounding box center [246, 57] width 236 height 19
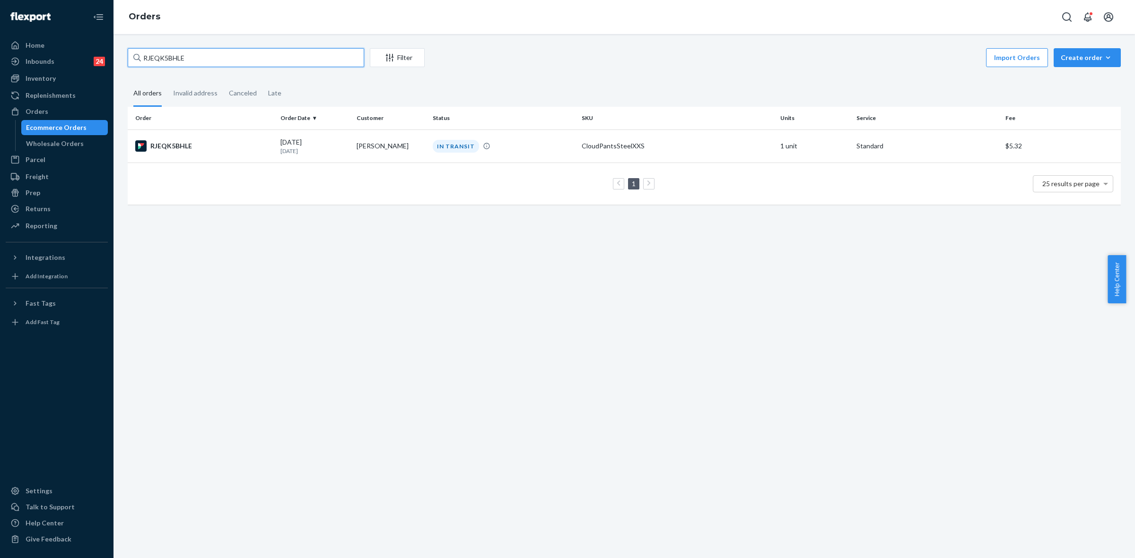
paste input "SK4_E5BHEL"
type input "SK4_E5BHEL"
click at [360, 143] on td "[PERSON_NAME]" at bounding box center [391, 146] width 76 height 33
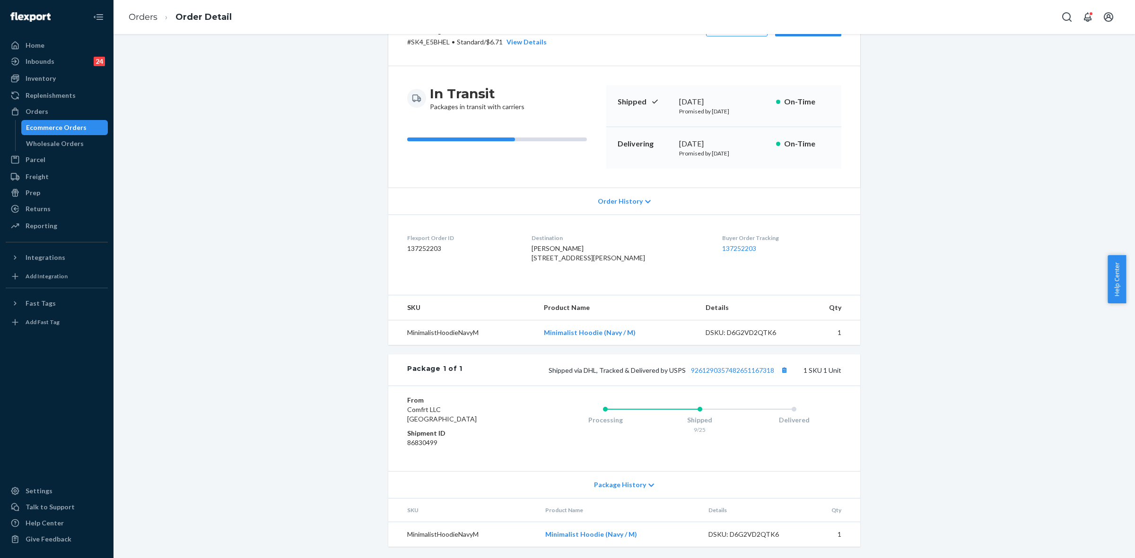
scroll to position [69, 0]
click at [648, 483] on icon at bounding box center [651, 485] width 6 height 7
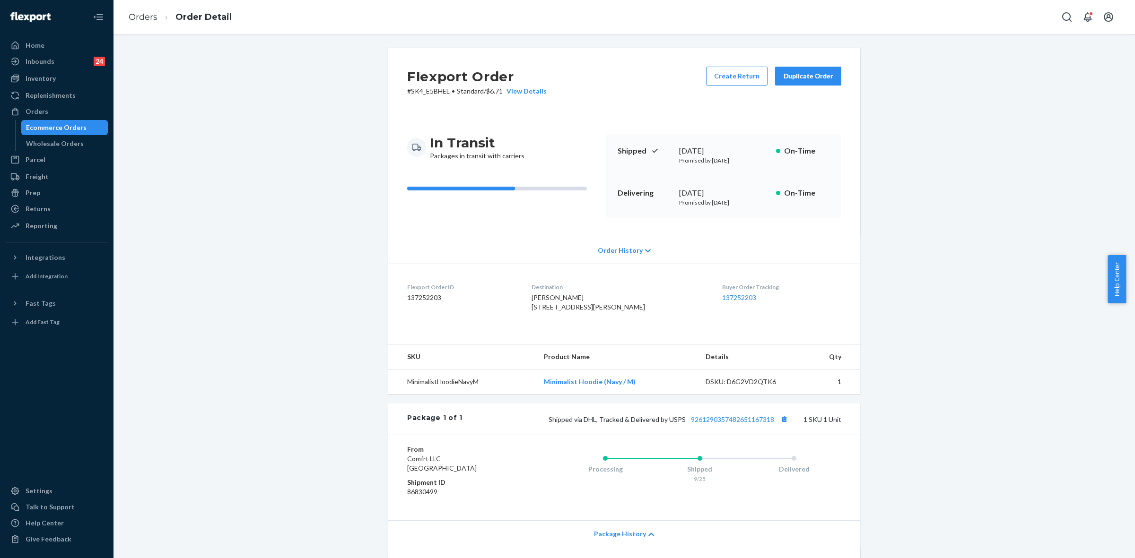
scroll to position [0, 0]
click at [750, 424] on link "9261290357482651167318" at bounding box center [732, 420] width 83 height 8
drag, startPoint x: 580, startPoint y: 440, endPoint x: 773, endPoint y: 442, distance: 193.8
click at [773, 424] on span "Shipped via DHL, Tracked & Delivered by USPS 9261290357482651167318" at bounding box center [669, 420] width 242 height 8
click at [41, 112] on div "Orders" at bounding box center [37, 111] width 23 height 9
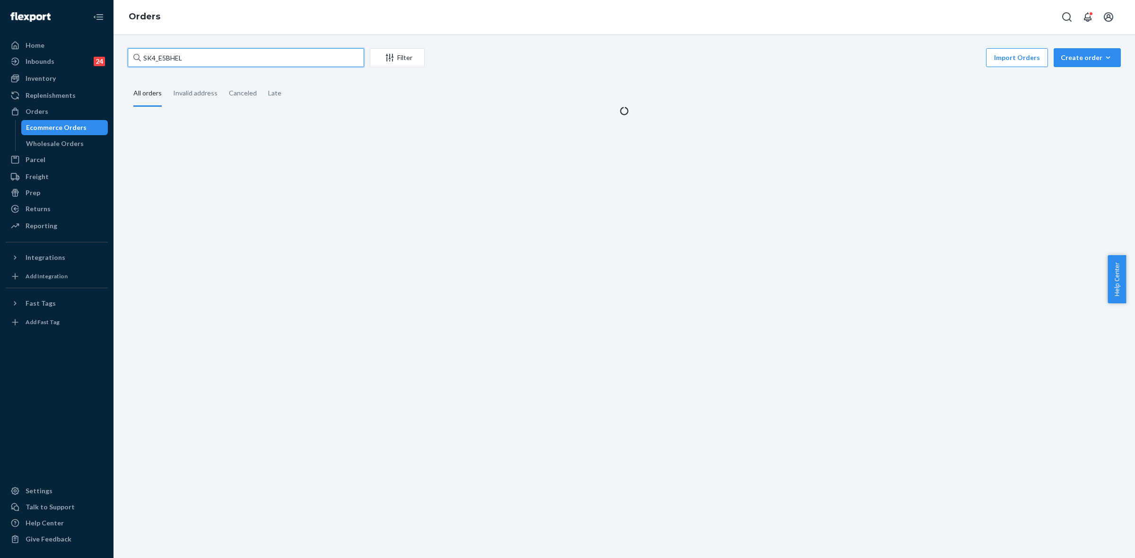
click at [152, 62] on input "SK4_E5BHEL" at bounding box center [246, 57] width 236 height 19
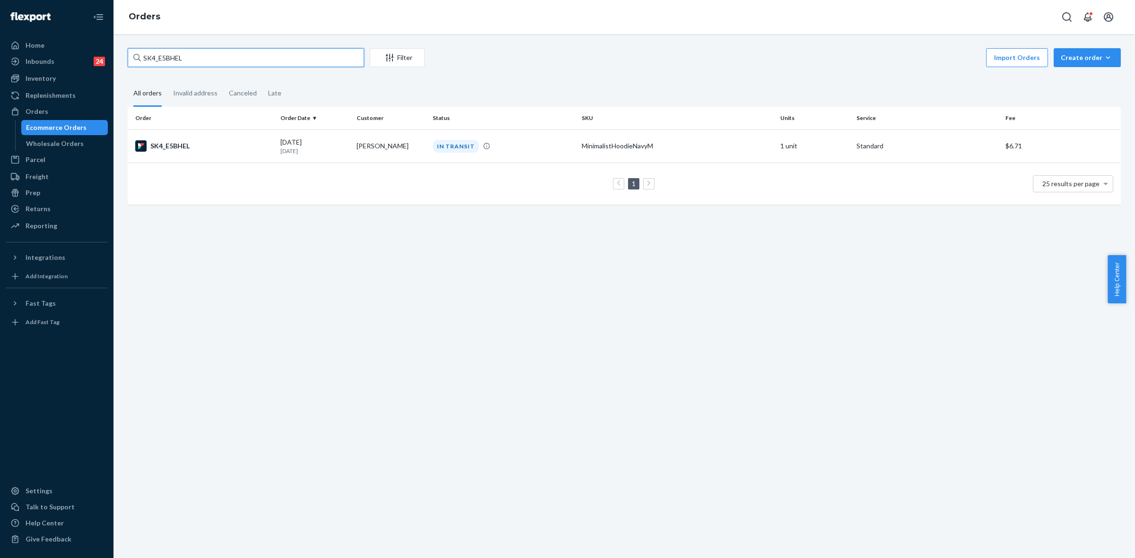
paste input "255241802"
type input "255241802"
click at [443, 147] on div "IN TRANSIT" at bounding box center [456, 146] width 46 height 13
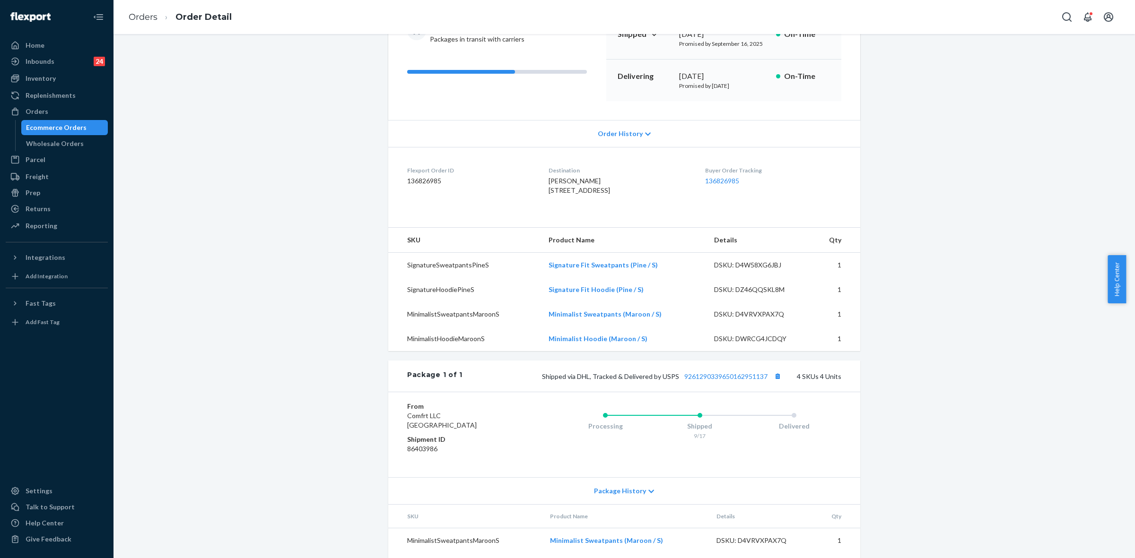
scroll to position [118, 0]
click at [728, 380] on link "9261290339650162951137" at bounding box center [725, 376] width 83 height 8
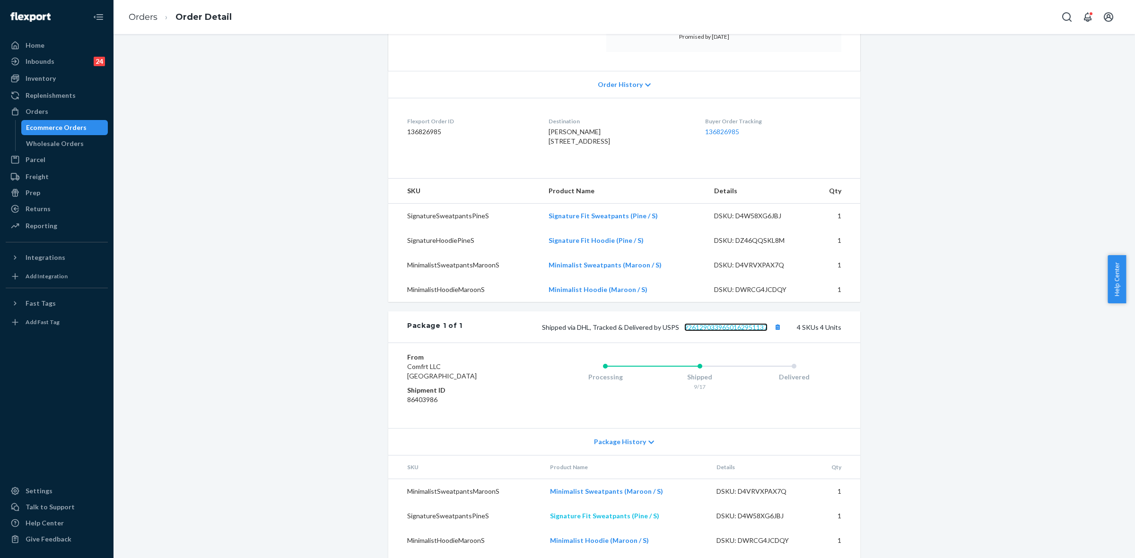
scroll to position [217, 0]
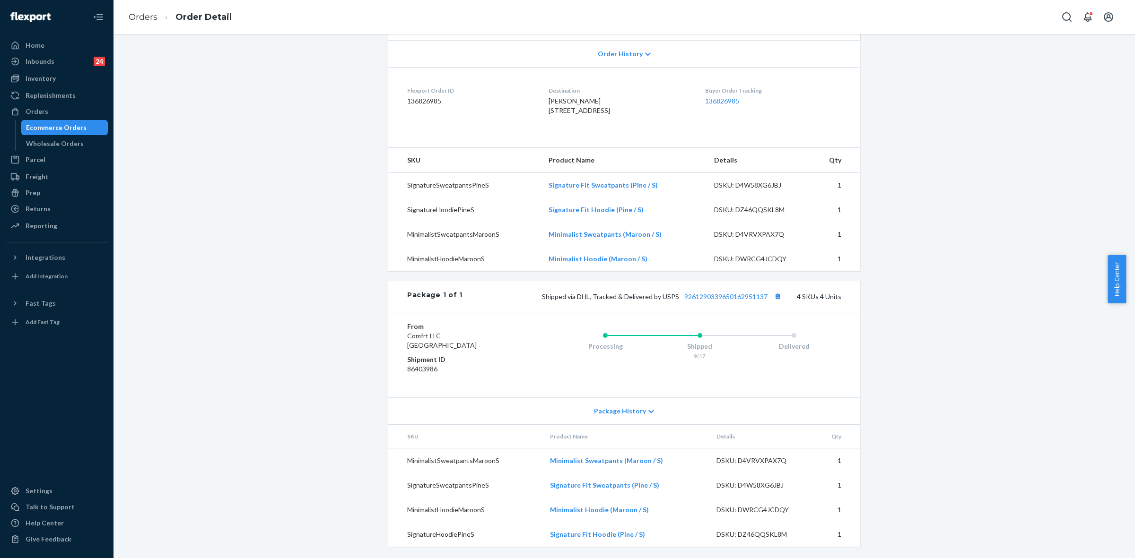
click at [648, 409] on div "Package History" at bounding box center [624, 411] width 472 height 27
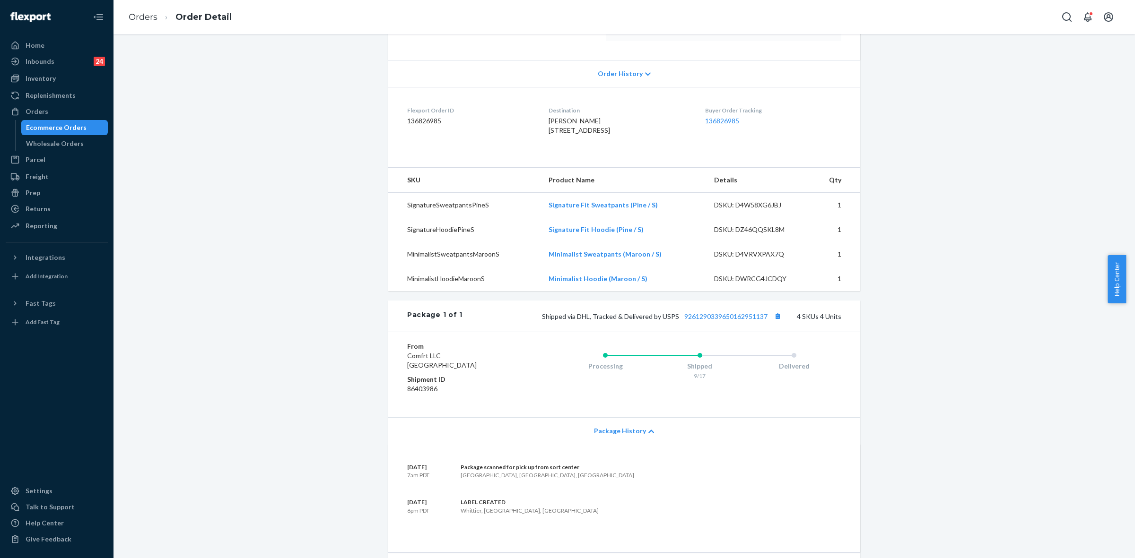
scroll to position [0, 0]
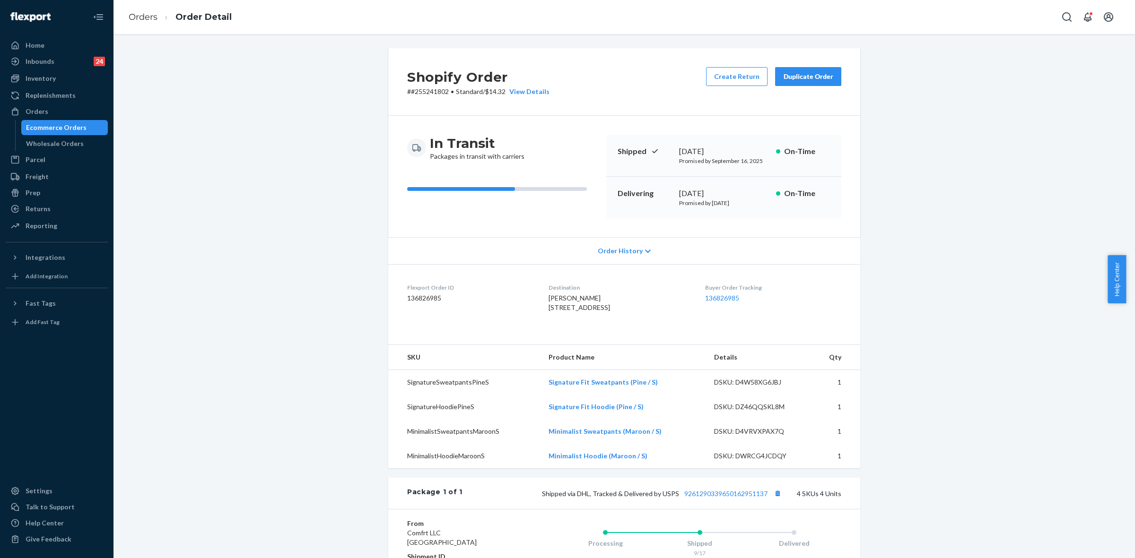
click at [818, 76] on div "Duplicate Order" at bounding box center [808, 76] width 50 height 9
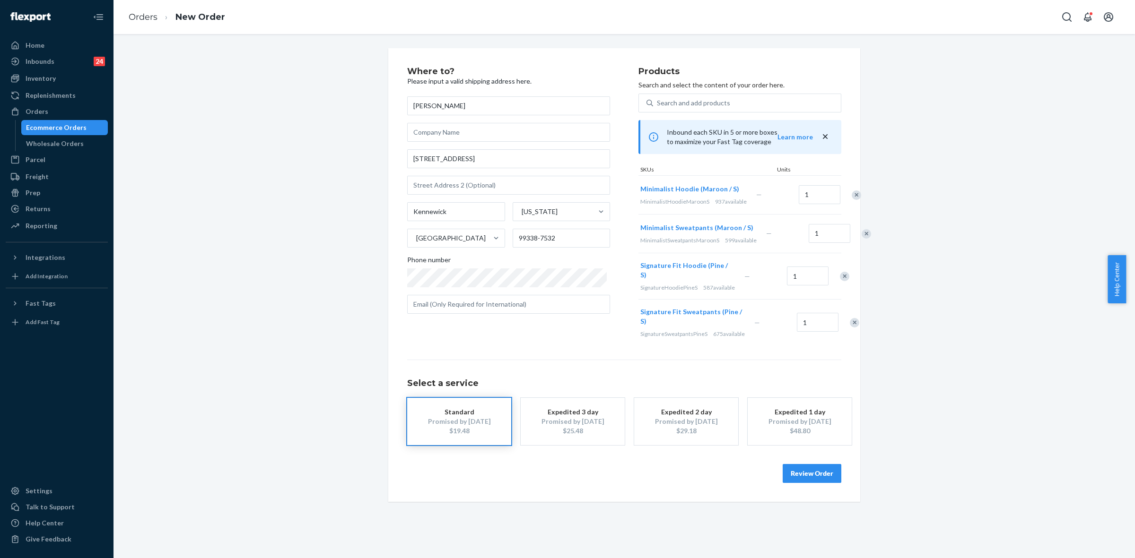
click at [807, 483] on button "Review Order" at bounding box center [811, 473] width 59 height 19
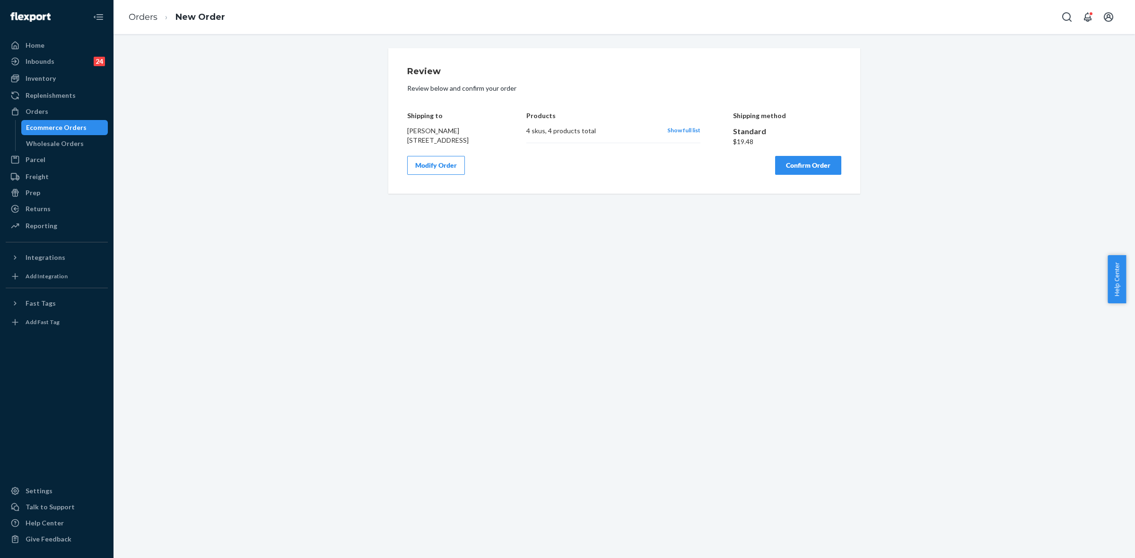
drag, startPoint x: 797, startPoint y: 167, endPoint x: 813, endPoint y: 185, distance: 24.8
click at [796, 166] on button "Confirm Order" at bounding box center [808, 165] width 66 height 19
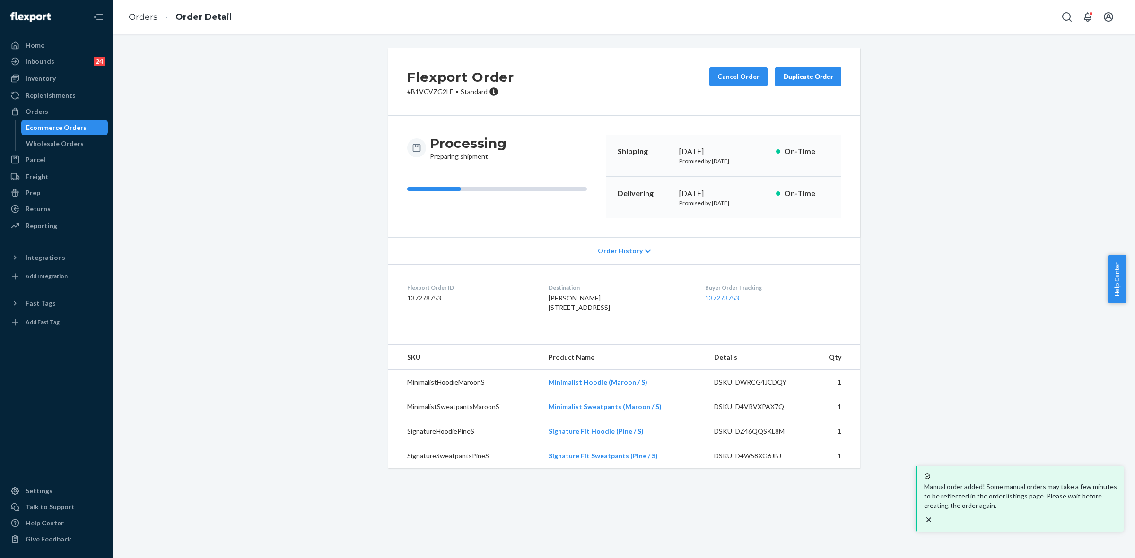
click at [429, 93] on p "# B1VCVZG2LE • Standard" at bounding box center [460, 91] width 107 height 9
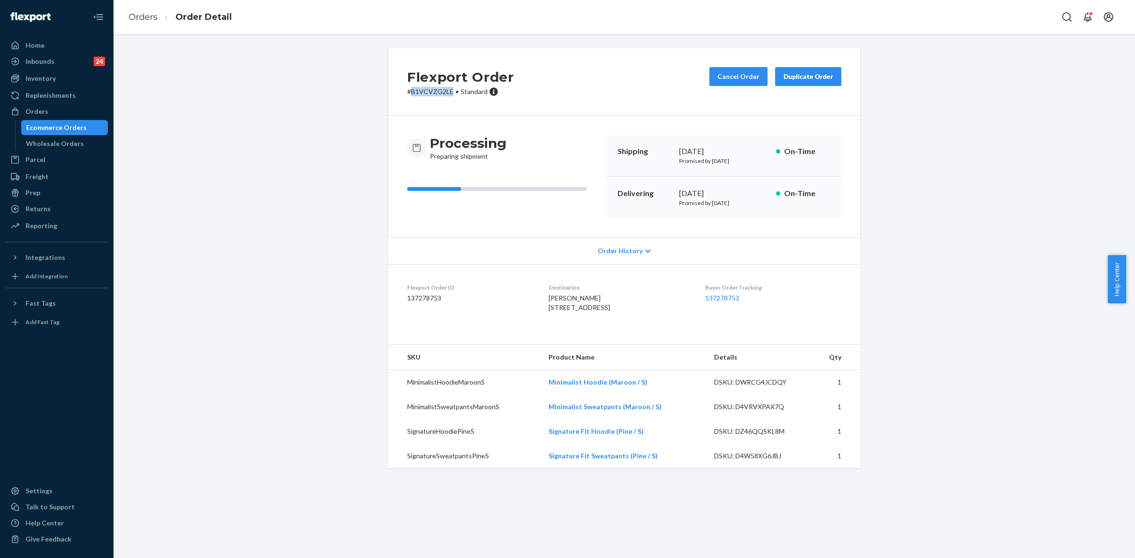
click at [429, 93] on p "# B1VCVZG2LE • Standard" at bounding box center [460, 91] width 107 height 9
click at [808, 316] on div "Buyer Order Tracking 137278753" at bounding box center [773, 300] width 136 height 33
click at [424, 91] on p "# B1VCVZG2LE • Standard" at bounding box center [460, 91] width 107 height 9
click at [36, 113] on div "Orders" at bounding box center [37, 111] width 23 height 9
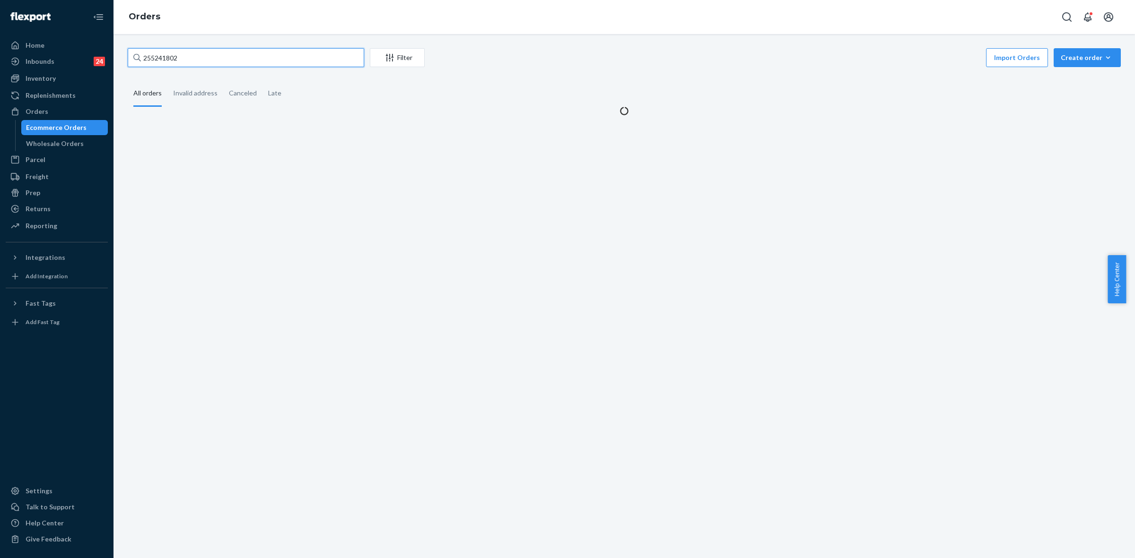
click at [165, 60] on input "255241802" at bounding box center [246, 57] width 236 height 19
paste input "122875"
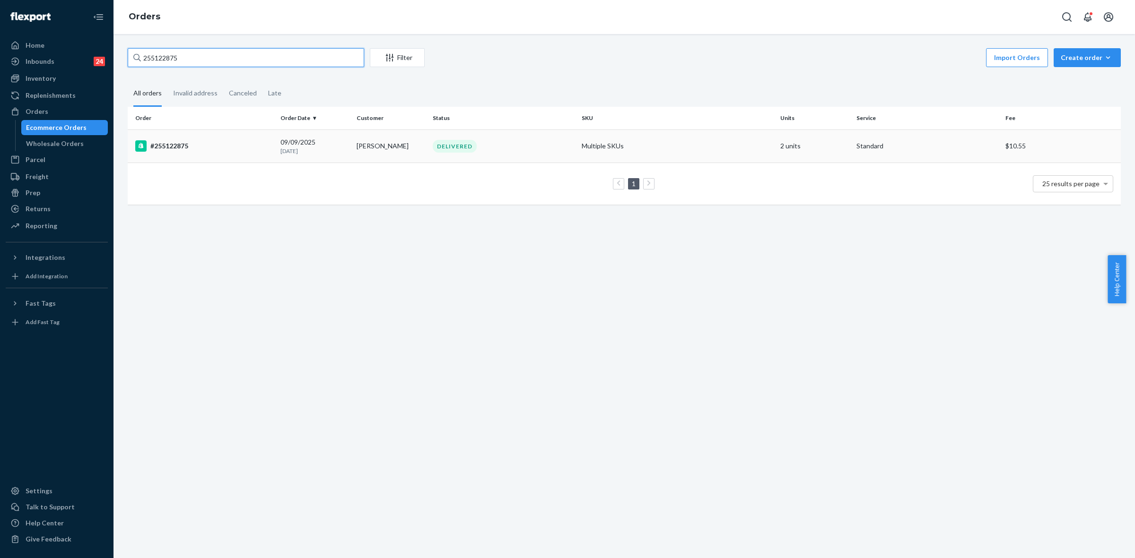
type input "255122875"
click at [311, 151] on p "[DATE]" at bounding box center [314, 151] width 69 height 8
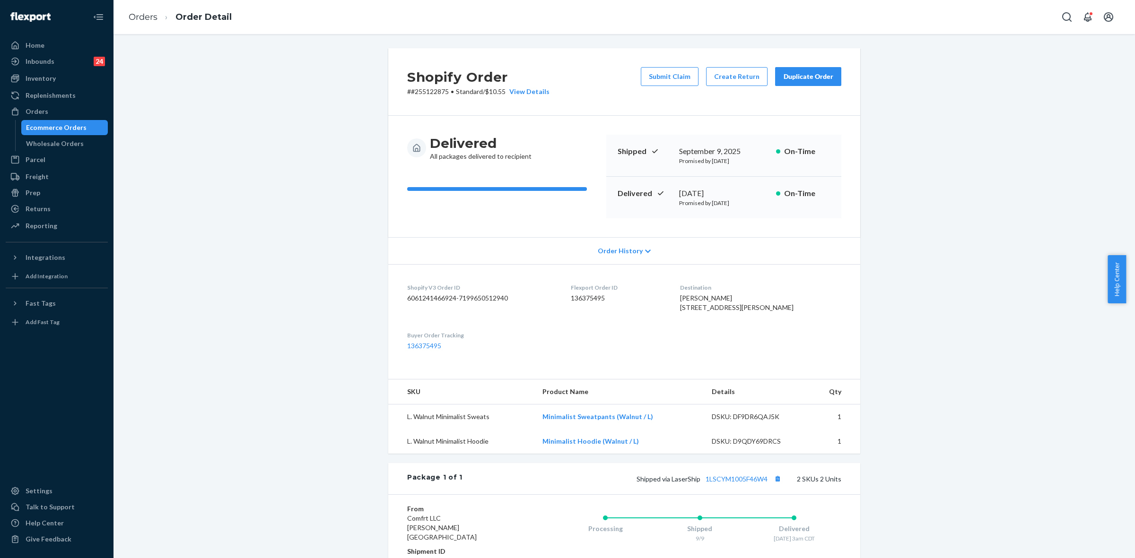
click at [225, 164] on div "Shopify Order # #255122875 • Standard / $10.55 View Details Submit Claim Create…" at bounding box center [624, 374] width 1007 height 653
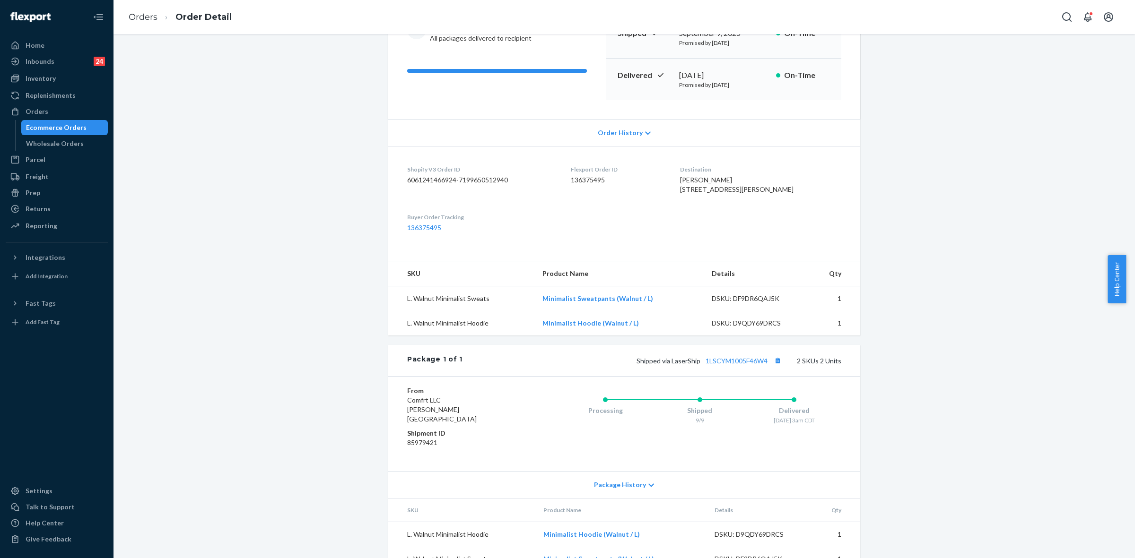
scroll to position [153, 0]
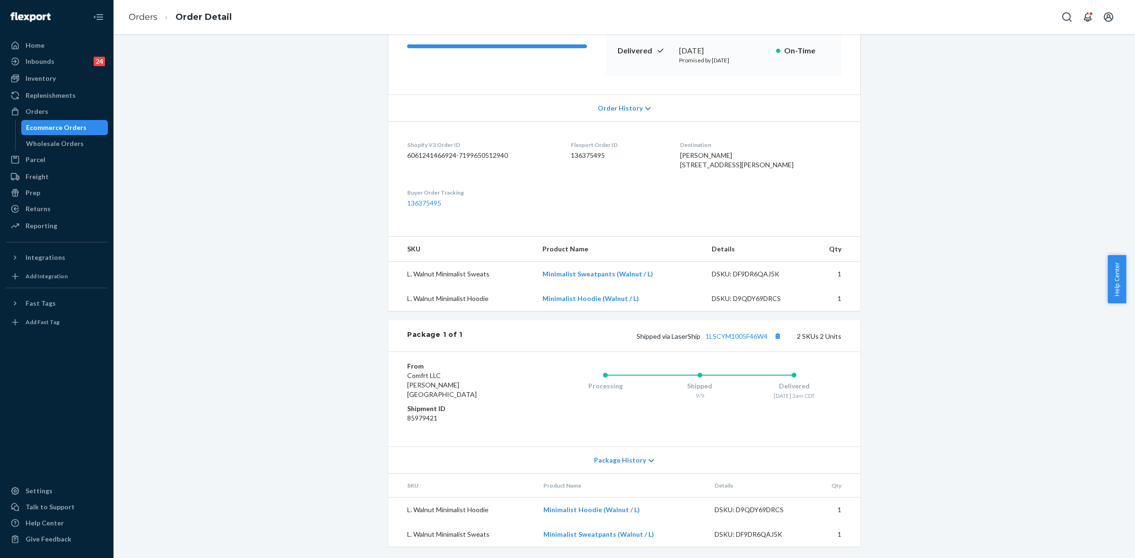
click at [648, 462] on icon at bounding box center [651, 461] width 6 height 7
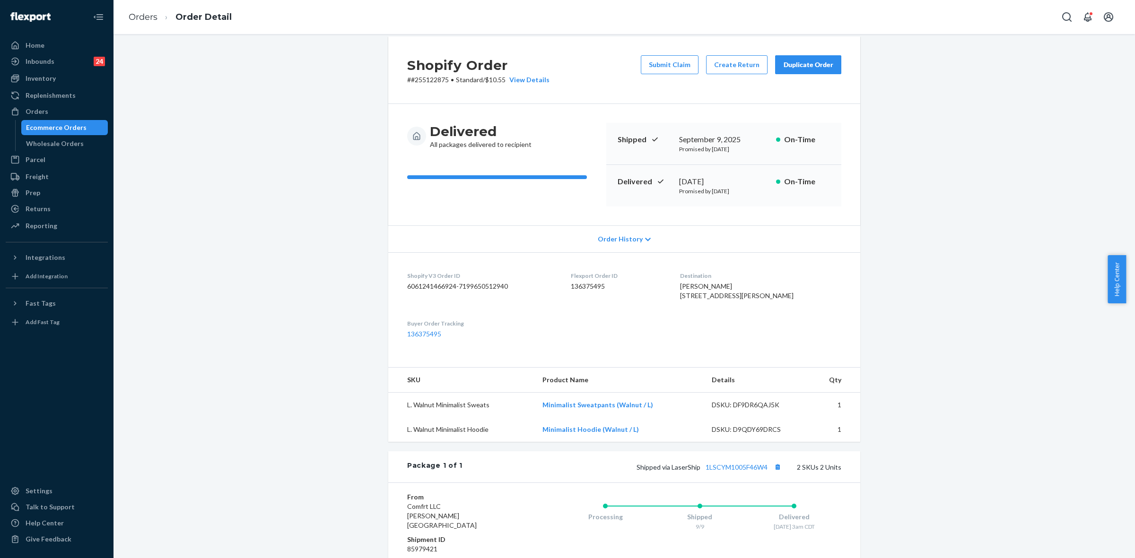
scroll to position [0, 0]
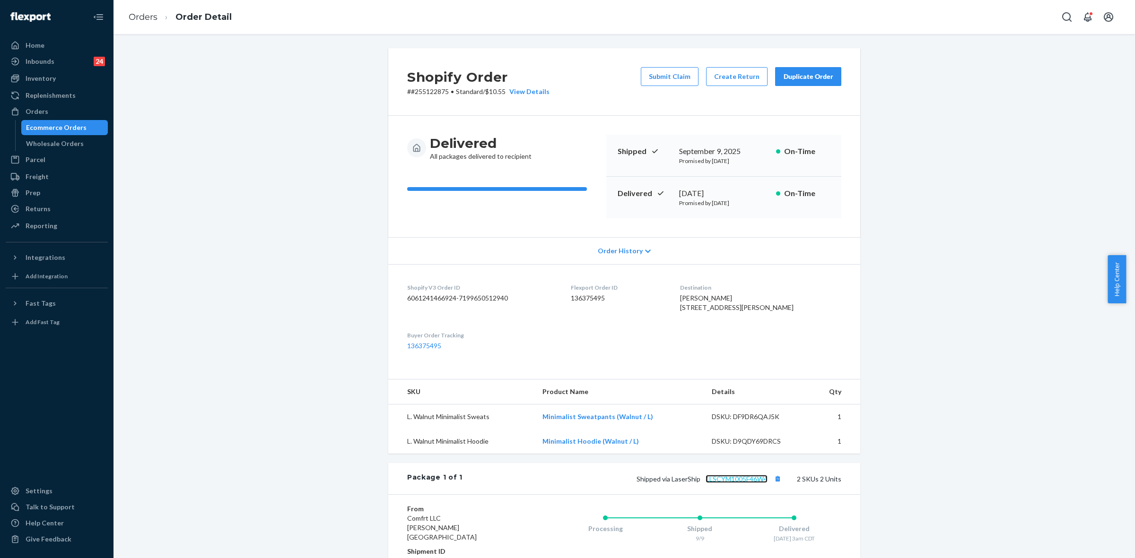
click at [740, 483] on link "1LSCYM1005F46W4" at bounding box center [736, 479] width 62 height 8
click at [814, 72] on div "Duplicate Order" at bounding box center [808, 76] width 50 height 9
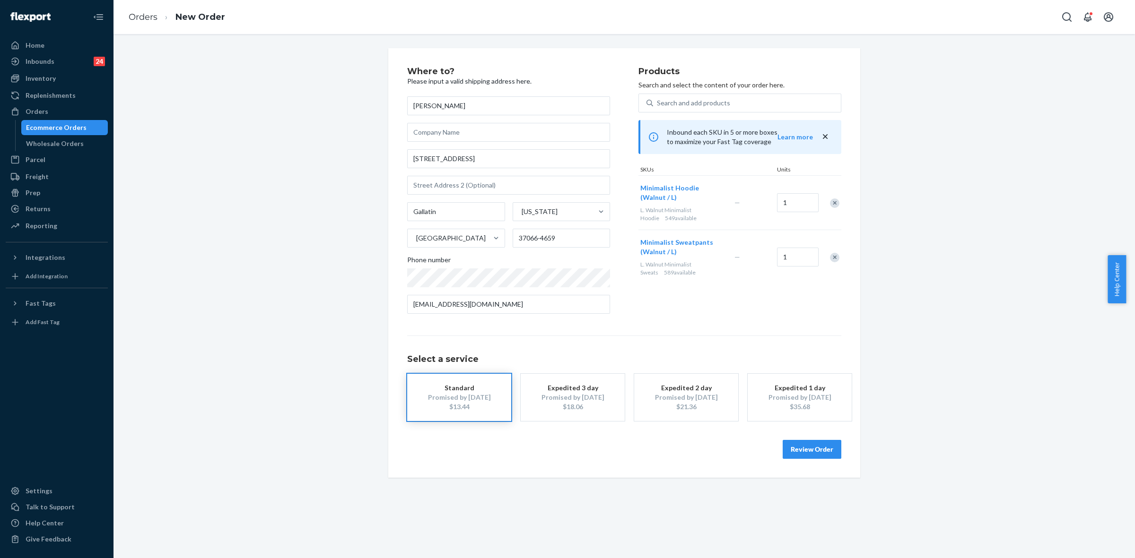
click at [830, 201] on div "Remove Item" at bounding box center [834, 203] width 9 height 9
click at [799, 449] on button "Review Order" at bounding box center [811, 449] width 59 height 19
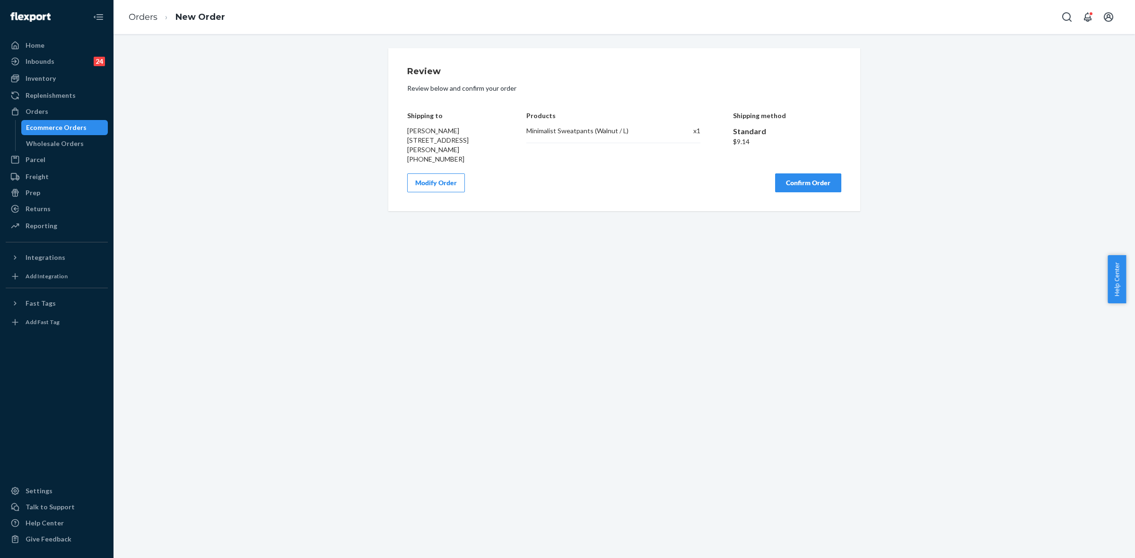
click at [800, 182] on button "Confirm Order" at bounding box center [808, 182] width 66 height 19
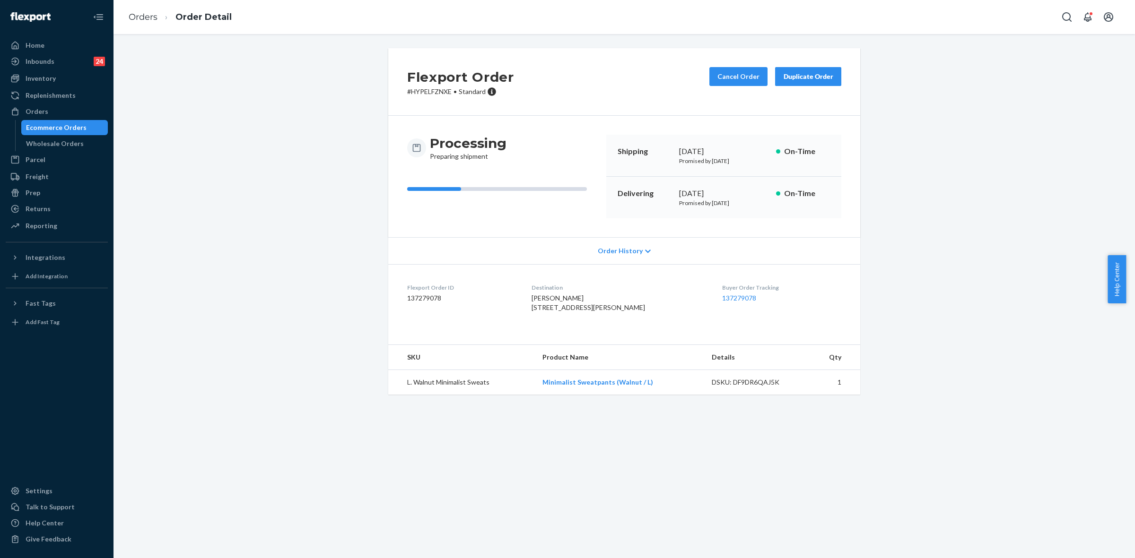
click at [422, 89] on p "# HYPELFZNXE • Standard" at bounding box center [460, 91] width 107 height 9
click at [52, 112] on div "Orders" at bounding box center [57, 111] width 100 height 13
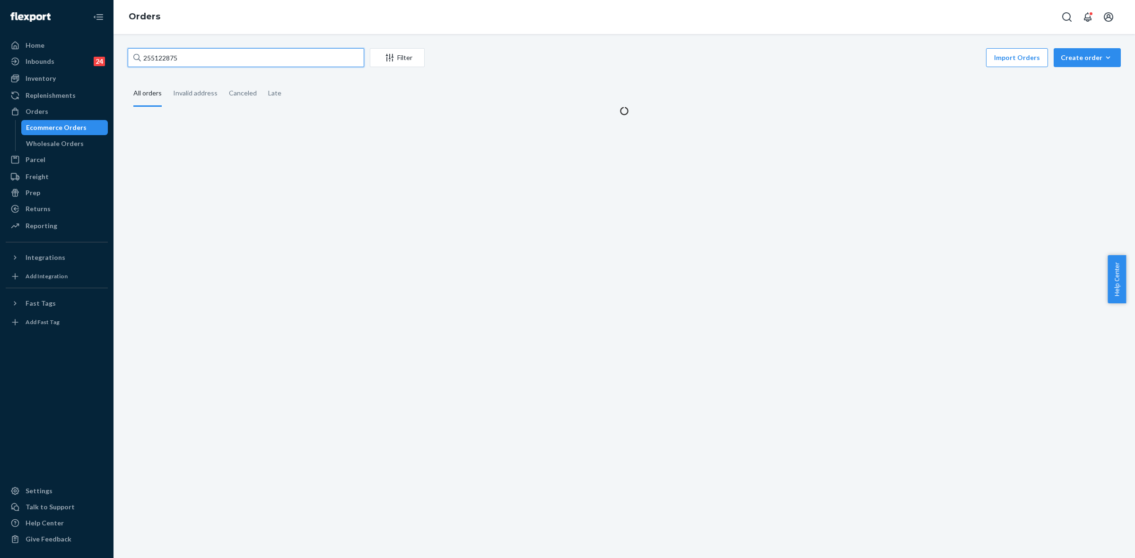
click at [160, 55] on input "255122875" at bounding box center [246, 57] width 236 height 19
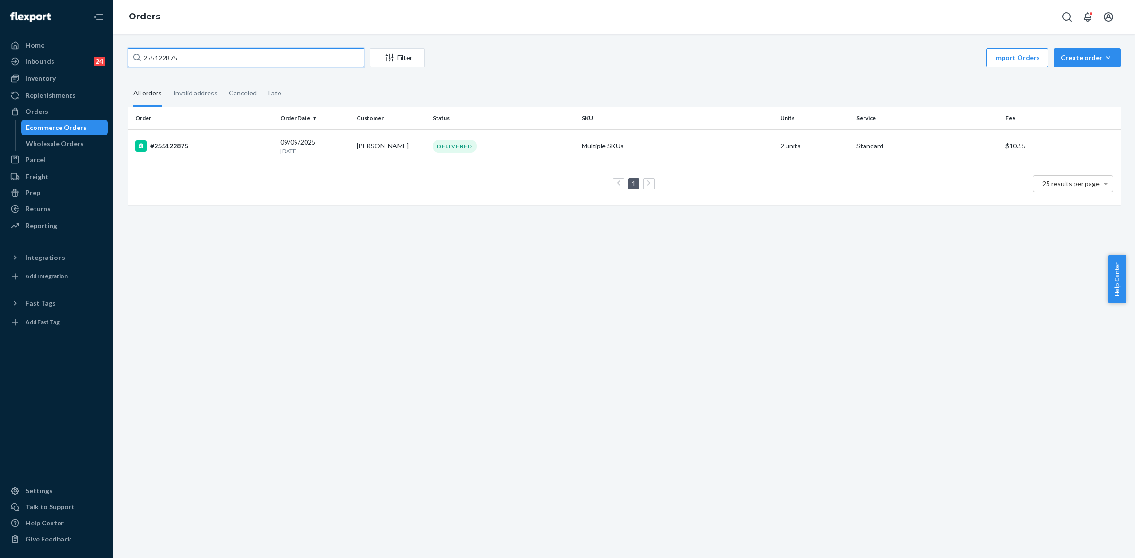
paste input "RJXNHQ-NEE"
type input "RJXNHQ-NEE"
click at [234, 137] on td "RJXNHQ-NEE" at bounding box center [202, 146] width 149 height 33
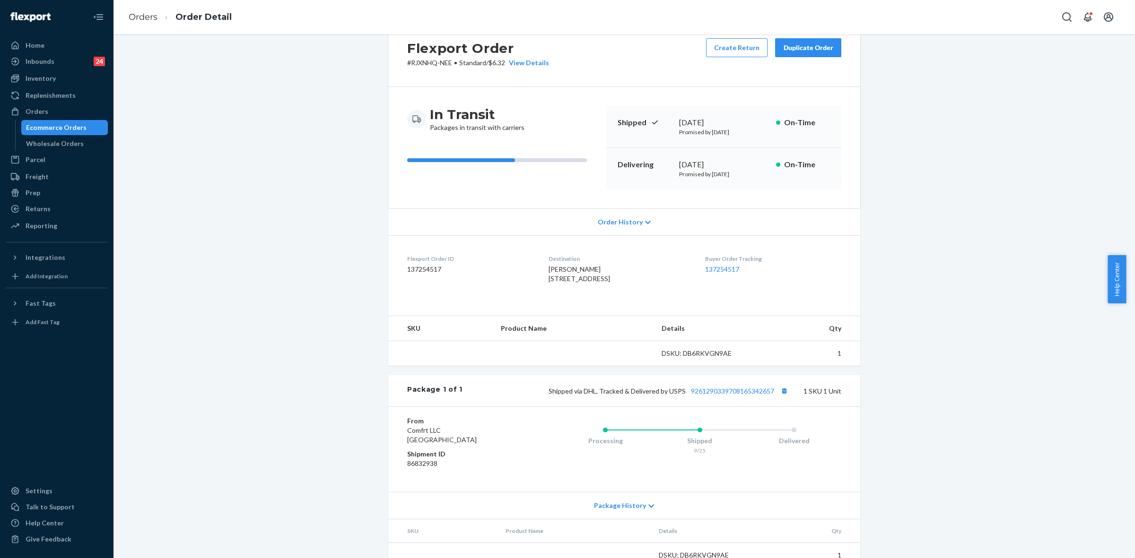
scroll to position [69, 0]
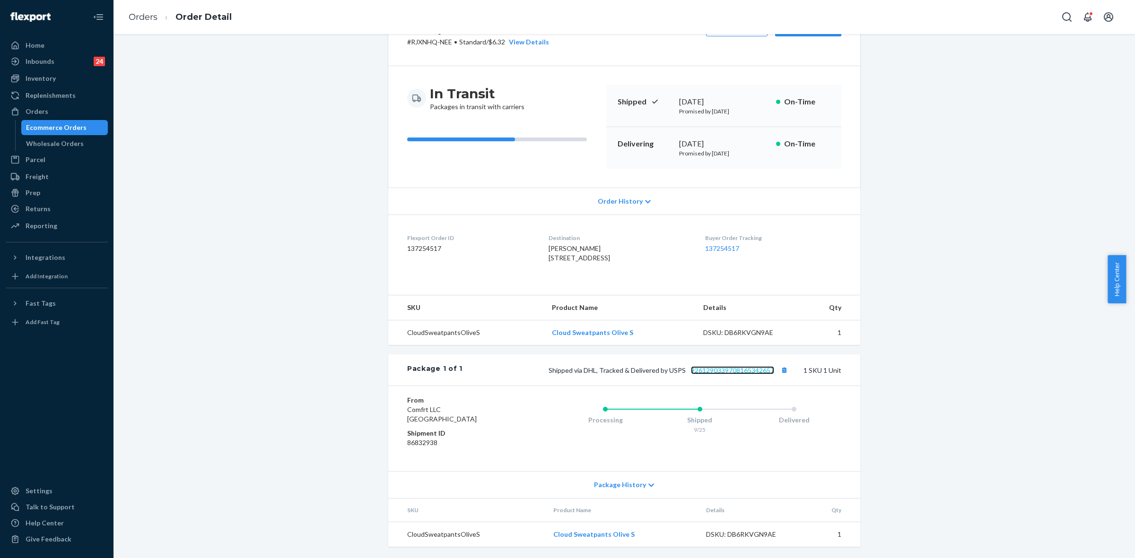
click at [733, 369] on link "9261290339708165342657" at bounding box center [732, 370] width 83 height 8
drag, startPoint x: 580, startPoint y: 369, endPoint x: 769, endPoint y: 369, distance: 189.1
click at [769, 369] on span "Shipped via DHL, Tracked & Delivered by USPS 9261290339708165342657" at bounding box center [669, 370] width 242 height 8
drag, startPoint x: 40, startPoint y: 114, endPoint x: 69, endPoint y: 154, distance: 49.4
click at [40, 114] on div "Orders" at bounding box center [37, 111] width 23 height 9
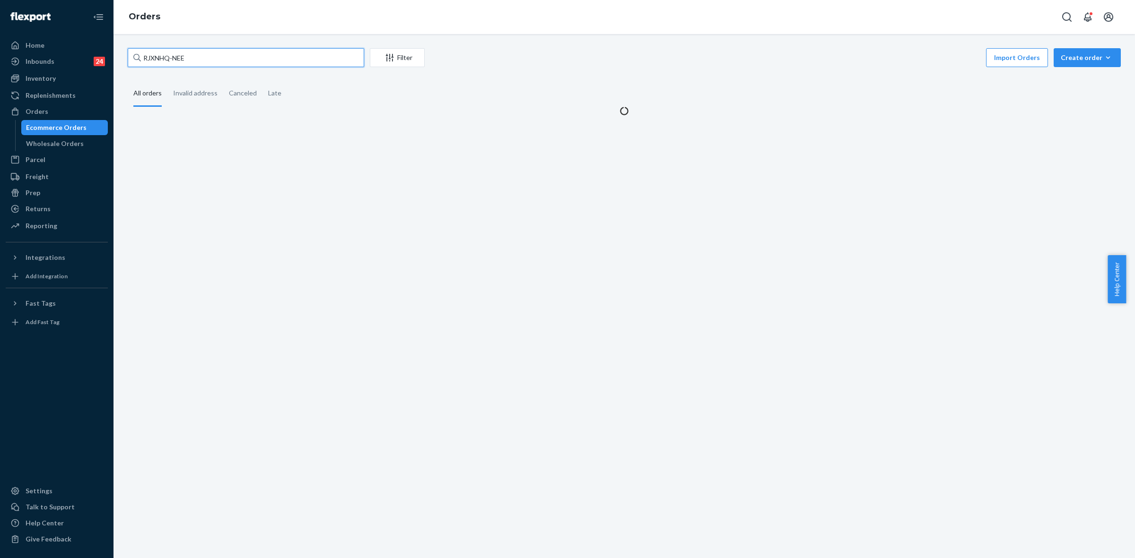
click at [171, 53] on input "RJXNHQ-NEE" at bounding box center [246, 57] width 236 height 19
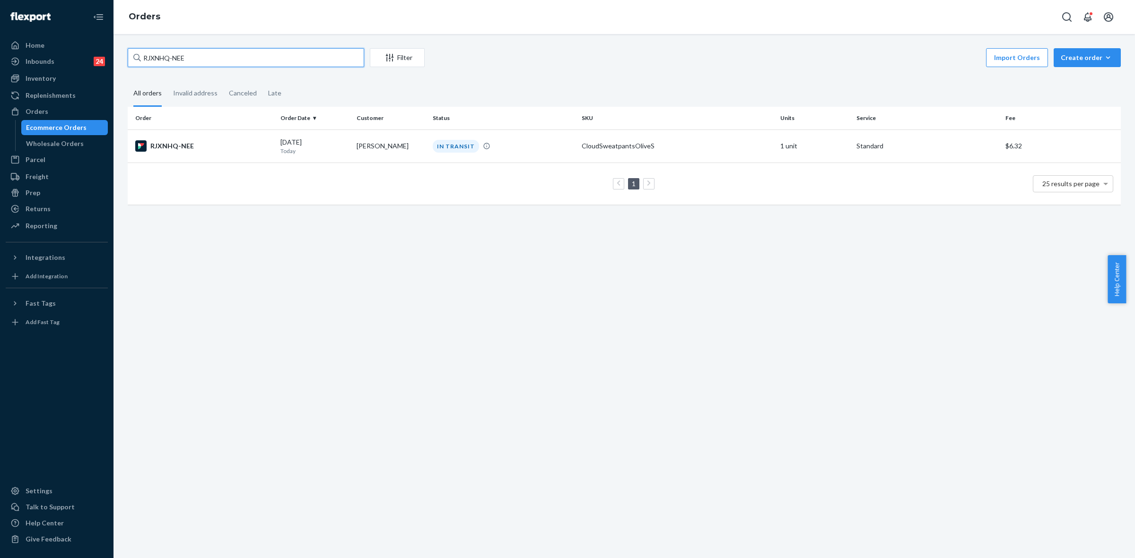
paste input "255303915"
type input "255303915"
click at [414, 158] on td "[PERSON_NAME]" at bounding box center [391, 146] width 76 height 33
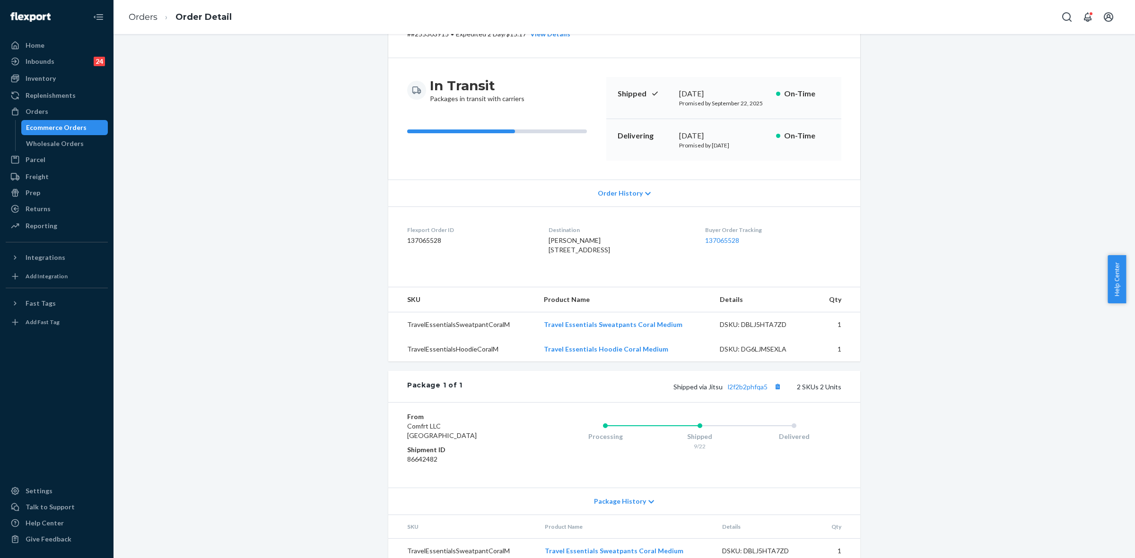
scroll to position [119, 0]
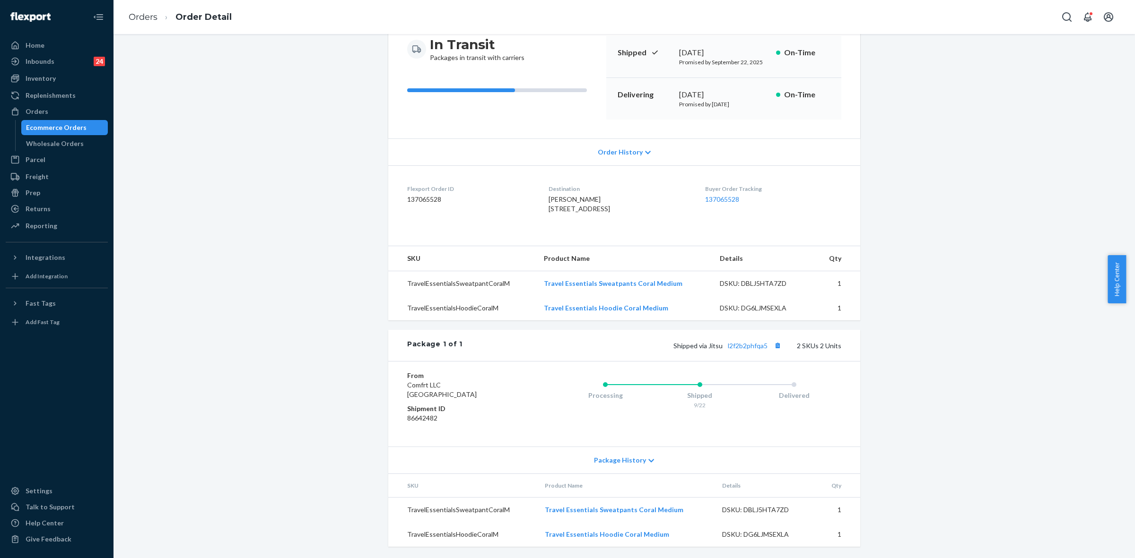
click at [648, 459] on div "Package History" at bounding box center [624, 460] width 472 height 27
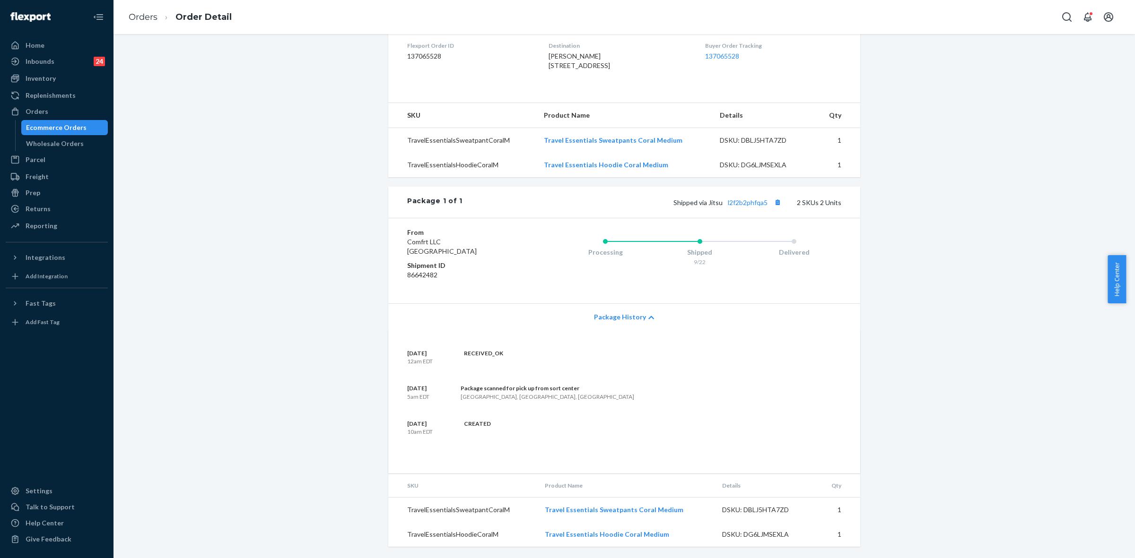
scroll to position [261, 0]
click at [748, 203] on link "l2f2b2phfqa5" at bounding box center [748, 203] width 40 height 8
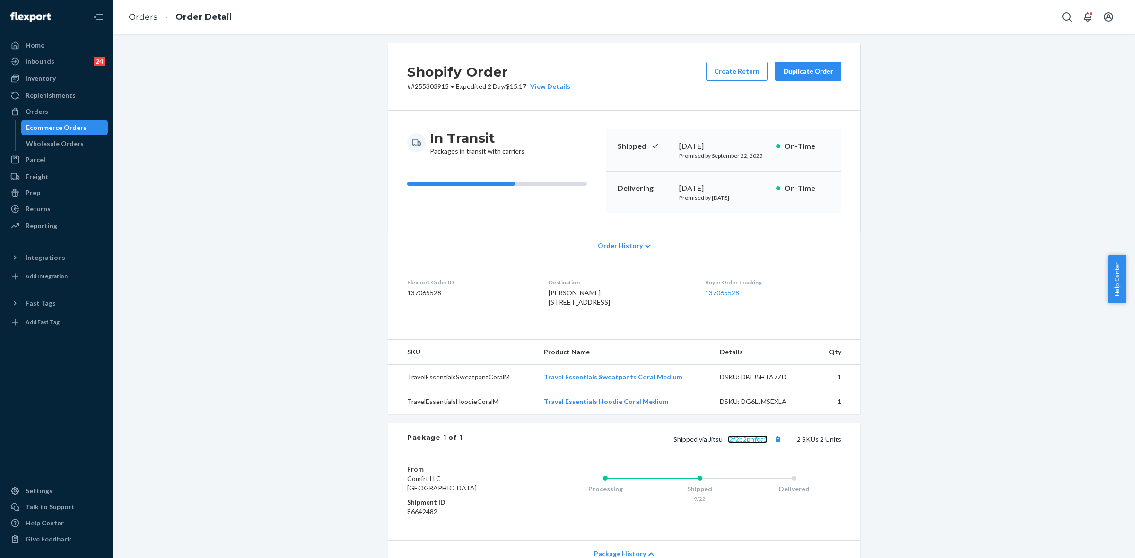
scroll to position [0, 0]
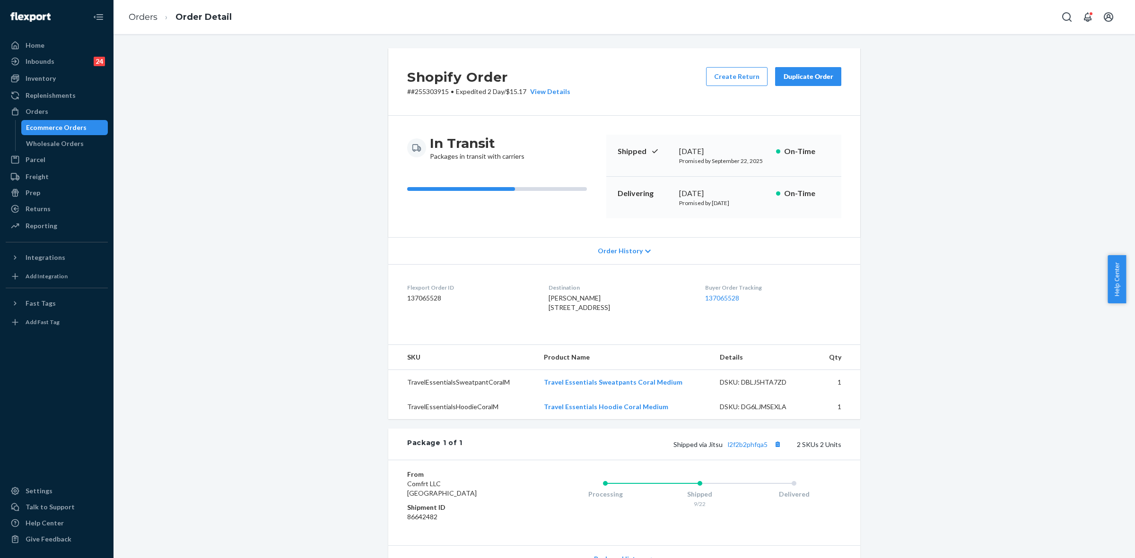
click at [428, 91] on p "# #255303915 • Expedited 2 Day / $15.17 View Details" at bounding box center [488, 91] width 163 height 9
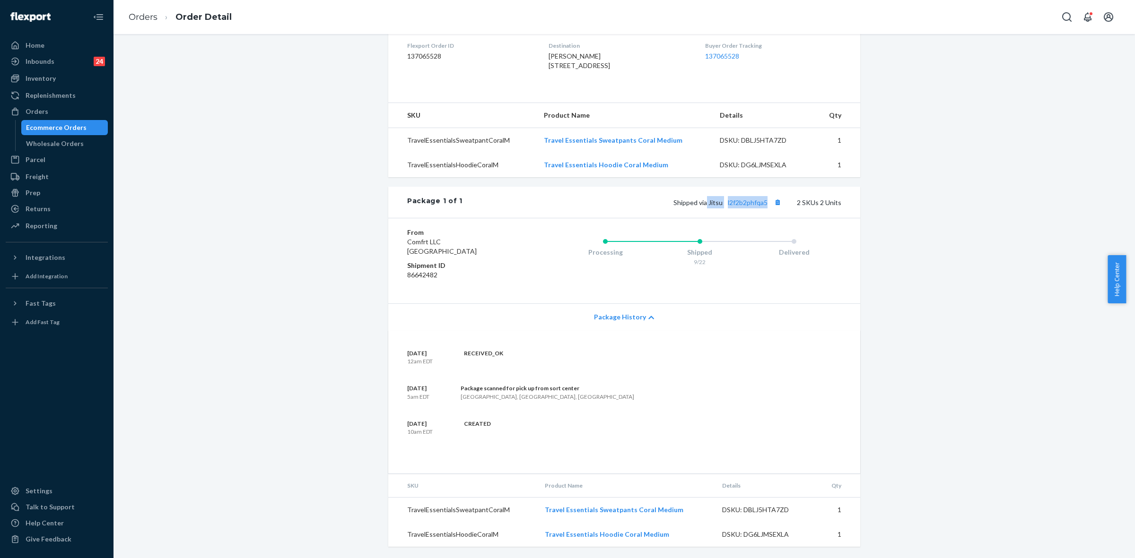
drag, startPoint x: 703, startPoint y: 201, endPoint x: 767, endPoint y: 343, distance: 155.8
click at [764, 201] on span "Shipped via Jitsu l2f2b2phfqa5" at bounding box center [728, 203] width 110 height 8
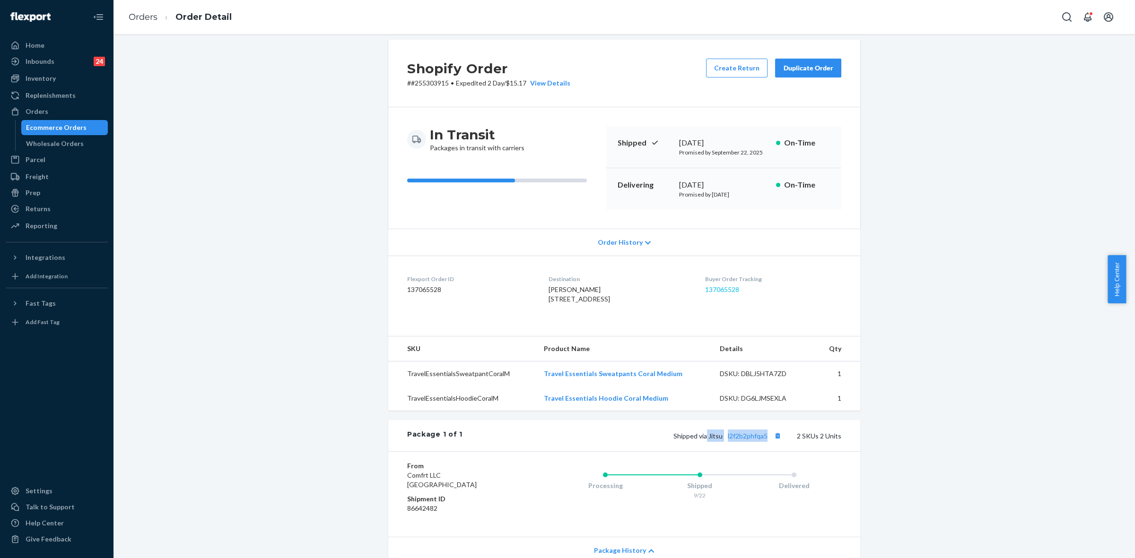
scroll to position [0, 0]
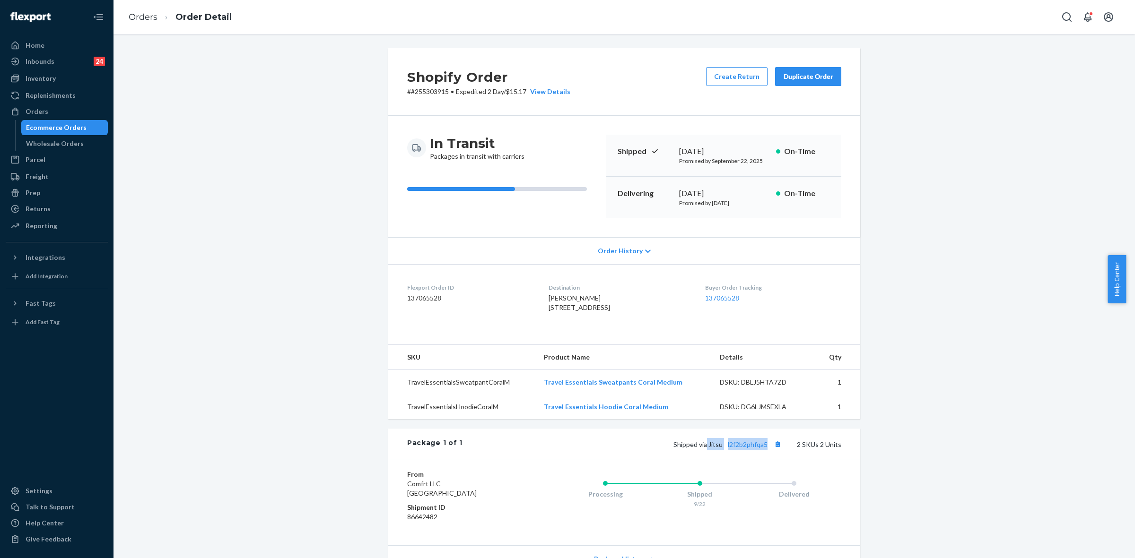
drag, startPoint x: 46, startPoint y: 107, endPoint x: 113, endPoint y: 121, distance: 68.2
click at [46, 107] on div "Orders" at bounding box center [57, 111] width 100 height 13
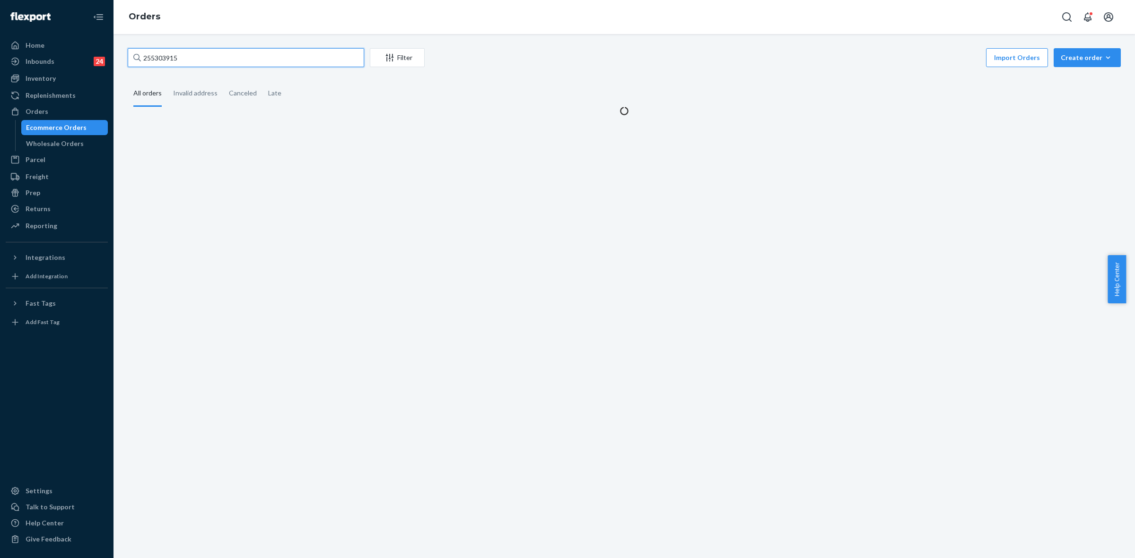
click at [144, 59] on input "255303915" at bounding box center [246, 57] width 236 height 19
click at [145, 58] on input "255303915" at bounding box center [246, 57] width 236 height 19
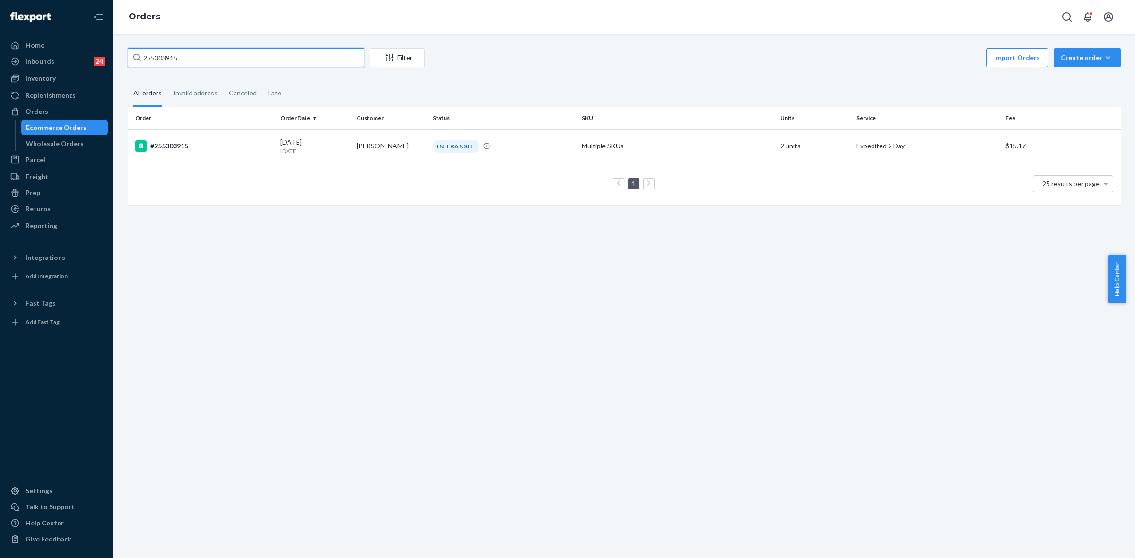
paste input "28156"
type input "255281565"
click at [454, 147] on div "IN TRANSIT" at bounding box center [452, 145] width 38 height 9
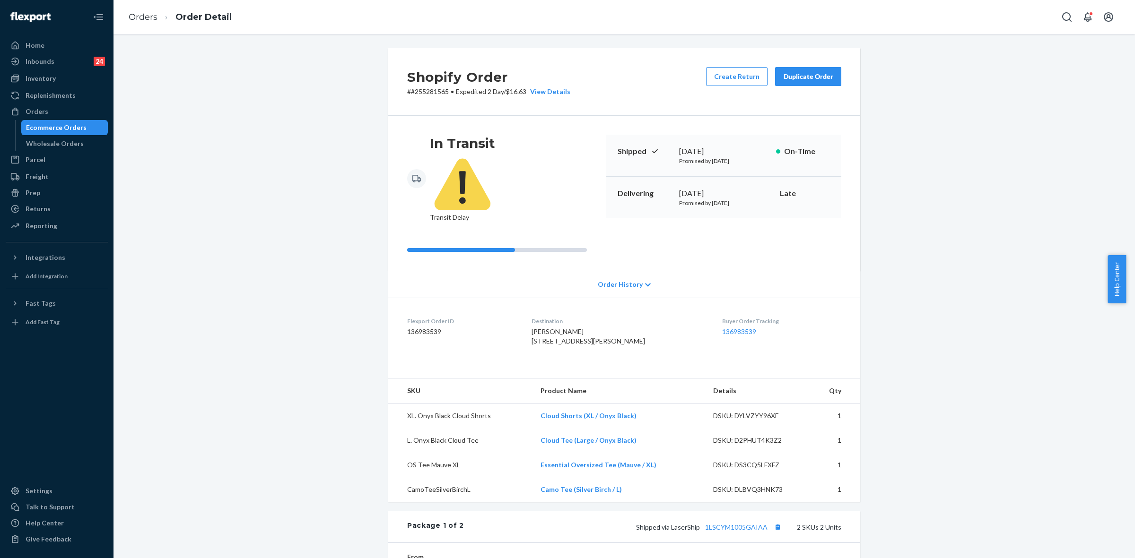
click at [428, 91] on p "# #255281565 • Expedited 2 Day / $16.63 View Details" at bounding box center [488, 91] width 163 height 9
click at [295, 284] on div "Shopify Order # #255281565 • Expedited 2 Day / $16.63 View Details Create Retur…" at bounding box center [624, 512] width 1007 height 928
drag, startPoint x: 681, startPoint y: 149, endPoint x: 740, endPoint y: 150, distance: 59.1
click at [737, 150] on div "Shipped [DATE] Promised by [DATE] On-Time" at bounding box center [723, 156] width 235 height 42
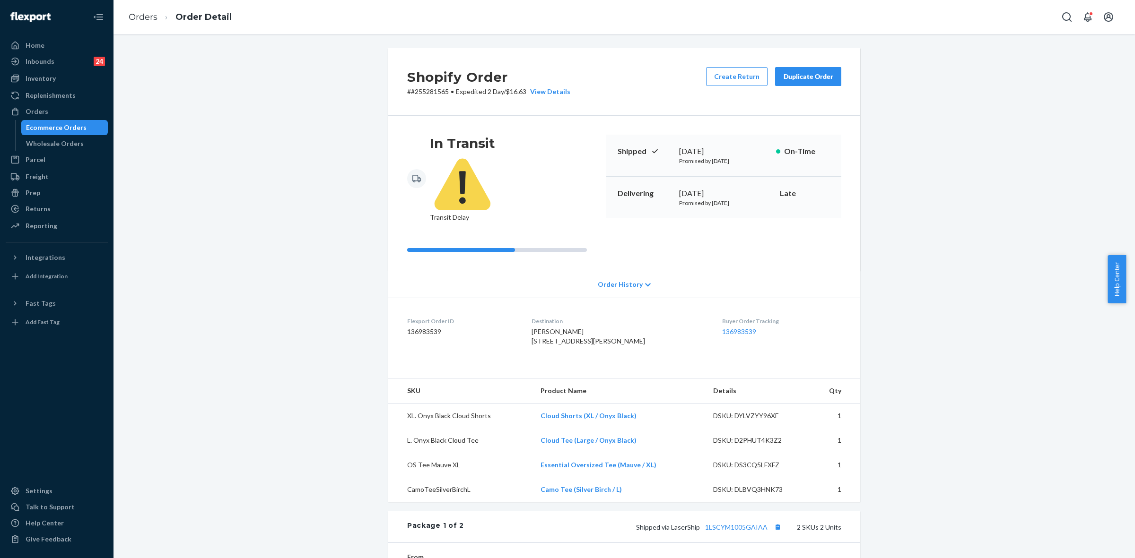
click at [740, 150] on div "[DATE]" at bounding box center [723, 151] width 89 height 11
drag, startPoint x: 671, startPoint y: 149, endPoint x: 747, endPoint y: 150, distance: 76.1
click at [747, 150] on div "Shipped [DATE] Promised by [DATE] On-Time" at bounding box center [723, 156] width 235 height 42
drag, startPoint x: 468, startPoint y: 222, endPoint x: 520, endPoint y: 254, distance: 61.3
click at [468, 222] on div "In Transit Transit Delay Shipped [DATE] Promised by [DATE] On-Time Delivering […" at bounding box center [624, 193] width 472 height 155
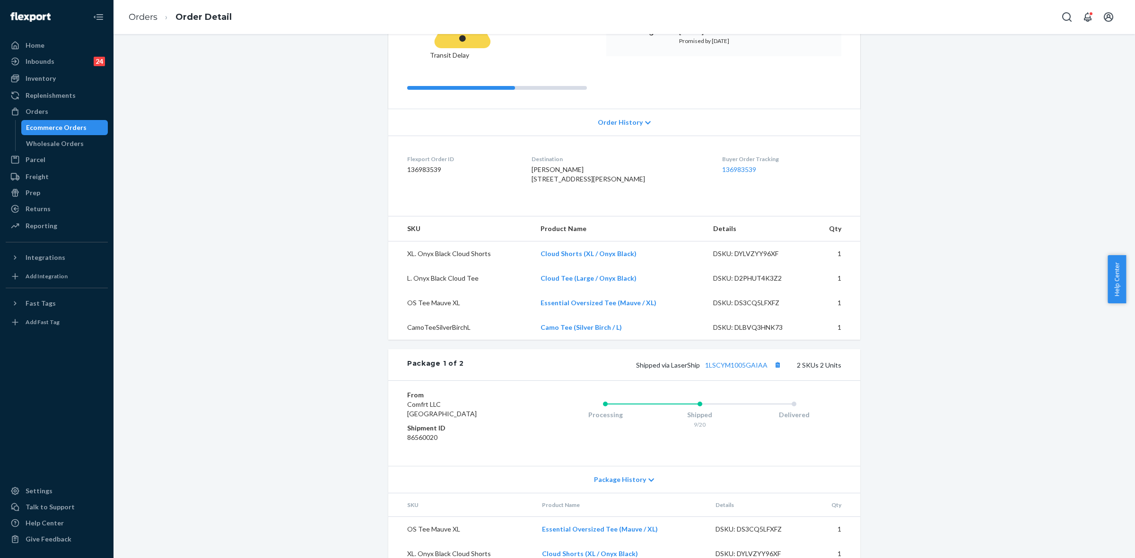
scroll to position [158, 0]
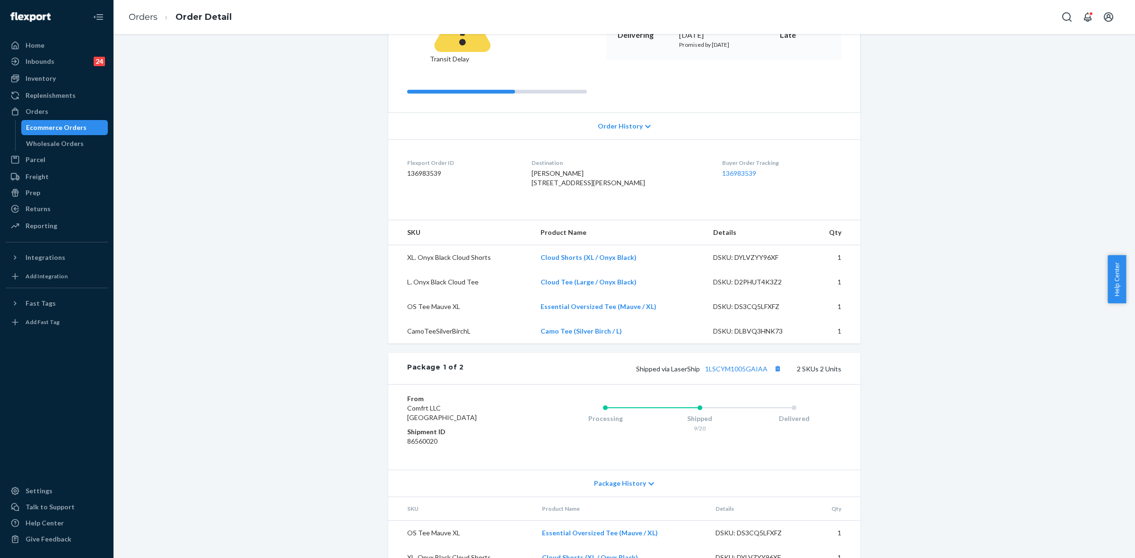
click at [280, 378] on div "Shopify Order # #255281565 • Expedited 2 Day / $16.63 View Details Create Retur…" at bounding box center [624, 354] width 1007 height 928
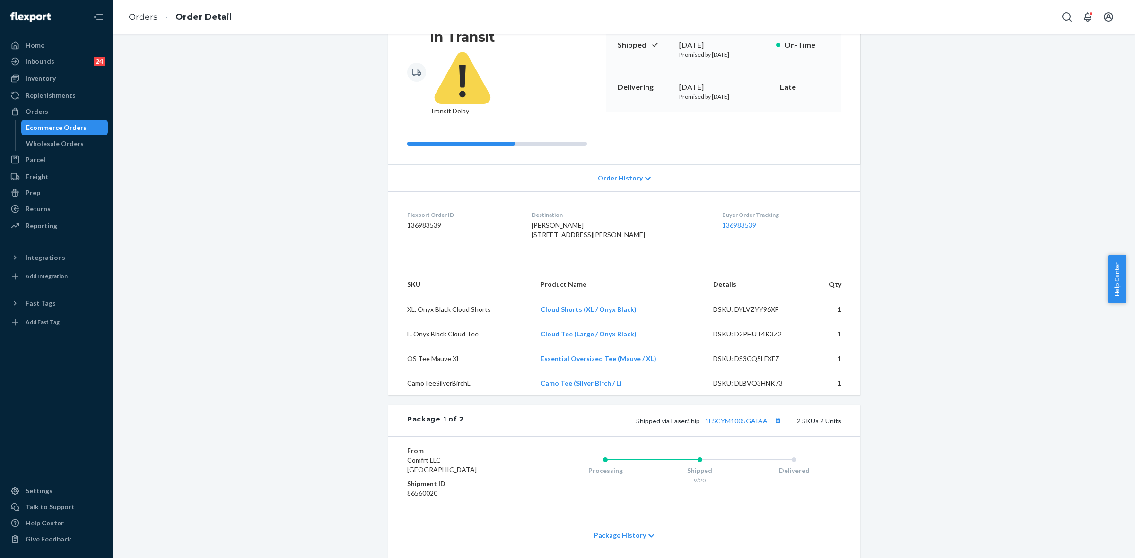
scroll to position [0, 0]
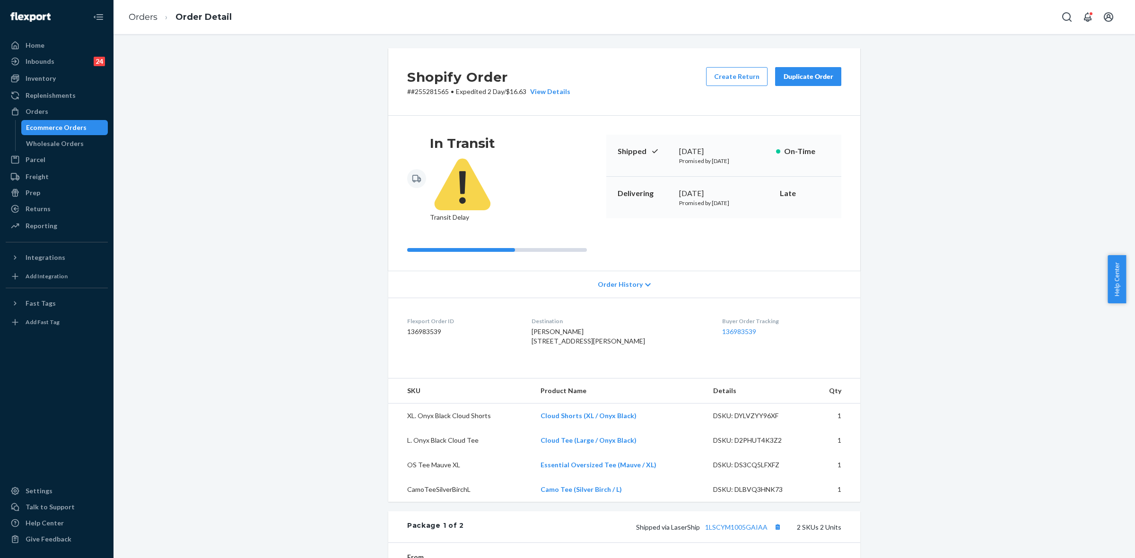
drag, startPoint x: 670, startPoint y: 193, endPoint x: 755, endPoint y: 191, distance: 85.6
click at [755, 191] on div "Delivering [DATE] Promised by [DATE] Late" at bounding box center [723, 198] width 235 height 42
drag, startPoint x: 350, startPoint y: 366, endPoint x: 596, endPoint y: 448, distance: 259.1
click at [349, 366] on div "Shopify Order # #255281565 • Expedited 2 Day / $16.63 View Details Create Retur…" at bounding box center [624, 512] width 1007 height 928
drag, startPoint x: 210, startPoint y: 176, endPoint x: 247, endPoint y: 198, distance: 42.6
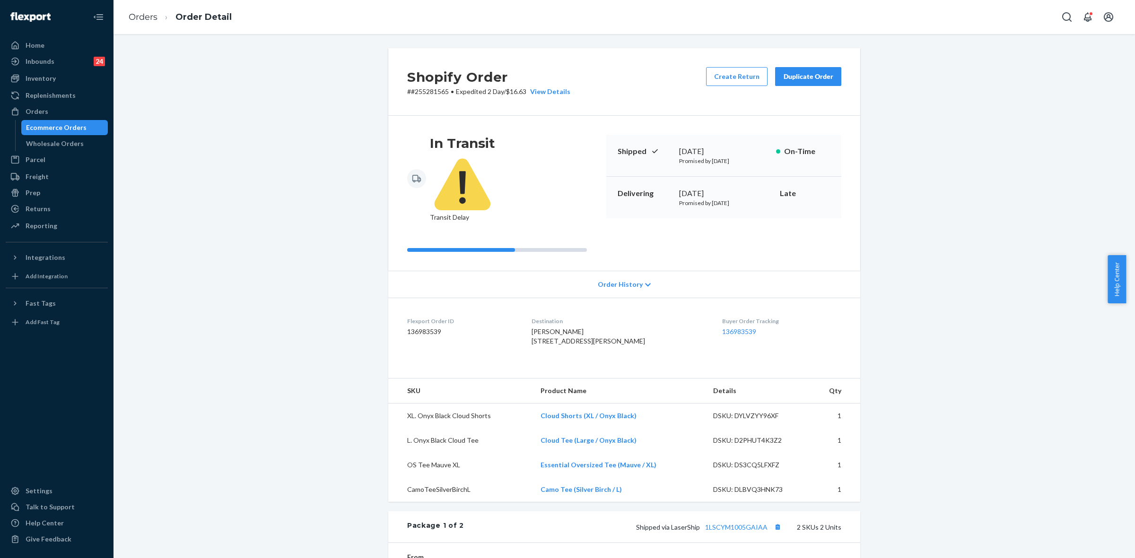
click at [213, 176] on div "Shopify Order # #255281565 • Expedited 2 Day / $16.63 View Details Create Retur…" at bounding box center [624, 512] width 1007 height 928
click at [922, 300] on div "Shopify Order # #255281565 • Expedited 2 Day / $16.63 View Details Create Retur…" at bounding box center [624, 512] width 1007 height 928
click at [935, 224] on div "Shopify Order # #255281565 • Expedited 2 Day / $16.63 View Details Create Retur…" at bounding box center [624, 512] width 1007 height 928
drag, startPoint x: 48, startPoint y: 107, endPoint x: 86, endPoint y: 117, distance: 38.6
click at [48, 107] on div "Orders" at bounding box center [57, 111] width 100 height 13
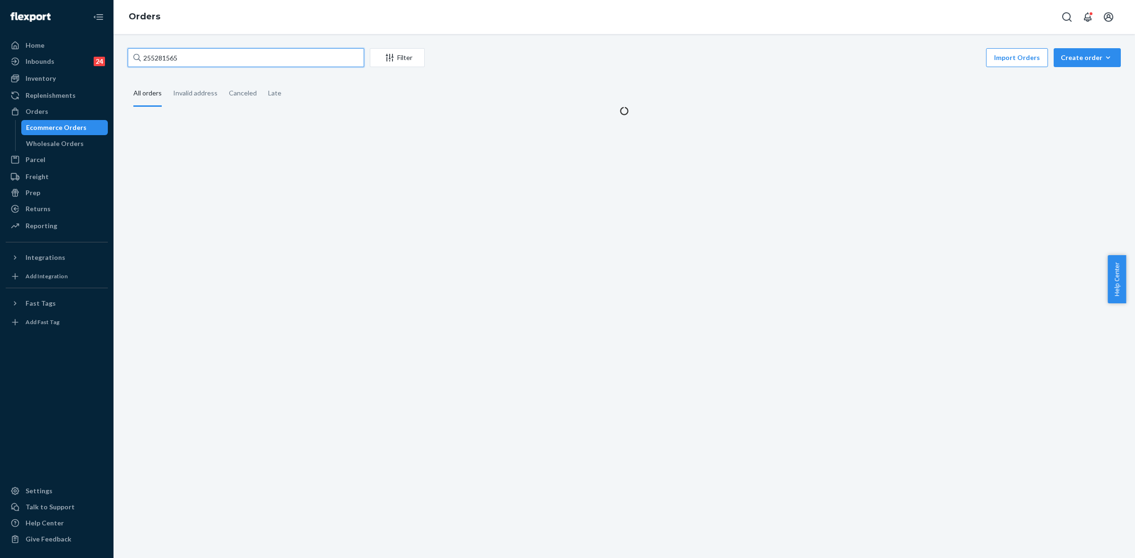
click at [151, 60] on input "255281565" at bounding box center [246, 57] width 236 height 19
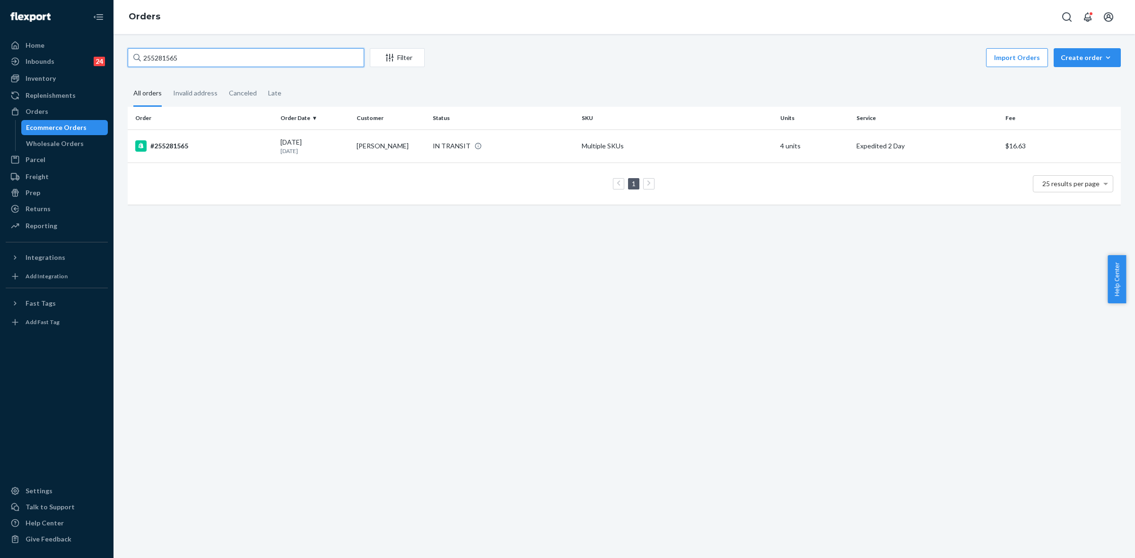
click at [155, 59] on input "255281565" at bounding box center [246, 57] width 236 height 19
paste input "#255197354"
type input "#255197354"
click at [435, 152] on div "IN TRANSIT" at bounding box center [456, 146] width 46 height 13
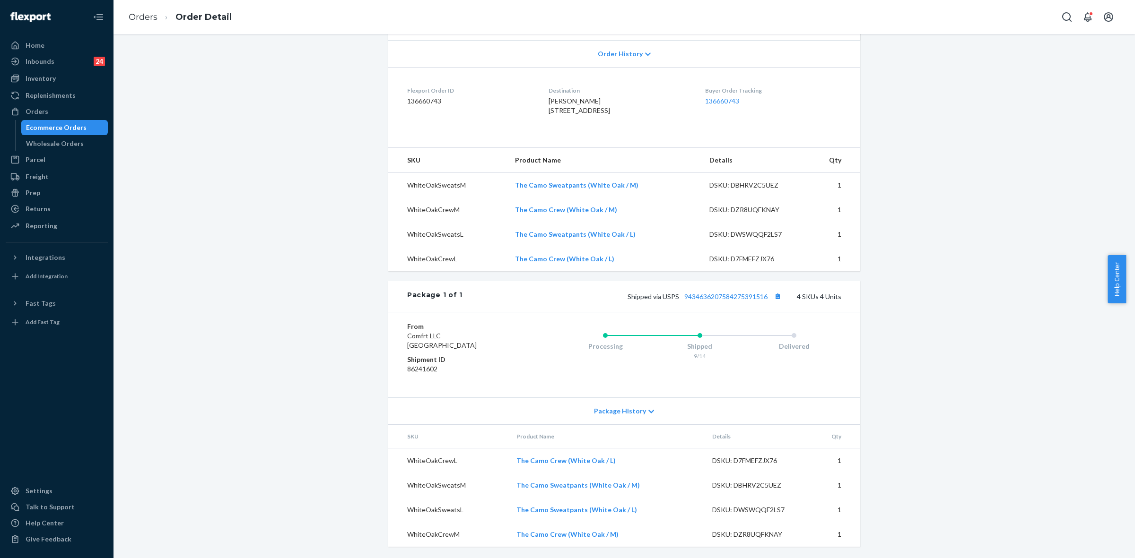
scroll to position [217, 0]
click at [648, 416] on div "Package History" at bounding box center [624, 411] width 472 height 27
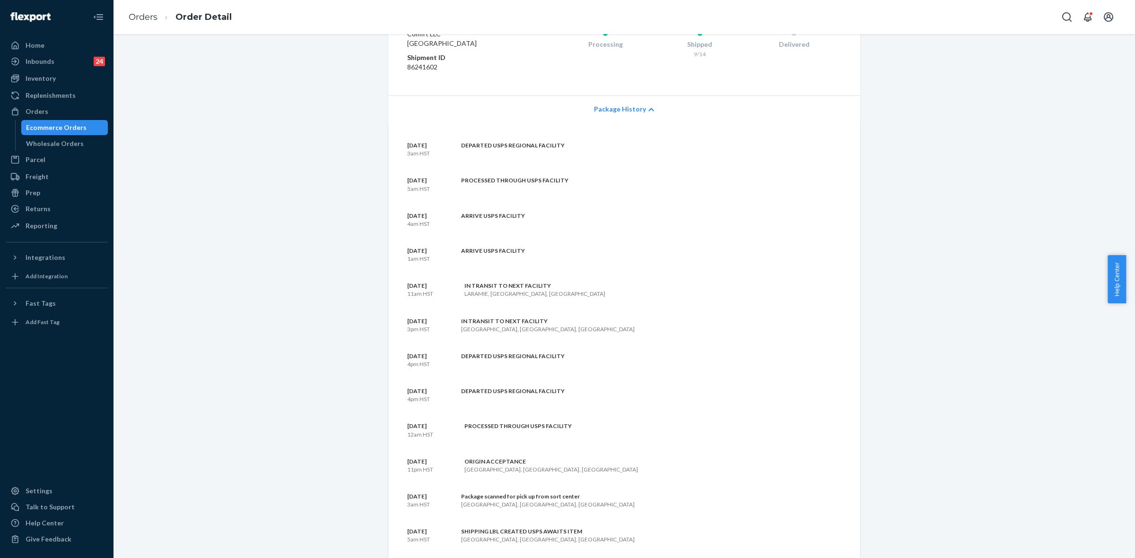
scroll to position [499, 0]
drag, startPoint x: 43, startPoint y: 112, endPoint x: 67, endPoint y: 129, distance: 29.2
click at [43, 112] on div "Orders" at bounding box center [37, 111] width 23 height 9
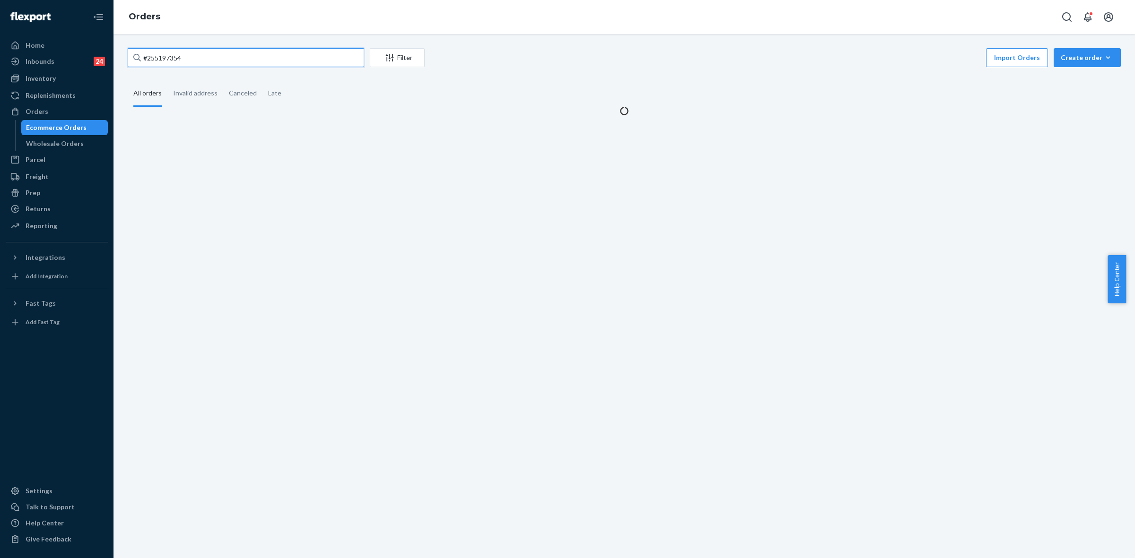
click at [147, 61] on input "#255197354" at bounding box center [246, 57] width 236 height 19
click at [147, 60] on input "#255197354" at bounding box center [246, 57] width 236 height 19
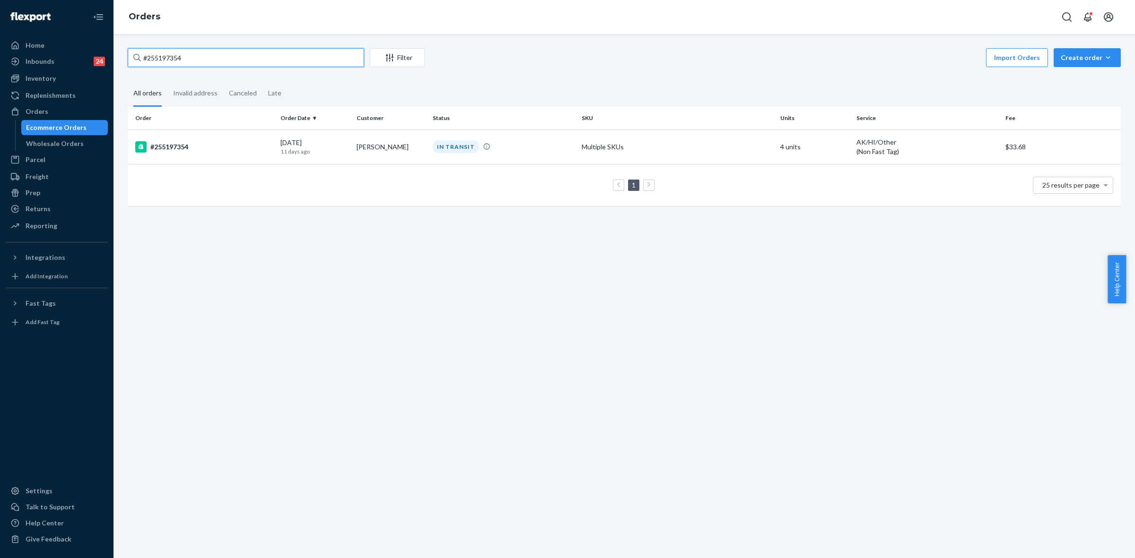
paste input "255195367"
type input "255195367"
click at [409, 147] on td "[PERSON_NAME]" at bounding box center [391, 146] width 76 height 33
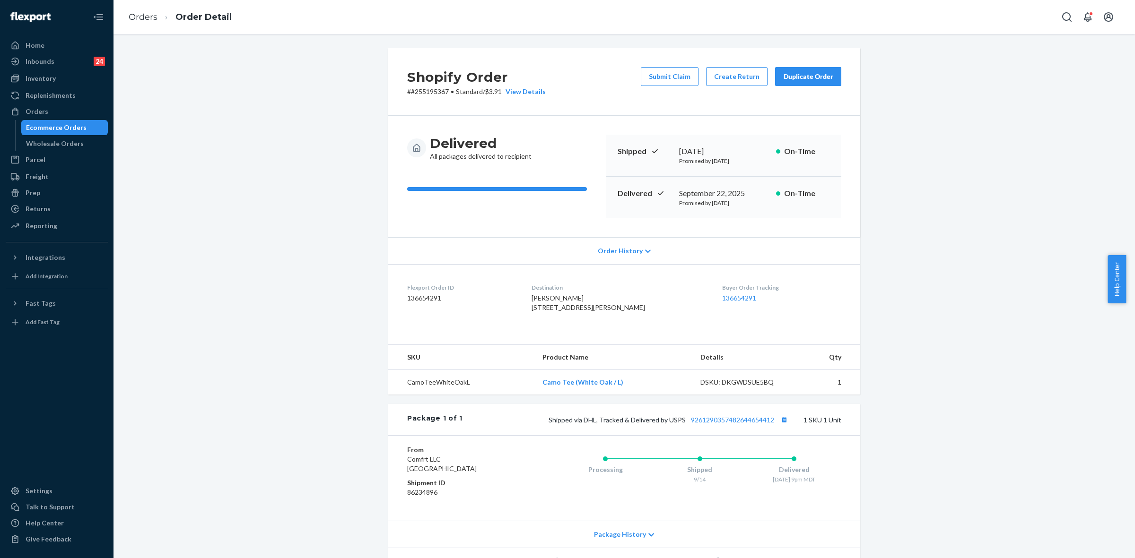
click at [285, 63] on div "Shopify Order # #255195367 • Standard / $3.91 View Details Submit Claim Create …" at bounding box center [624, 328] width 1007 height 560
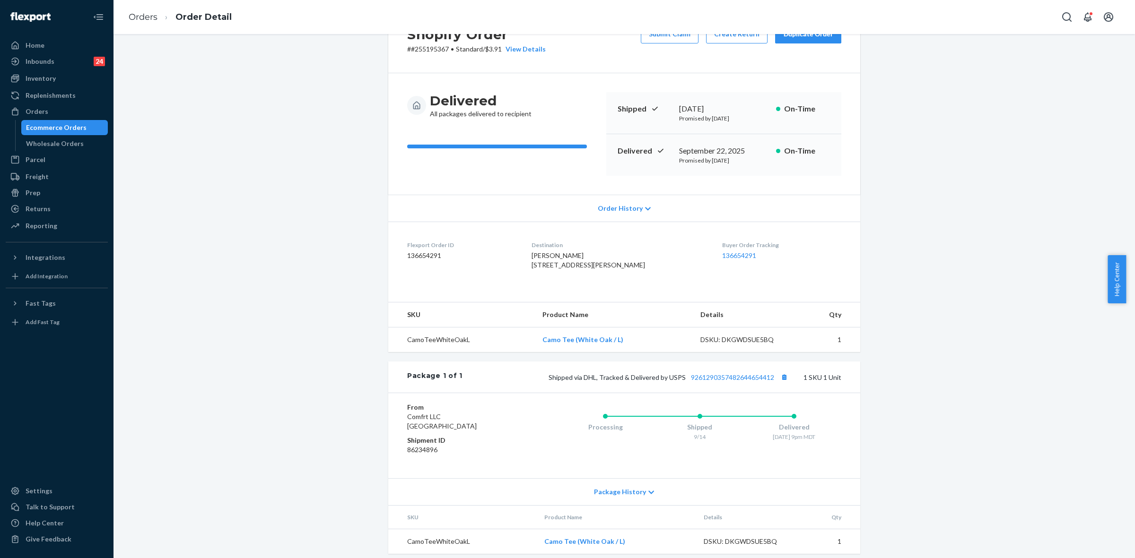
scroll to position [69, 0]
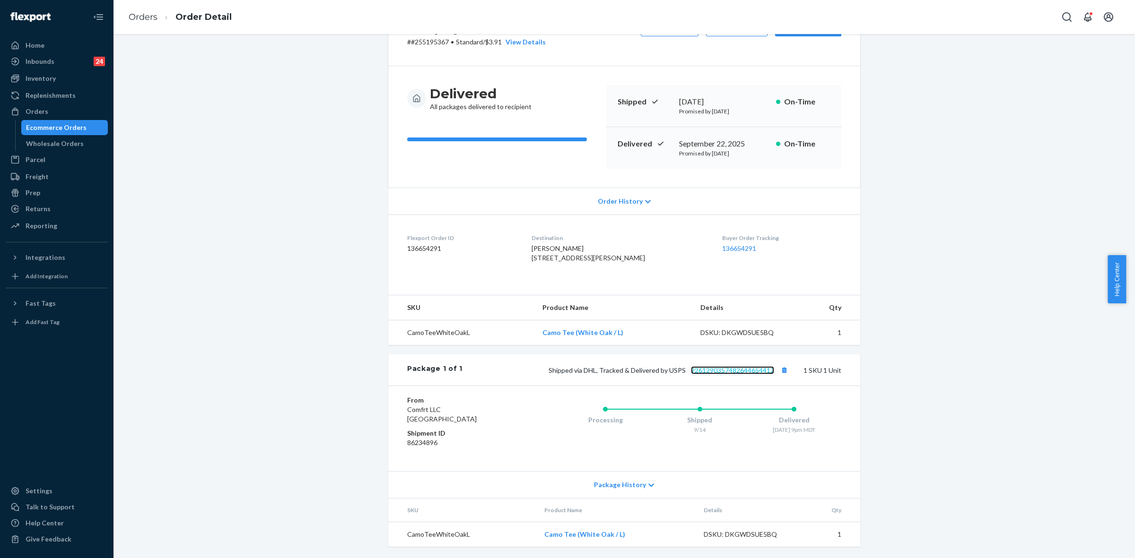
click at [741, 369] on link "9261290357482644654412" at bounding box center [732, 370] width 83 height 8
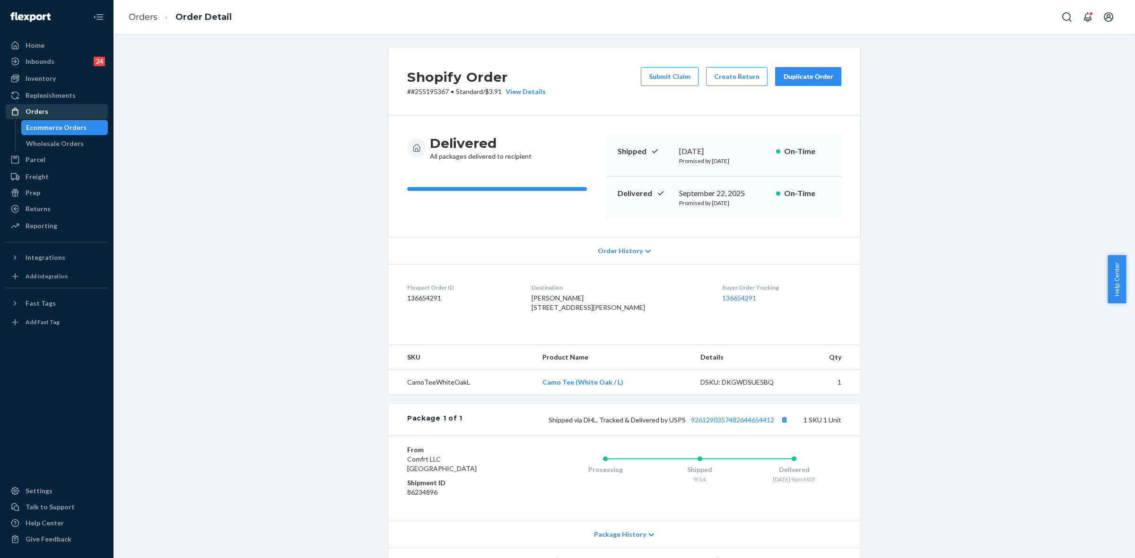
click at [32, 107] on div "Orders" at bounding box center [37, 111] width 23 height 9
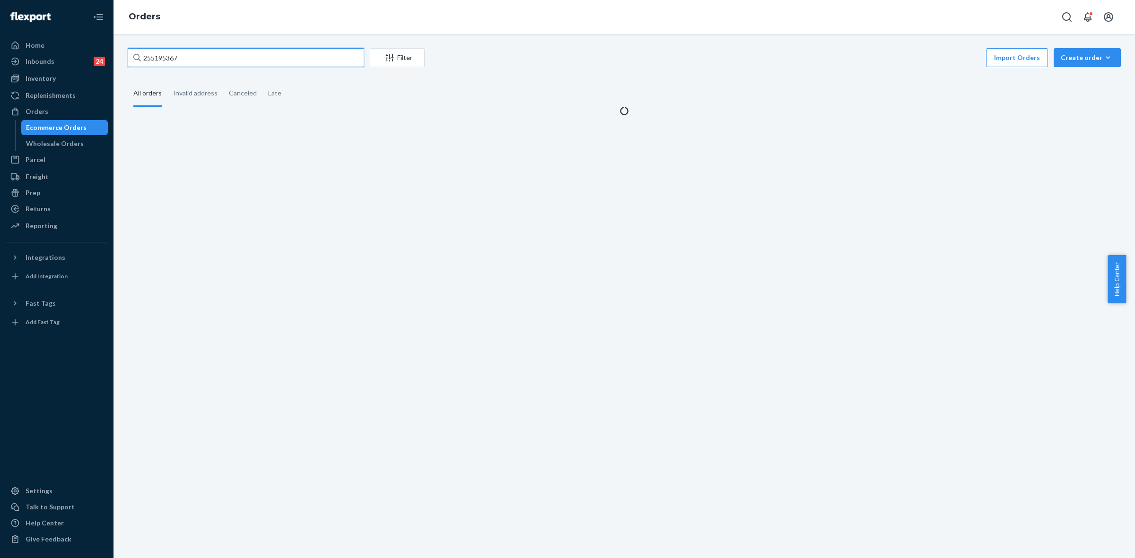
click at [150, 51] on input "255195367" at bounding box center [246, 57] width 236 height 19
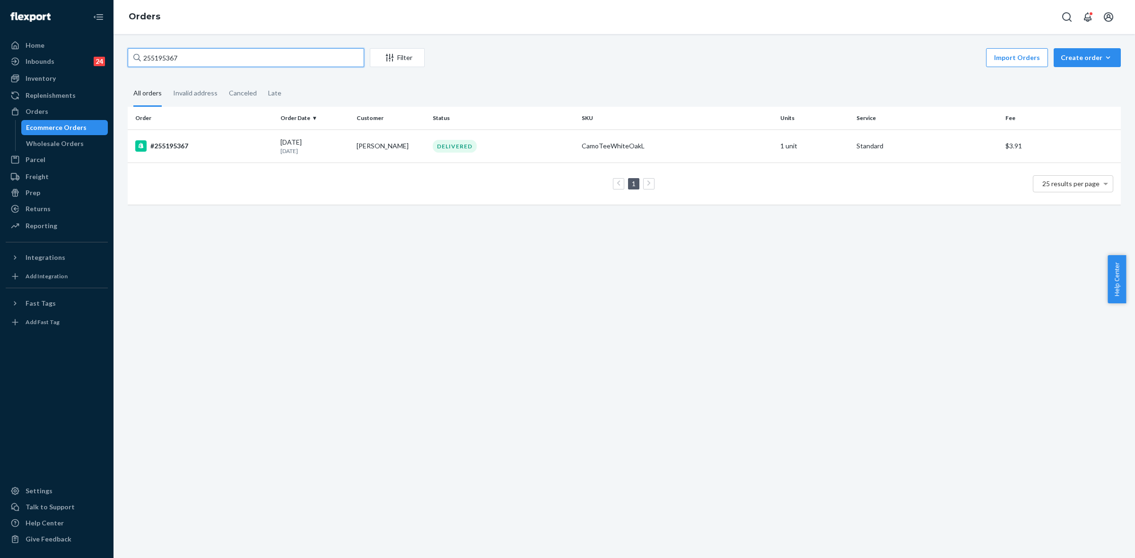
paste input "001354"
type input "255001354"
click at [419, 151] on td "[PERSON_NAME]" at bounding box center [391, 146] width 76 height 33
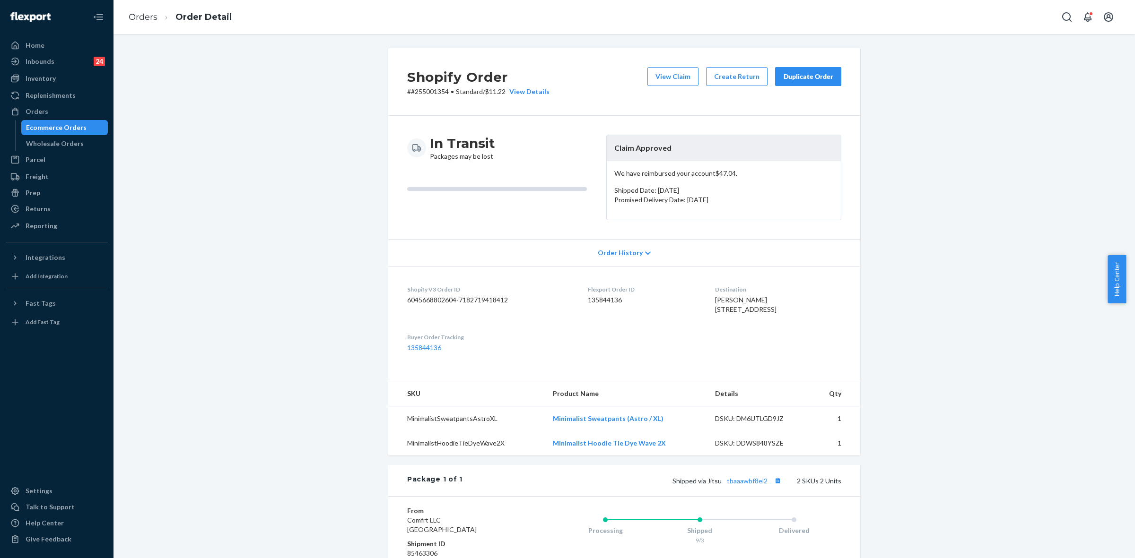
click at [637, 253] on div "Order History" at bounding box center [624, 252] width 472 height 27
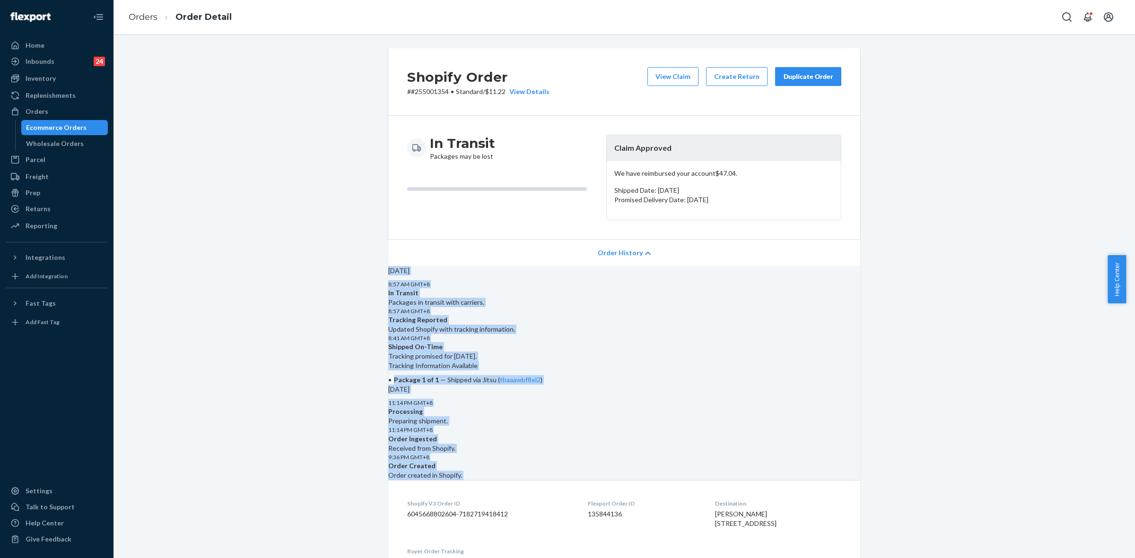
click at [645, 257] on icon at bounding box center [648, 253] width 6 height 7
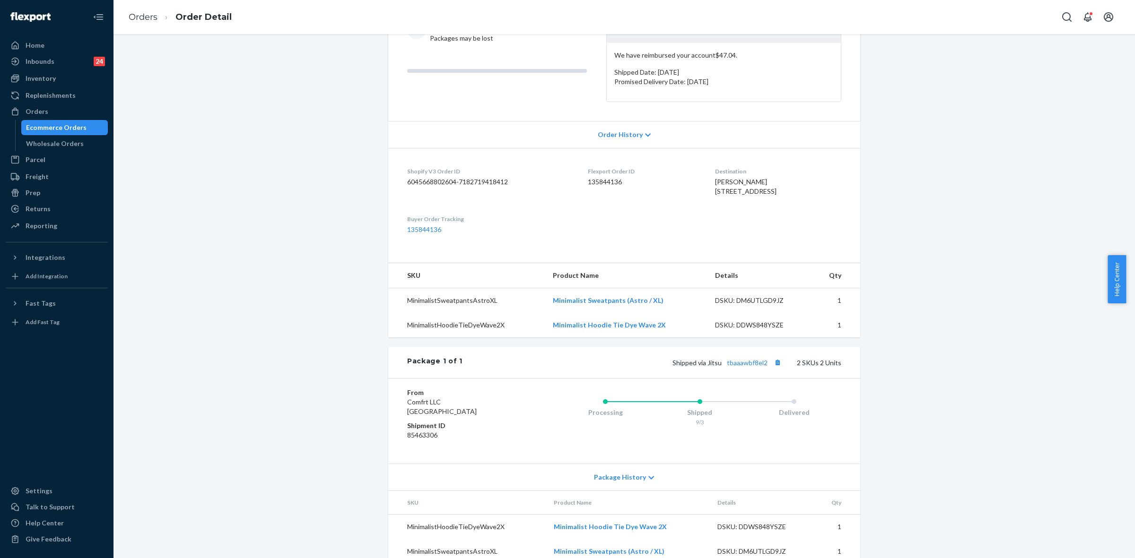
scroll to position [155, 0]
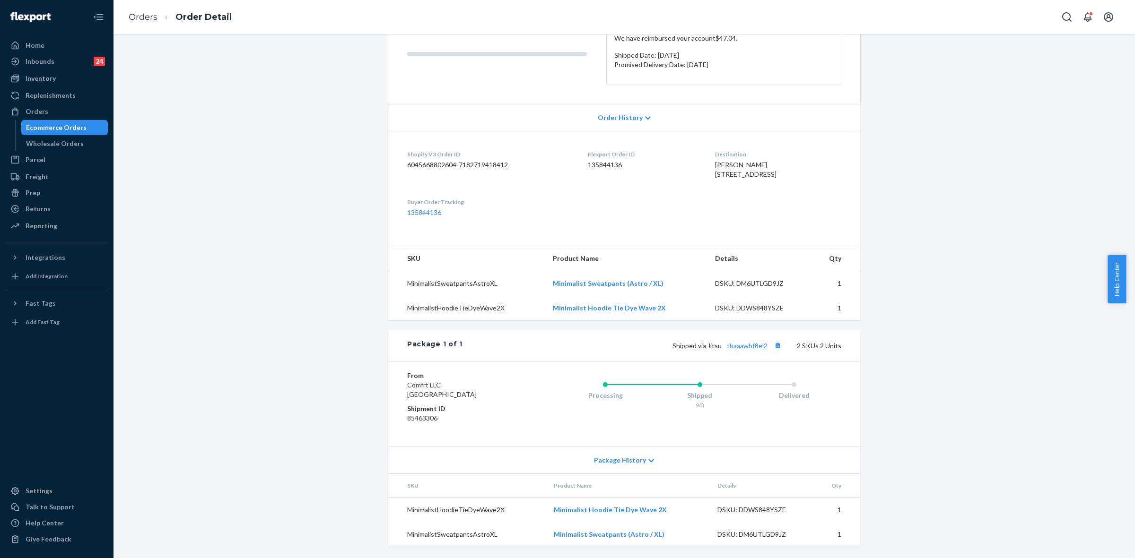
click at [648, 459] on icon at bounding box center [651, 461] width 6 height 7
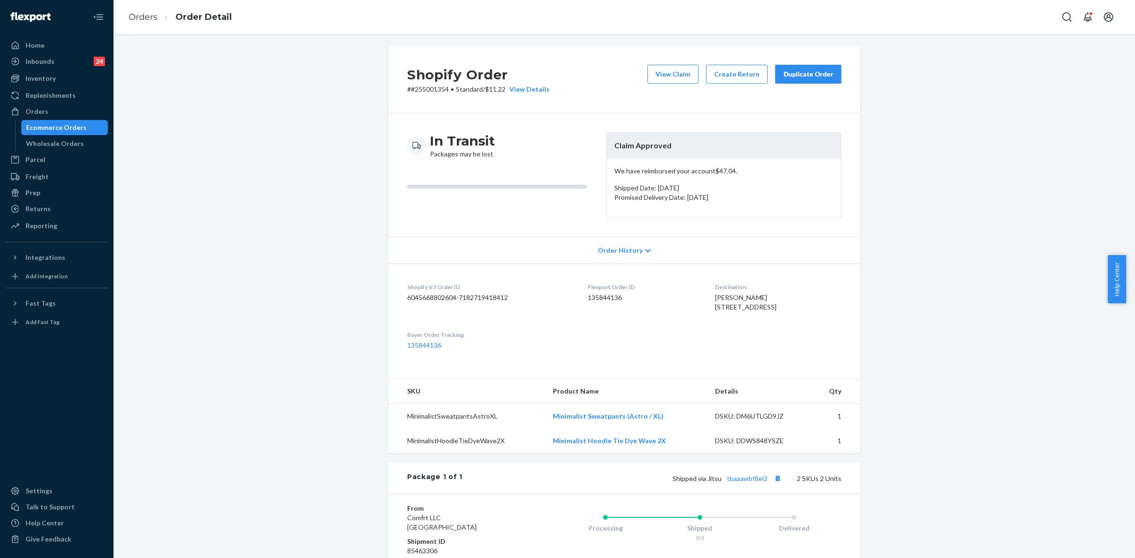
scroll to position [0, 0]
click at [817, 78] on div "Duplicate Order" at bounding box center [808, 76] width 50 height 9
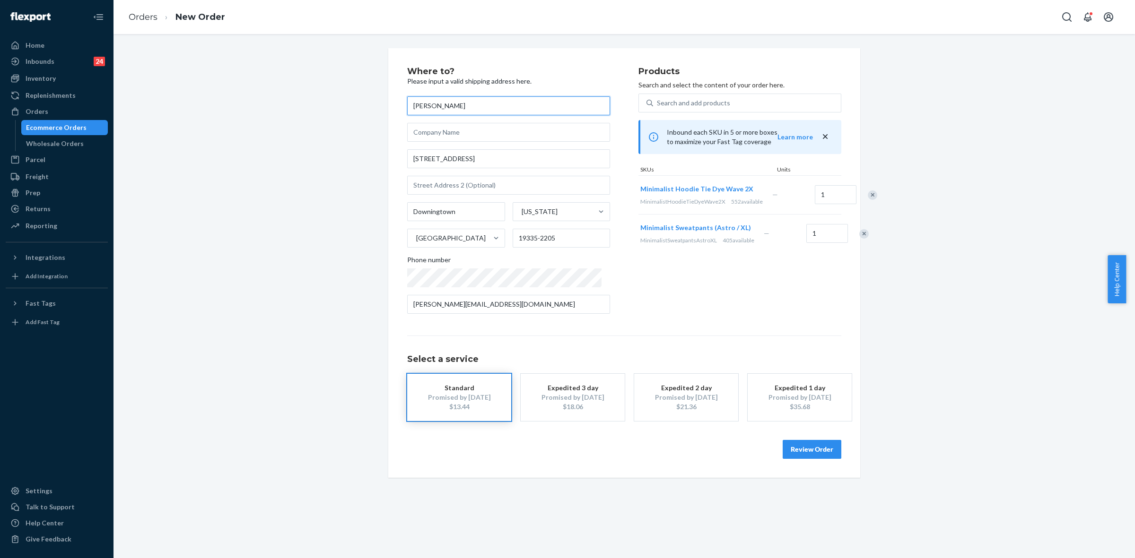
drag, startPoint x: 426, startPoint y: 103, endPoint x: 396, endPoint y: 101, distance: 30.3
click at [396, 101] on div "Where to? Please input a valid shipping address here. [PERSON_NAME] [STREET_ADD…" at bounding box center [624, 263] width 472 height 430
paste input "[STREET_ADDRESS]"
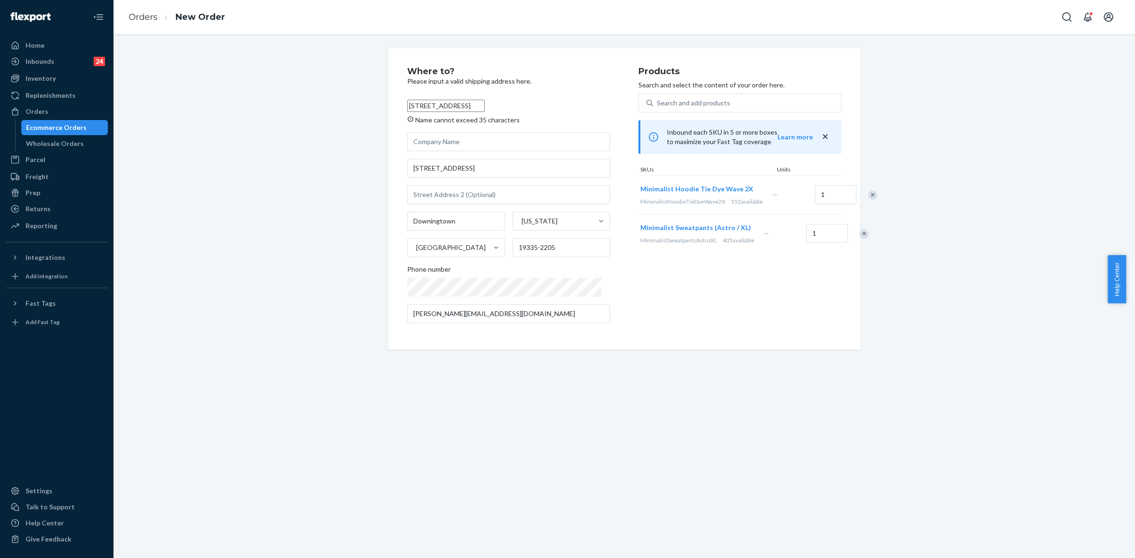
type input "[PERSON_NAME]"
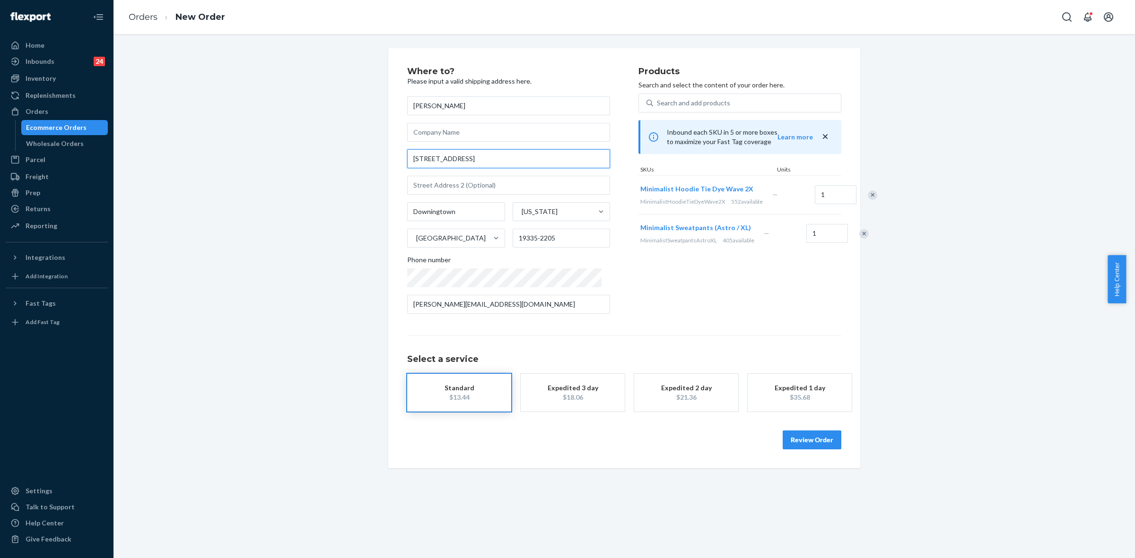
click at [441, 155] on input "[STREET_ADDRESS]" at bounding box center [508, 158] width 203 height 19
drag, startPoint x: 460, startPoint y: 162, endPoint x: 405, endPoint y: 154, distance: 55.4
click at [407, 154] on input "[STREET_ADDRESS]" at bounding box center [508, 158] width 203 height 19
paste input "[STREET_ADDRESS]"
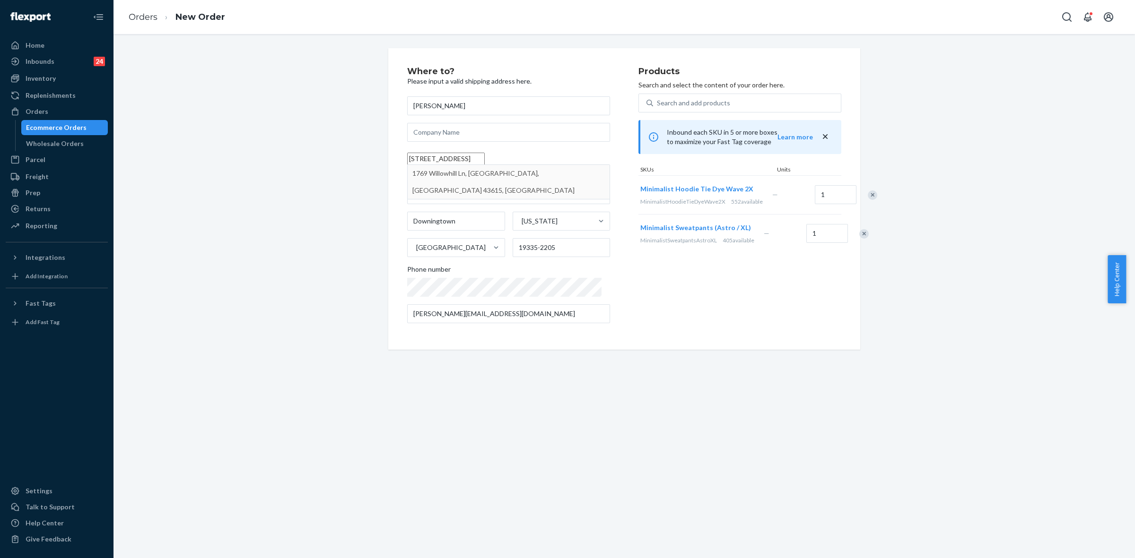
type input "[STREET_ADDRESS]"
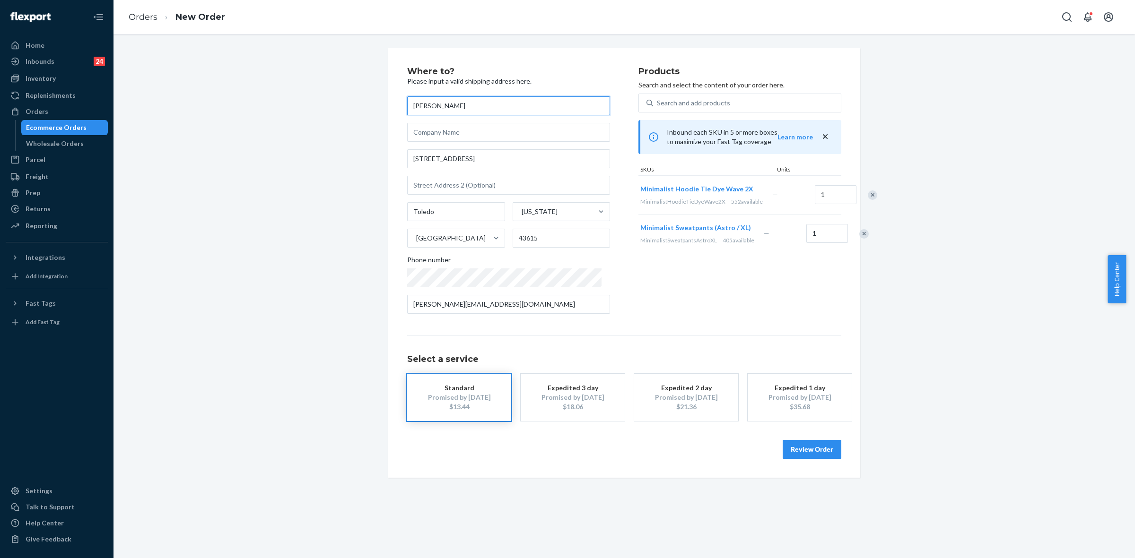
drag, startPoint x: 461, startPoint y: 102, endPoint x: 409, endPoint y: 102, distance: 52.0
click at [409, 102] on input "[PERSON_NAME]" at bounding box center [508, 105] width 203 height 19
paste input "[PERSON_NAME]"
type input "[PERSON_NAME]"
click at [823, 446] on button "Review Order" at bounding box center [811, 449] width 59 height 19
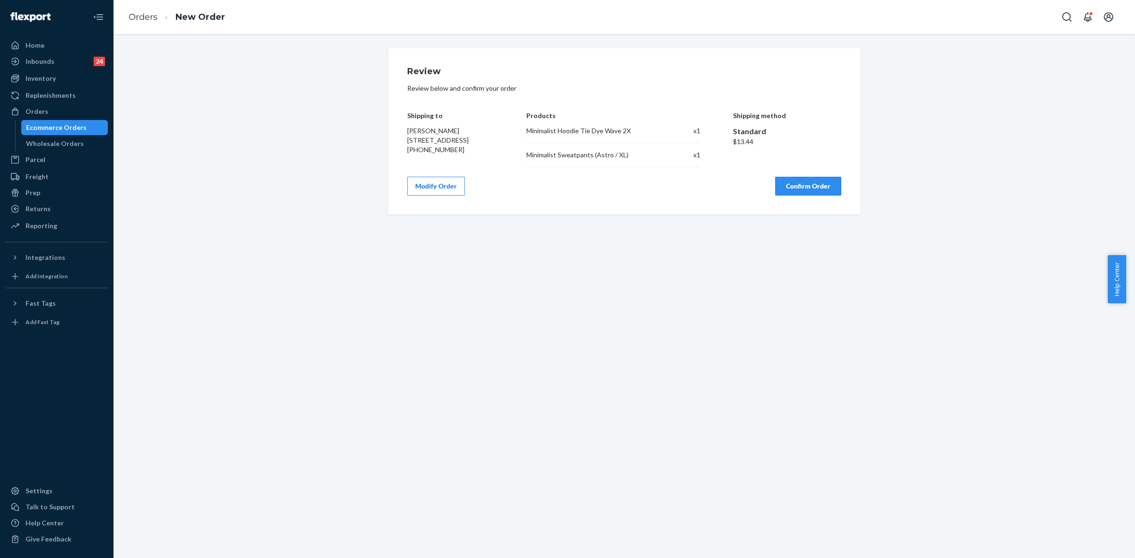
drag, startPoint x: 405, startPoint y: 114, endPoint x: 466, endPoint y: 152, distance: 71.8
click at [466, 152] on div "Review Review below and confirm your order Shipping to [PERSON_NAME] [STREET_AD…" at bounding box center [624, 131] width 472 height 166
click at [799, 190] on button "Confirm Order" at bounding box center [808, 186] width 66 height 19
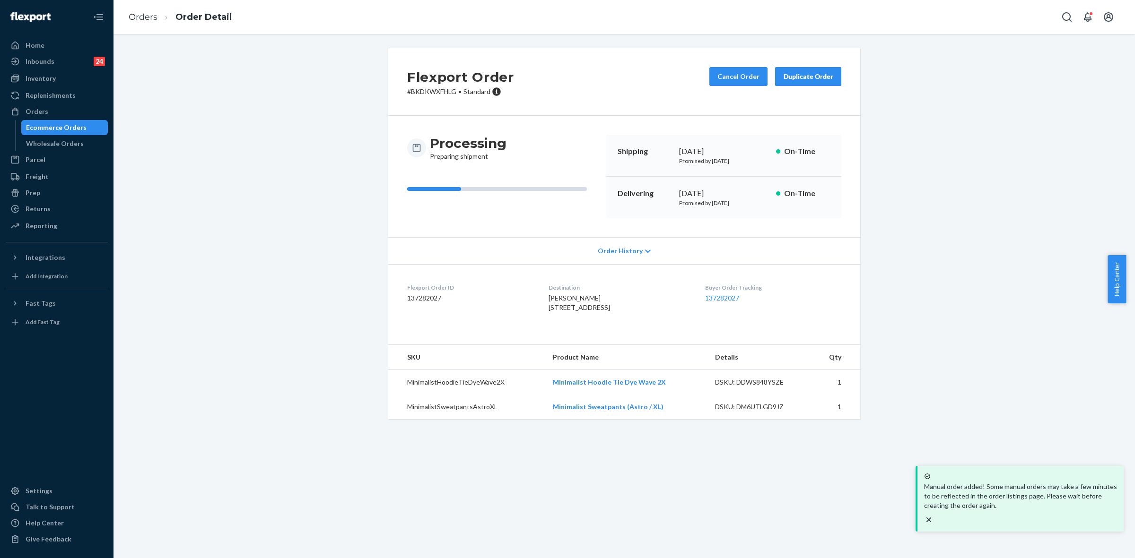
click at [417, 91] on p "# BKDKWXFHLG • Standard" at bounding box center [460, 91] width 107 height 9
click at [438, 92] on p "# BKDKWXFHLG • Standard" at bounding box center [460, 91] width 107 height 9
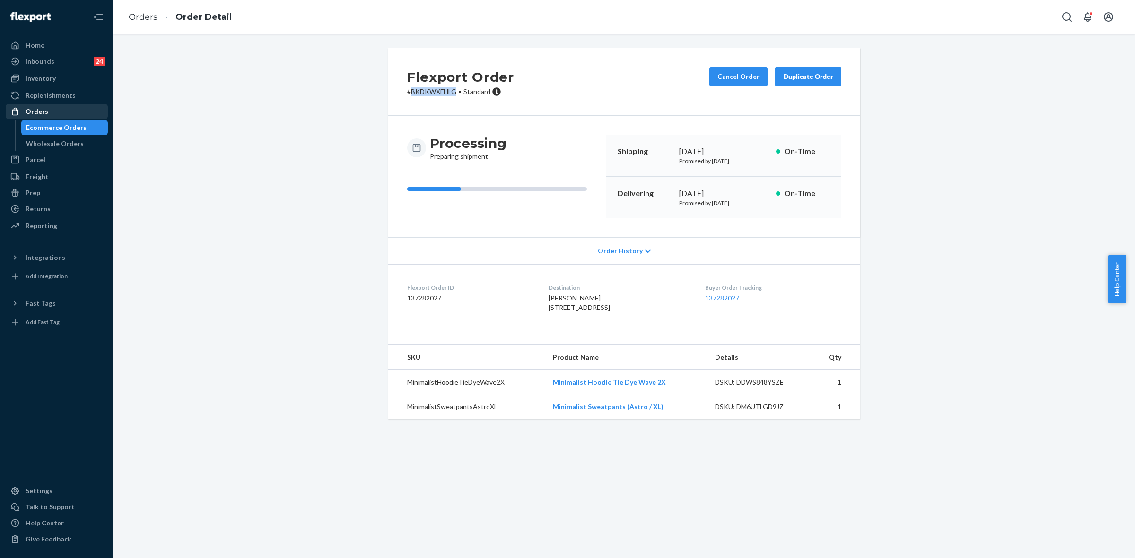
click at [32, 112] on div "Orders" at bounding box center [37, 111] width 23 height 9
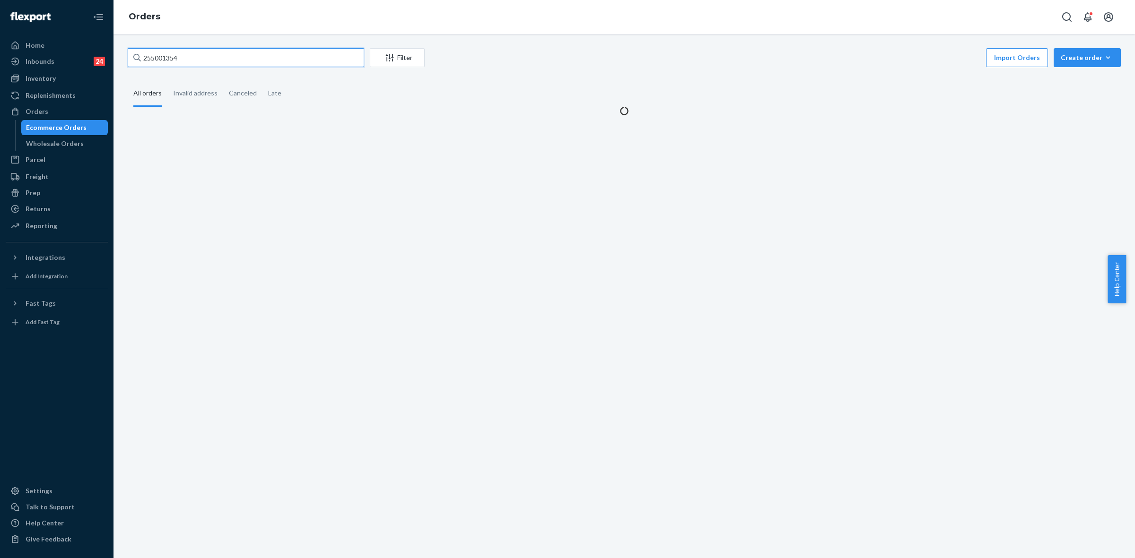
click at [174, 56] on input "255001354" at bounding box center [246, 57] width 236 height 19
click at [173, 55] on input "255001354" at bounding box center [246, 57] width 236 height 19
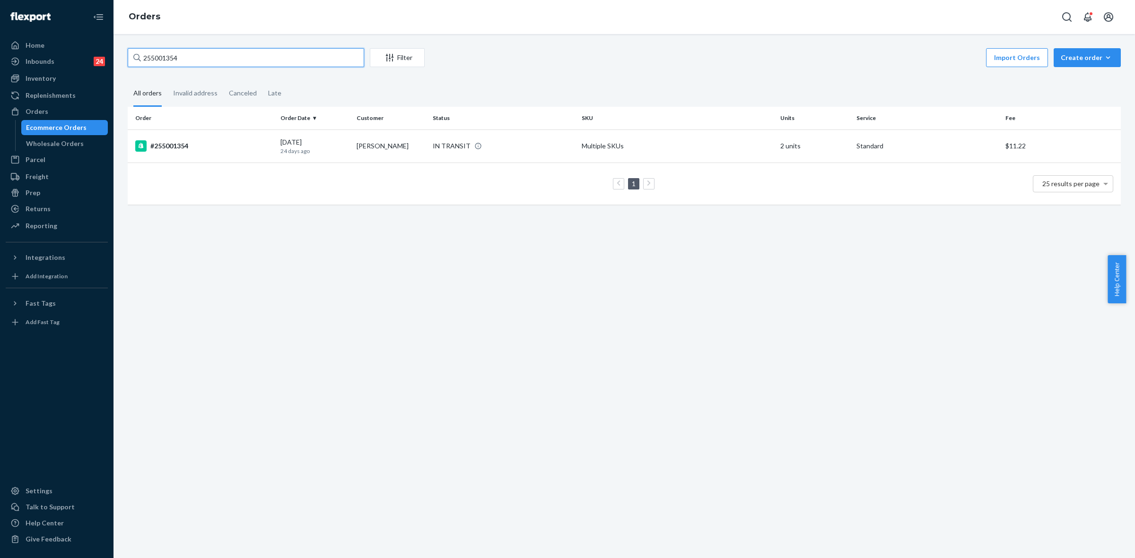
paste input "167115"
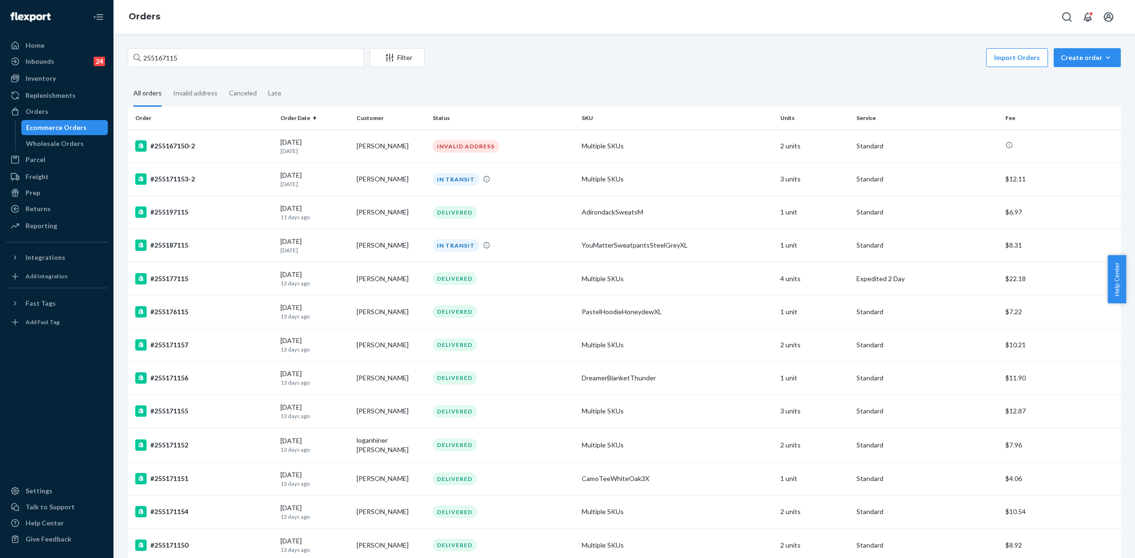
drag, startPoint x: 57, startPoint y: 110, endPoint x: 78, endPoint y: 121, distance: 23.9
click at [57, 110] on div "Orders" at bounding box center [57, 111] width 100 height 13
click at [148, 61] on input "255167115" at bounding box center [246, 57] width 236 height 19
paste input "84074"
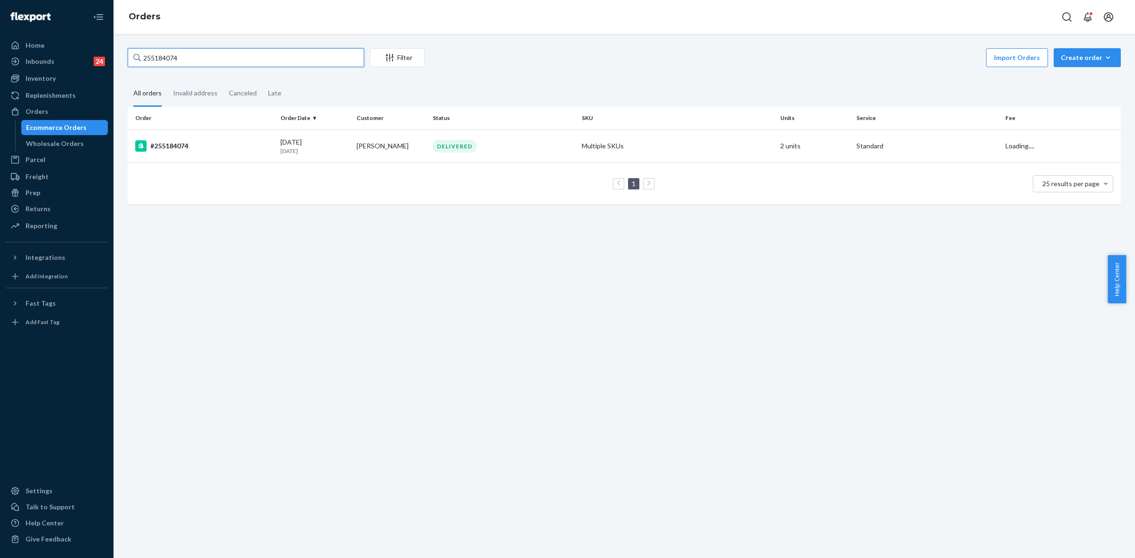
type input "255184074"
click at [493, 149] on div "DELIVERED" at bounding box center [503, 146] width 145 height 13
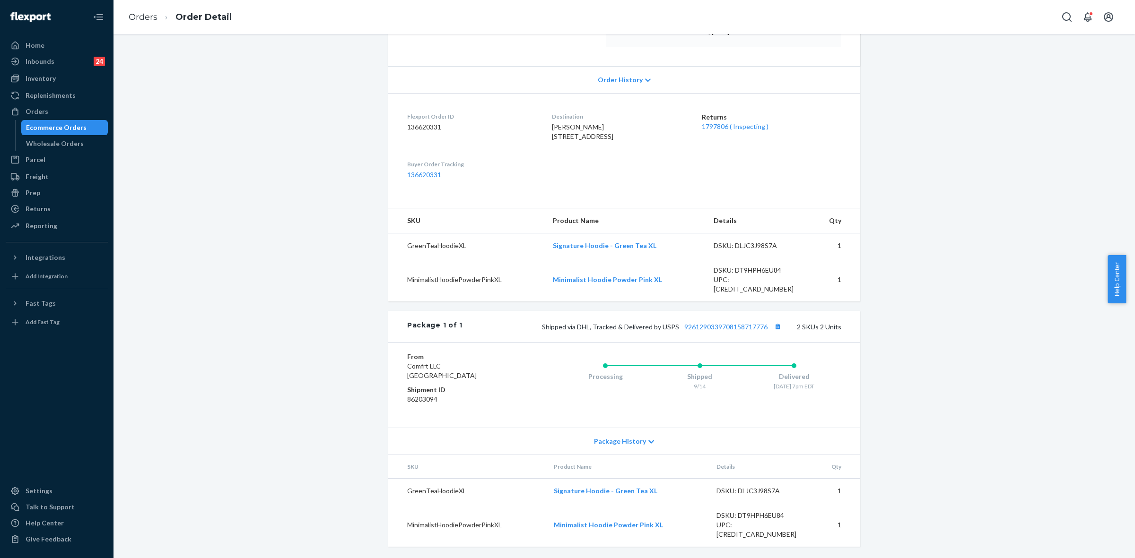
scroll to position [172, 0]
click at [648, 447] on div "Package History" at bounding box center [624, 441] width 472 height 27
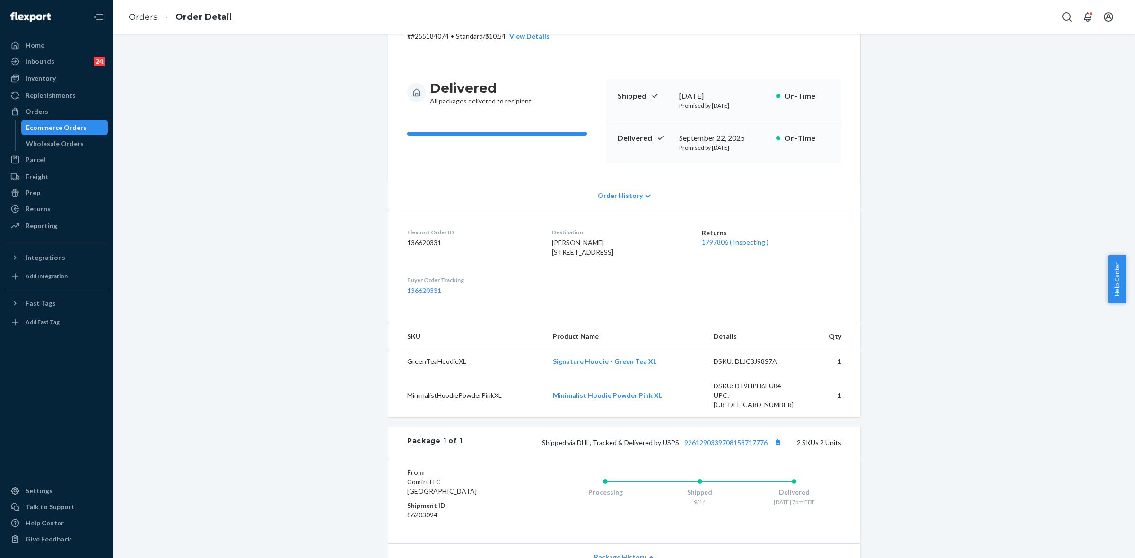
scroll to position [0, 0]
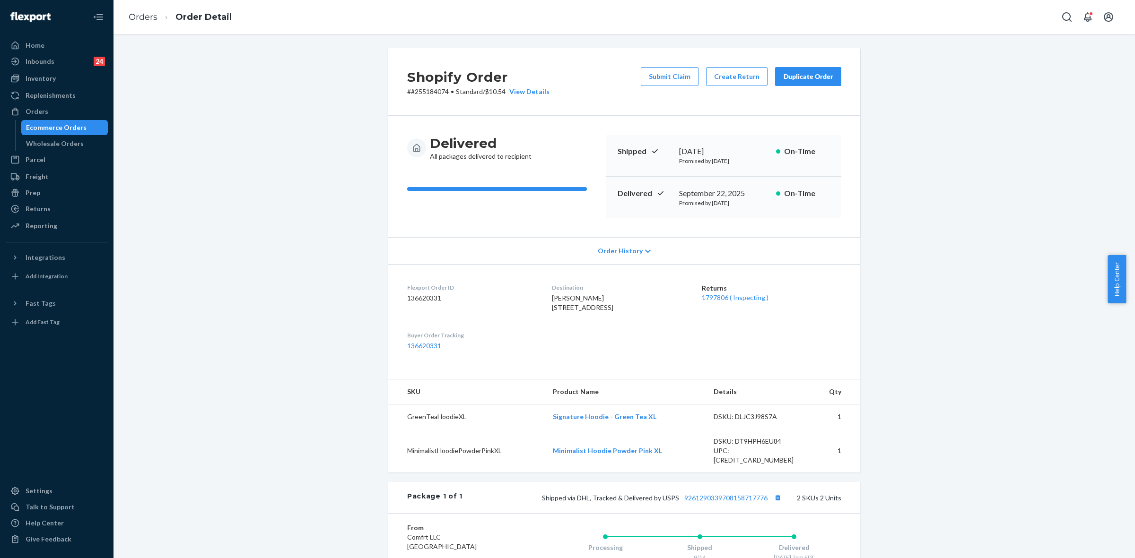
click at [809, 81] on div "Duplicate Order" at bounding box center [808, 76] width 50 height 9
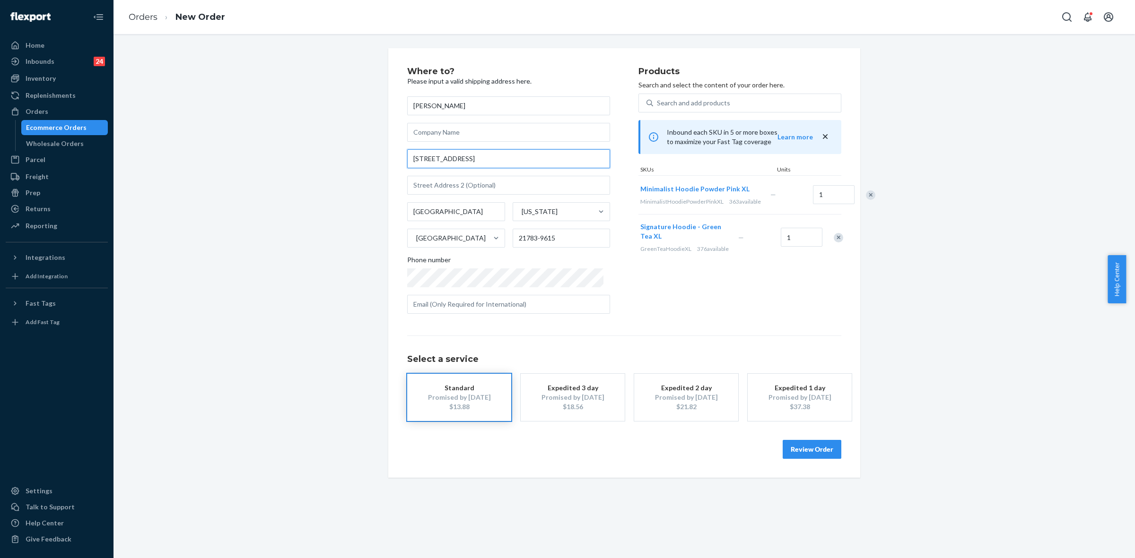
drag, startPoint x: 474, startPoint y: 161, endPoint x: 396, endPoint y: 155, distance: 78.3
click at [396, 155] on div "Where to? Please input a valid shipping address here. [PERSON_NAME] [STREET_ADD…" at bounding box center [624, 263] width 472 height 430
paste input "[STREET_ADDRESS][PERSON_NAME][PERSON_NAME]"
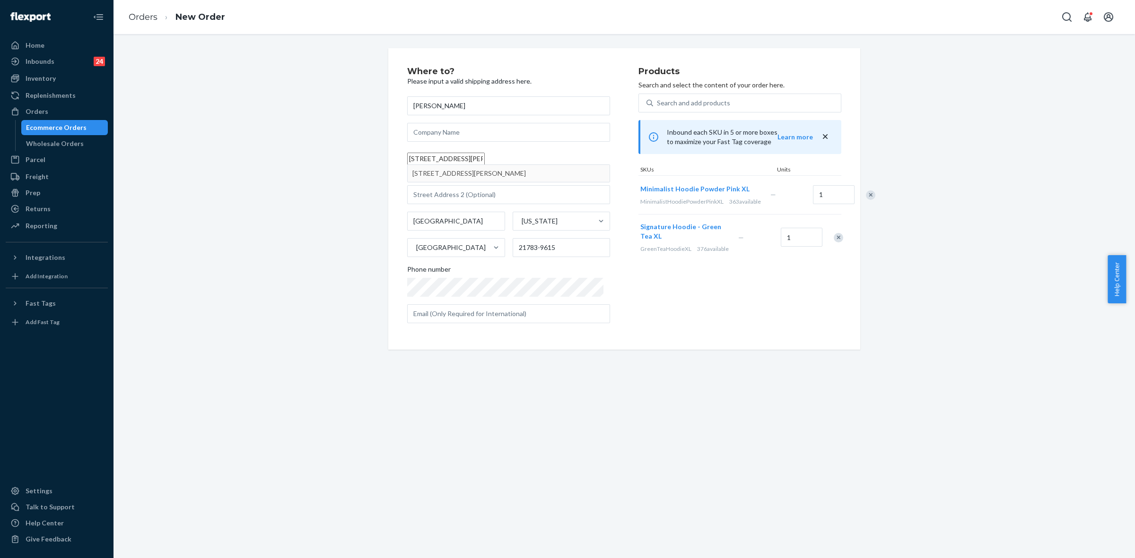
type input "[STREET_ADDRESS][PERSON_NAME][PERSON_NAME]"
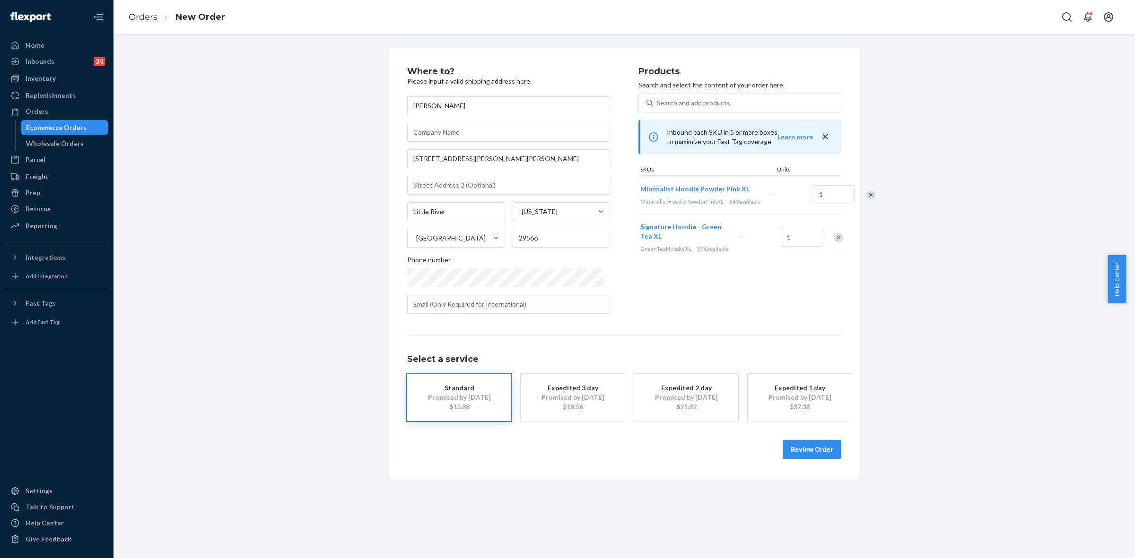
click at [806, 448] on button "Review Order" at bounding box center [811, 449] width 59 height 19
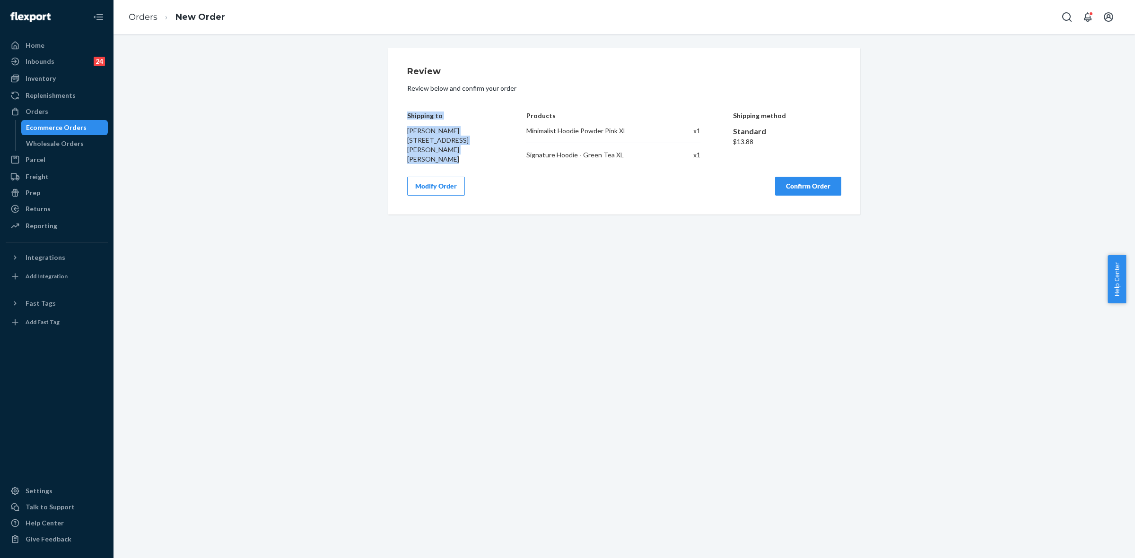
drag, startPoint x: 403, startPoint y: 114, endPoint x: 472, endPoint y: 149, distance: 77.2
click at [472, 149] on div "Shipping to [PERSON_NAME] [STREET_ADDRESS][PERSON_NAME][PERSON_NAME]" at bounding box center [450, 132] width 87 height 69
click at [609, 201] on div "Review Review below and confirm your order Shipping to [PERSON_NAME] [STREET_AD…" at bounding box center [624, 131] width 472 height 166
click at [794, 181] on button "Confirm Order" at bounding box center [808, 186] width 66 height 19
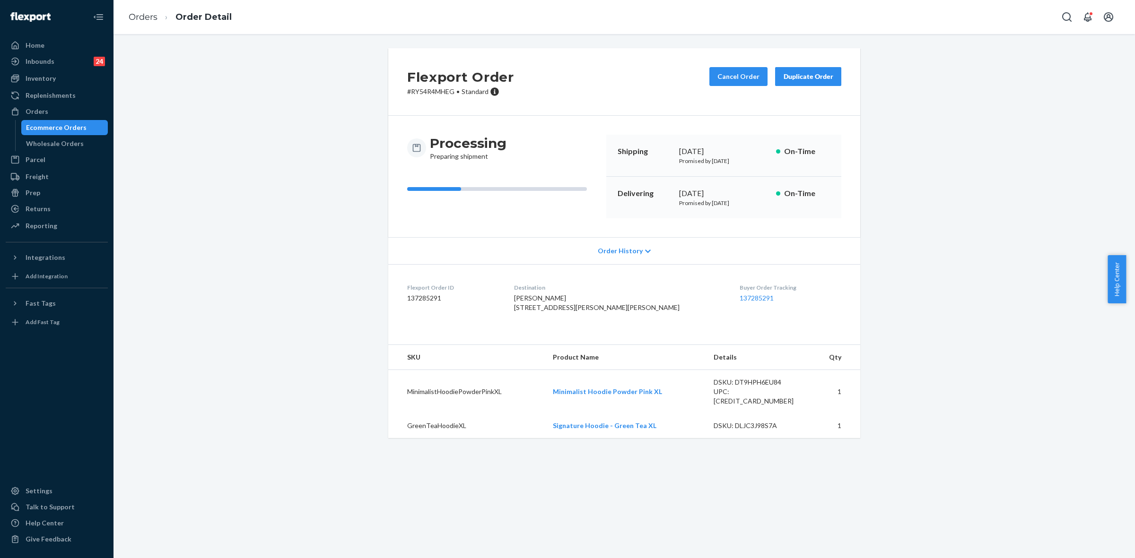
drag, startPoint x: 537, startPoint y: 298, endPoint x: 564, endPoint y: 329, distance: 41.2
click at [564, 329] on dl "Flexport Order ID 137285291 Destination [PERSON_NAME] [STREET_ADDRESS][PERSON_N…" at bounding box center [624, 299] width 472 height 71
click at [426, 90] on p "# RY54R4MHEG • Standard" at bounding box center [460, 91] width 107 height 9
click at [50, 109] on div "Orders" at bounding box center [57, 111] width 100 height 13
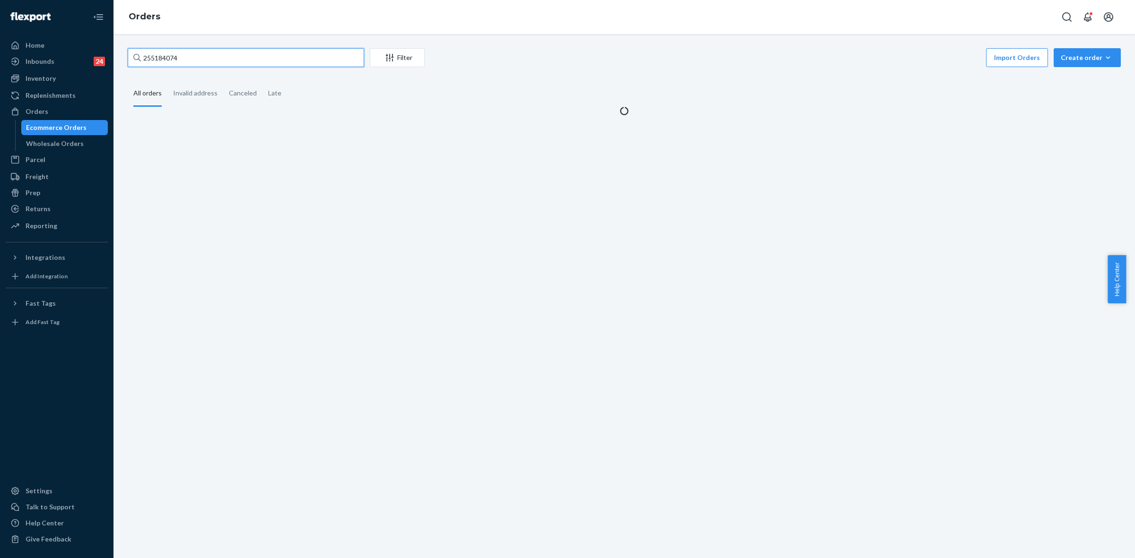
click at [164, 59] on input "255184074" at bounding box center [246, 57] width 236 height 19
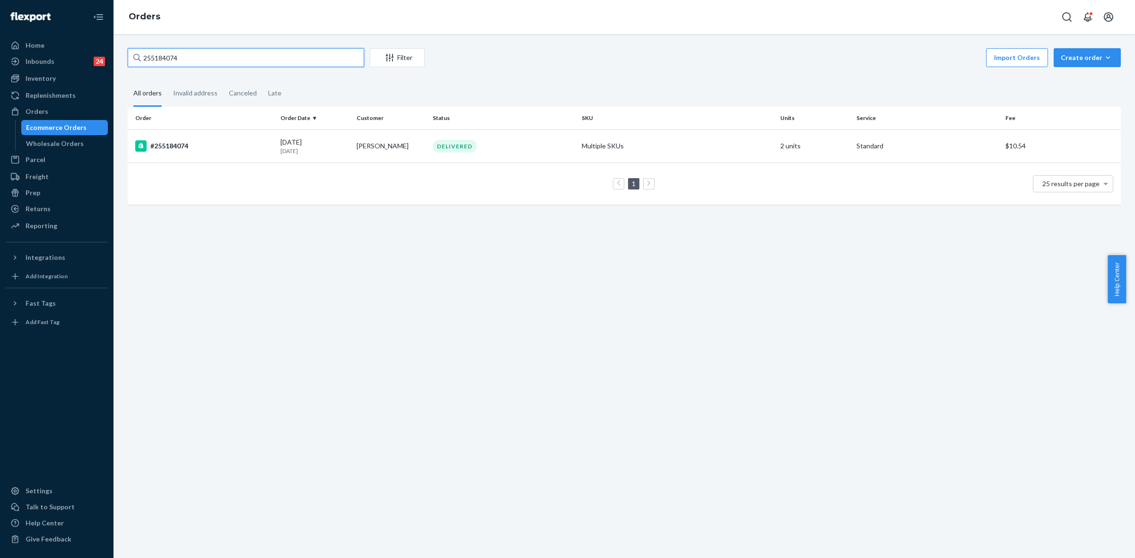
paste input "351421"
type input "255351421"
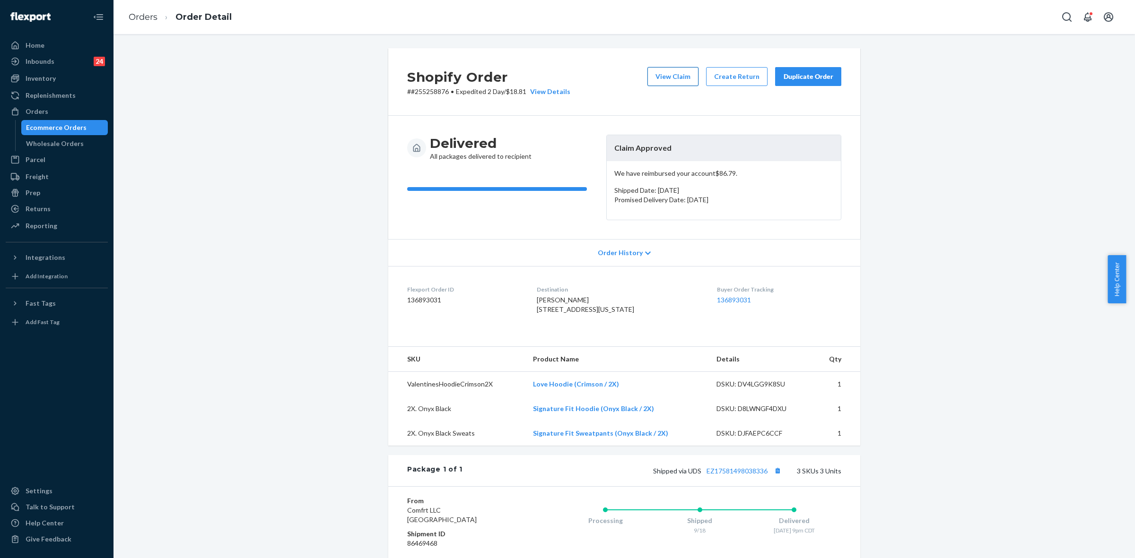
click at [671, 81] on button "View Claim" at bounding box center [672, 76] width 51 height 19
